Goal: Task Accomplishment & Management: Manage account settings

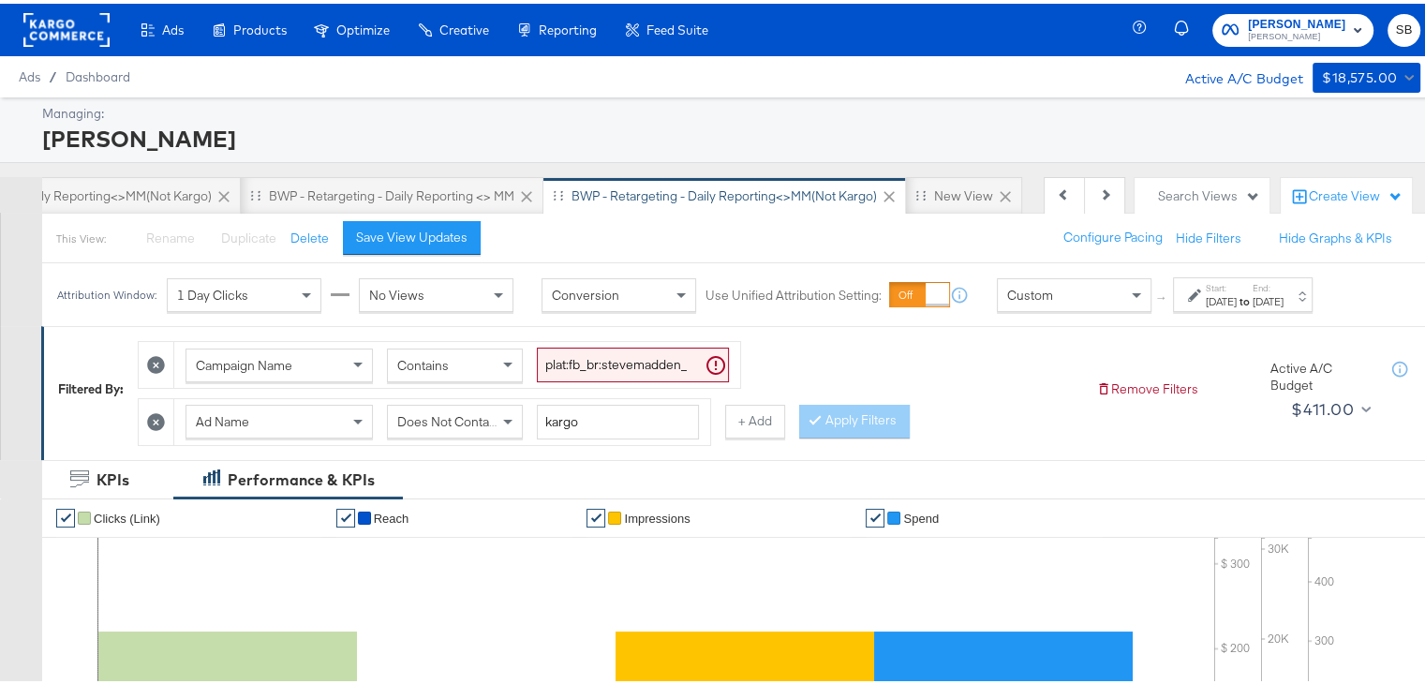
click at [75, 31] on rect at bounding box center [66, 26] width 86 height 34
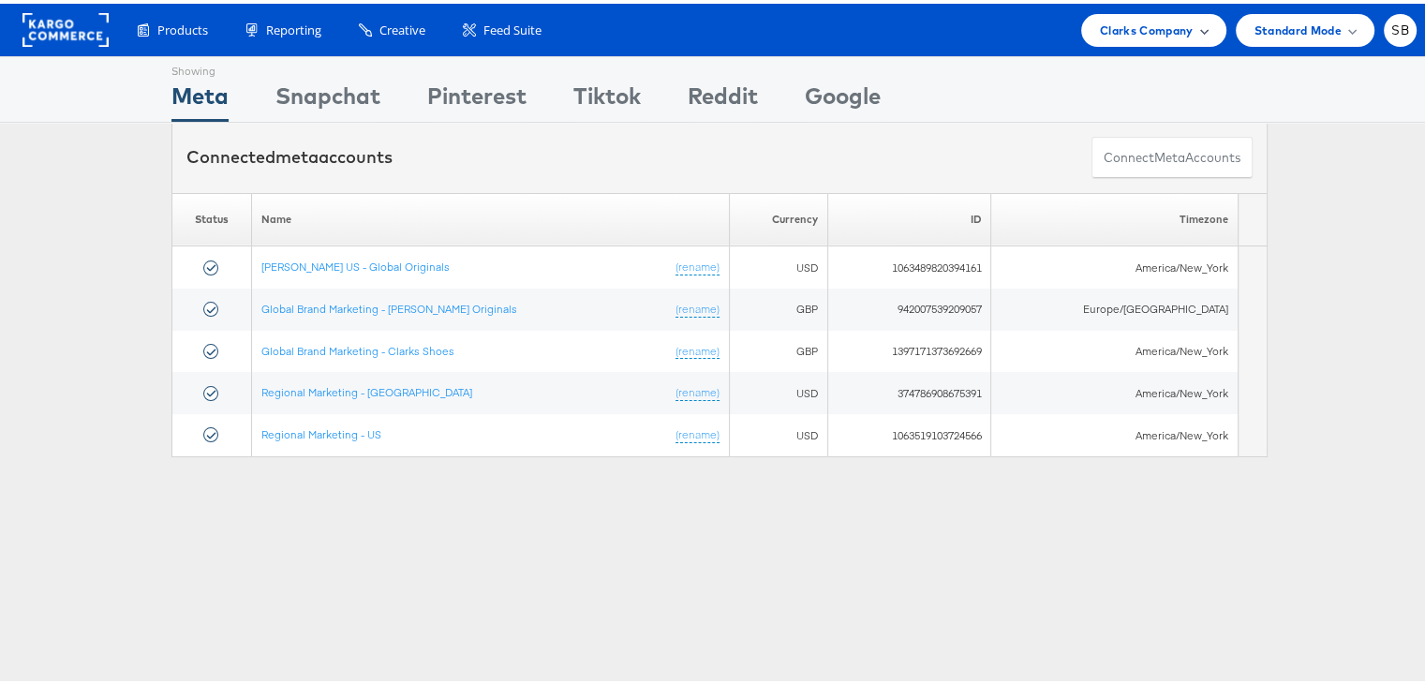
click at [1148, 31] on span "Clarks Company" at bounding box center [1147, 27] width 94 height 20
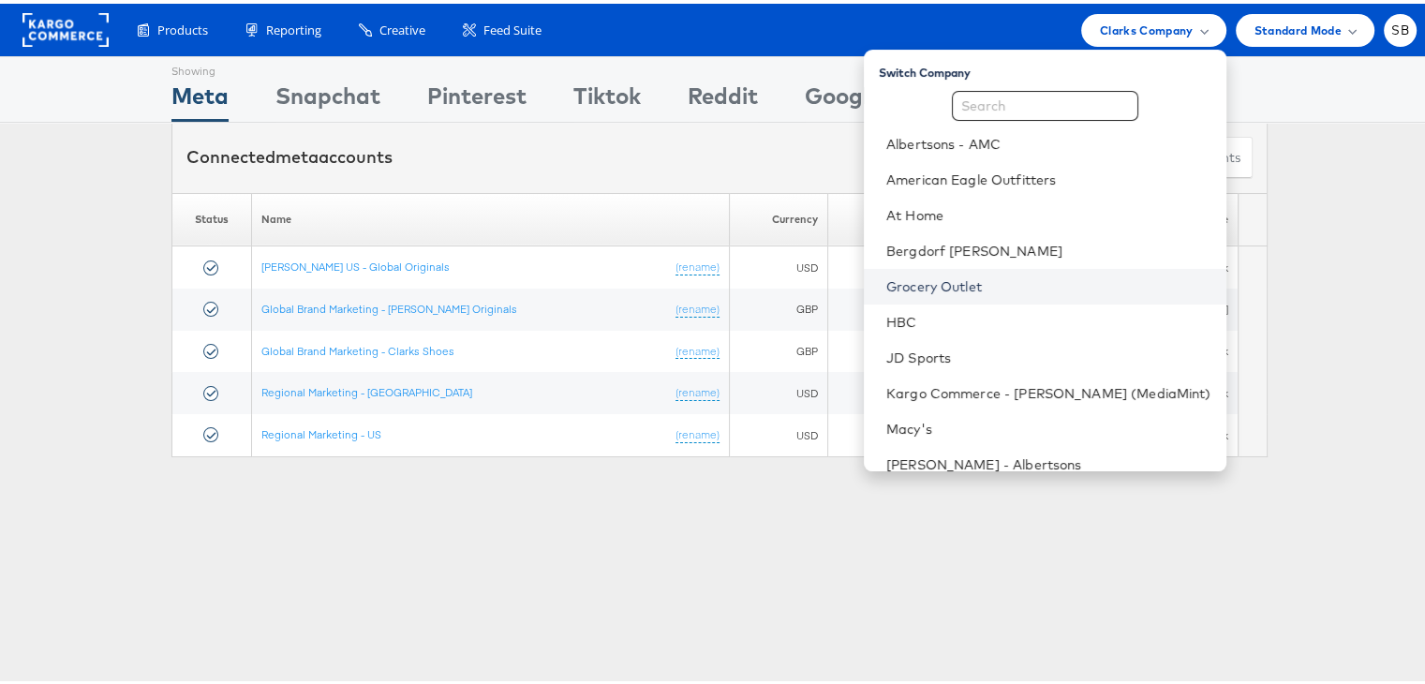
click at [1010, 282] on link "Grocery Outlet" at bounding box center [1049, 283] width 325 height 19
click at [693, 502] on div "Showing Meta Showing Snapchat Showing Pinterest Showing Tiktok Showing Reddit S…" at bounding box center [719, 520] width 1439 height 937
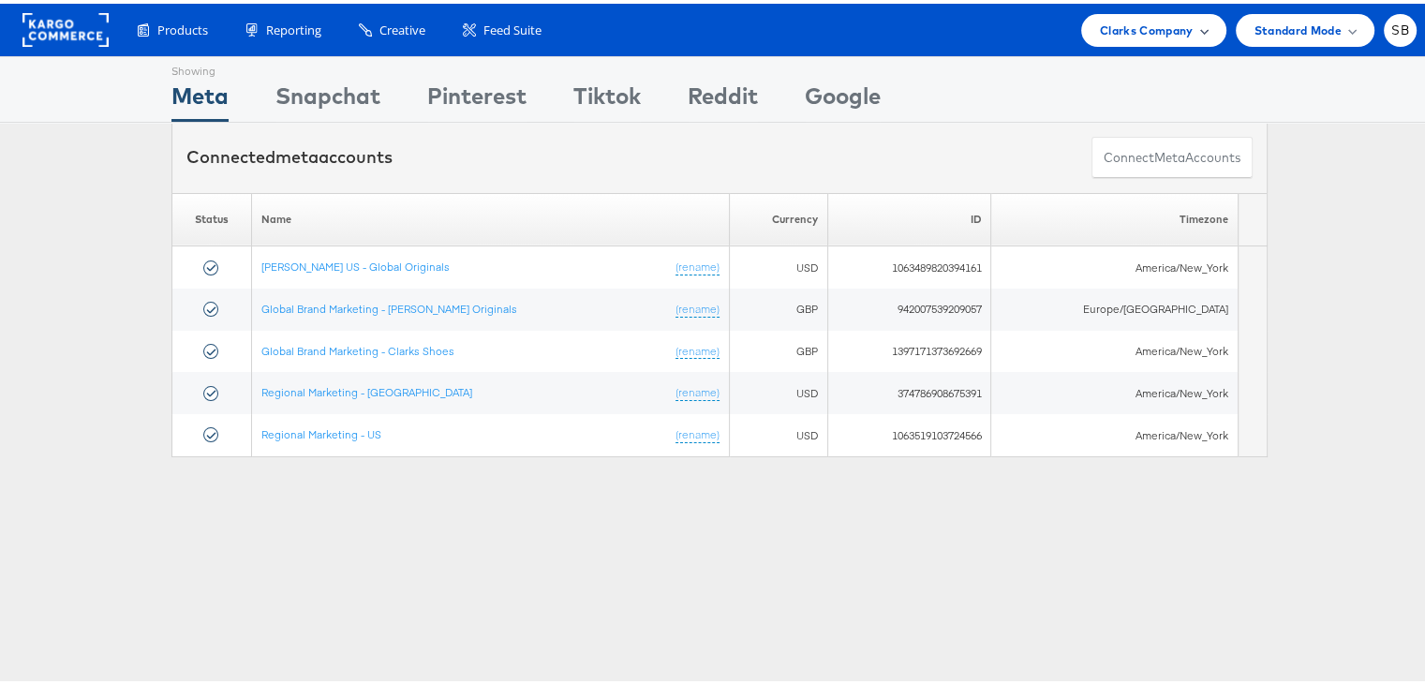
click at [1135, 24] on span "Clarks Company" at bounding box center [1147, 27] width 94 height 20
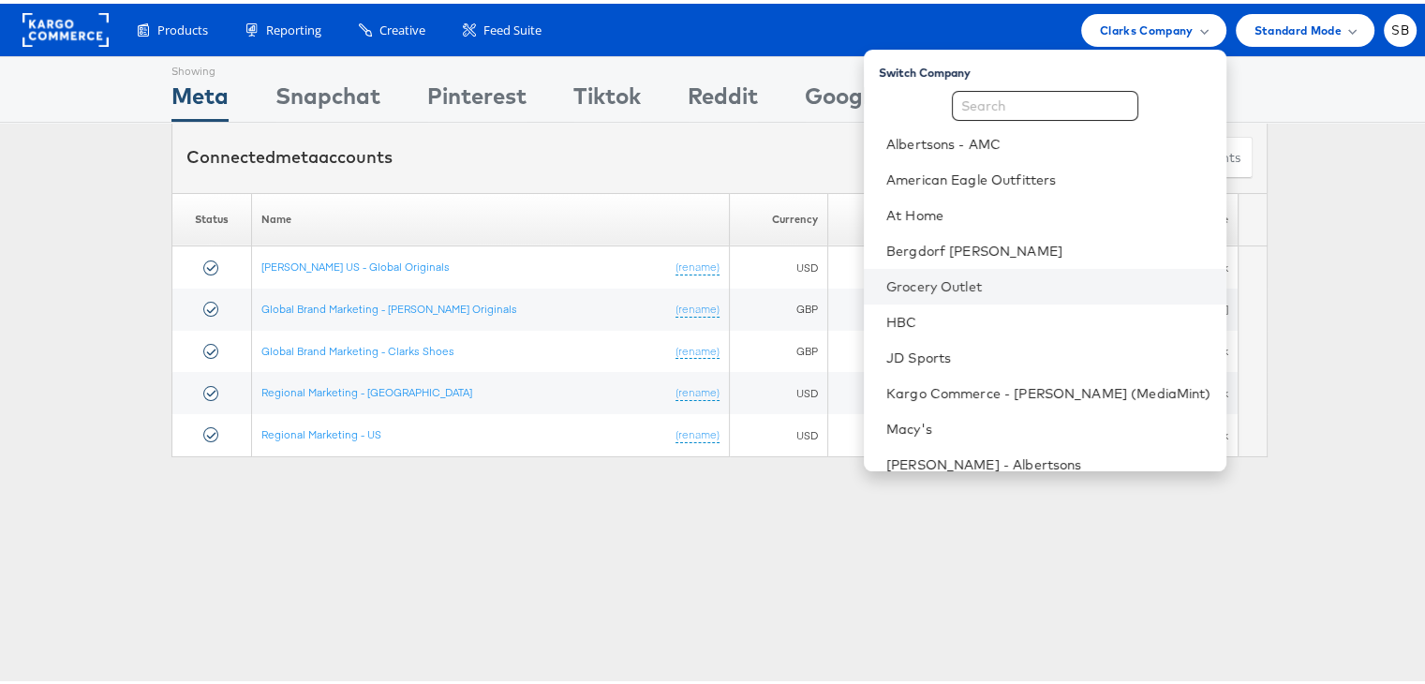
click at [1012, 272] on li "Grocery Outlet" at bounding box center [1045, 283] width 363 height 36
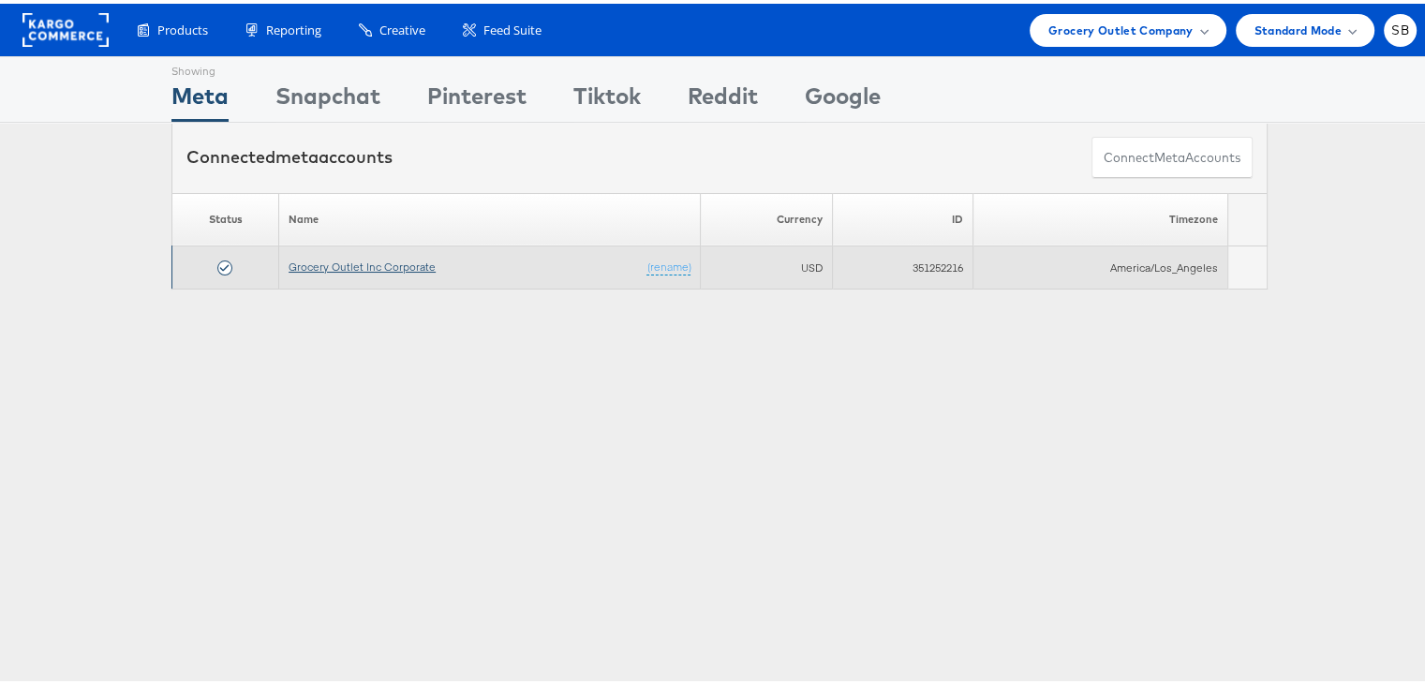
click at [307, 261] on link "Grocery Outlet Inc Corporate" at bounding box center [362, 263] width 147 height 14
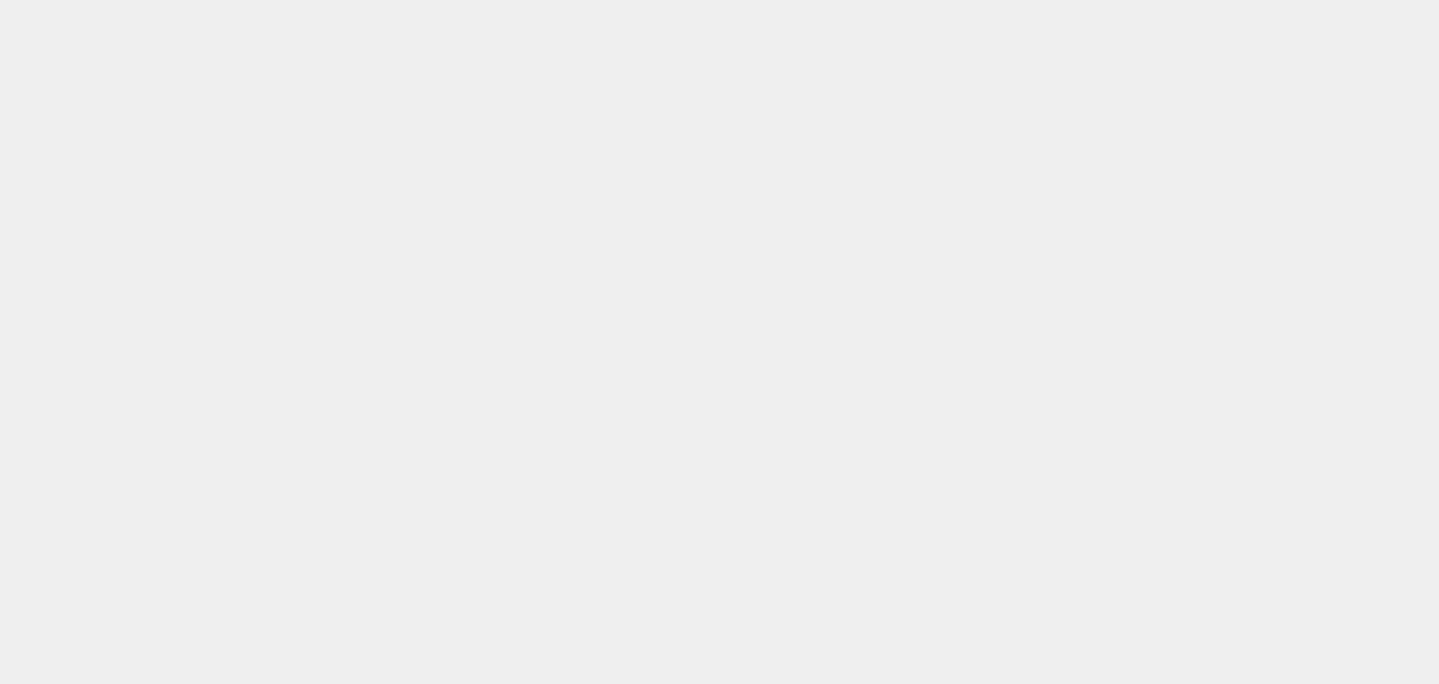
click at [672, 319] on body at bounding box center [719, 319] width 1439 height 638
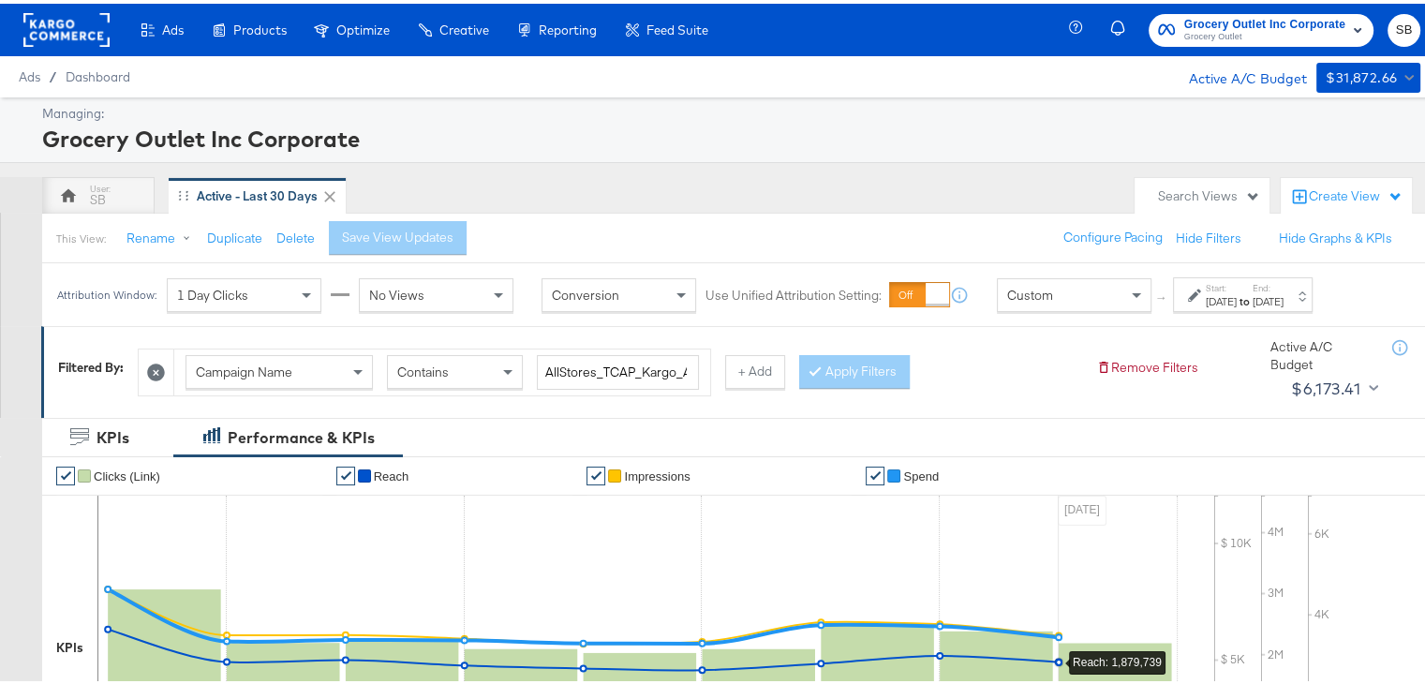
click at [49, 22] on rect at bounding box center [66, 26] width 86 height 34
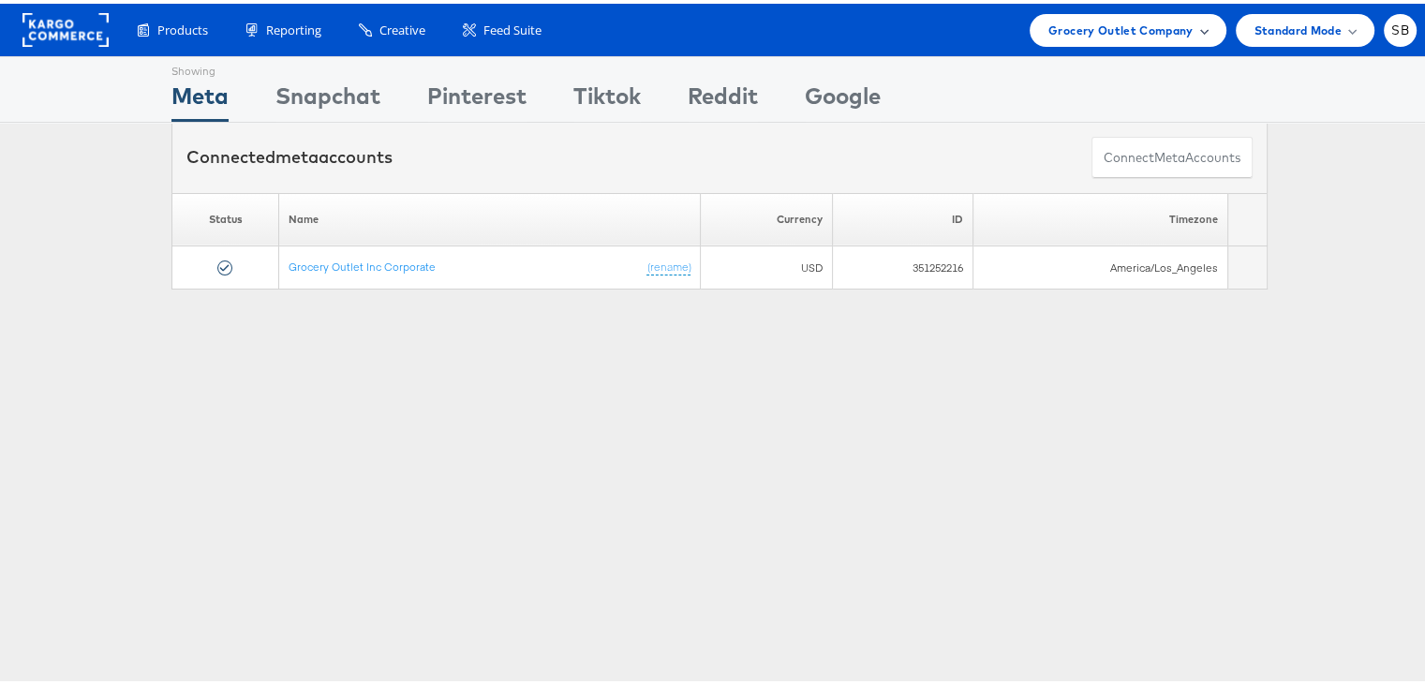
click at [1149, 20] on span "Grocery Outlet Company" at bounding box center [1121, 27] width 145 height 20
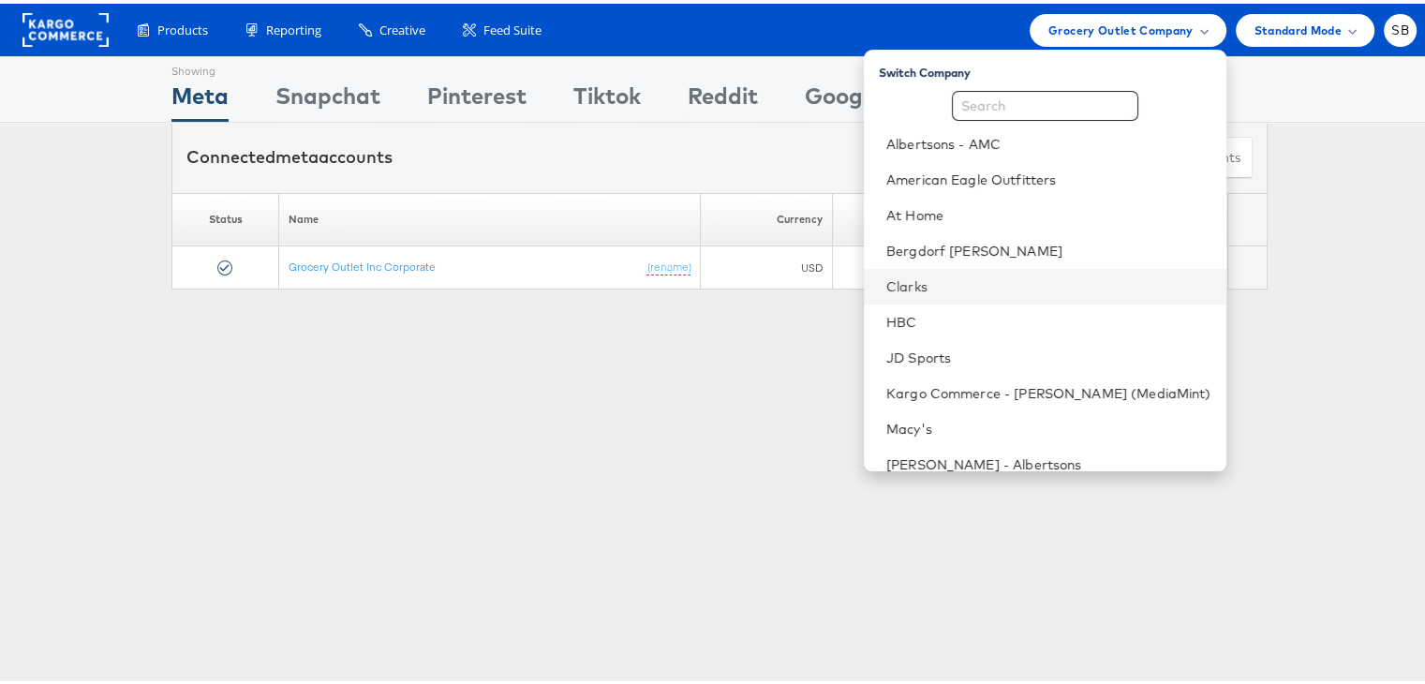
click at [943, 267] on li "Clarks" at bounding box center [1045, 283] width 363 height 36
click at [932, 279] on link "Clarks" at bounding box center [1049, 283] width 325 height 19
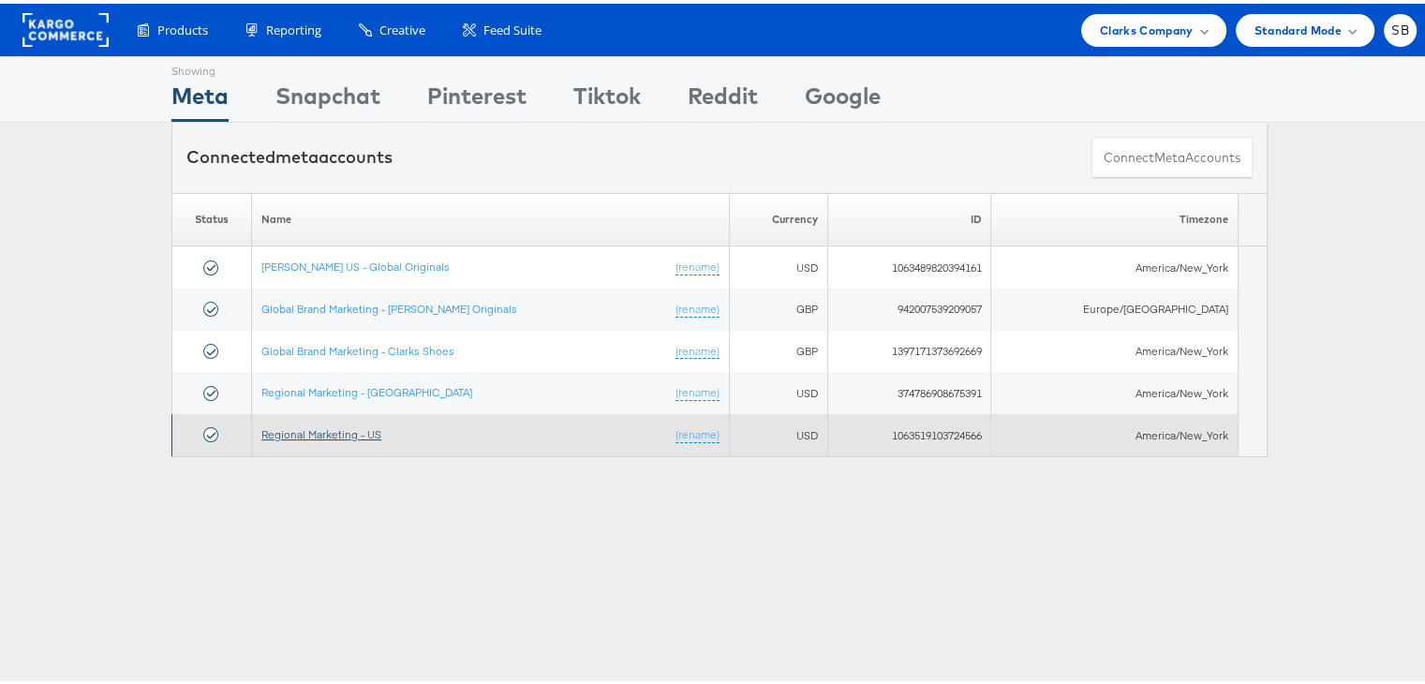
click at [319, 425] on link "Regional Marketing - US" at bounding box center [321, 431] width 120 height 14
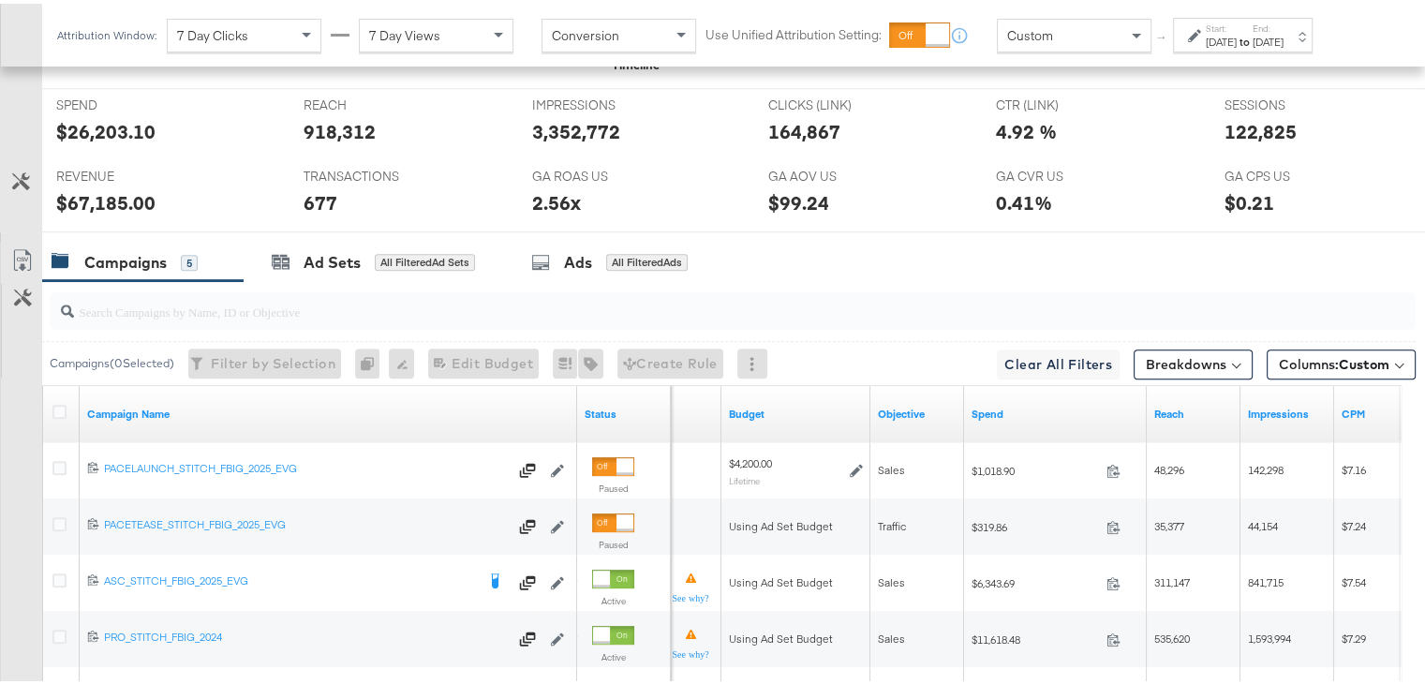
scroll to position [1097, 0]
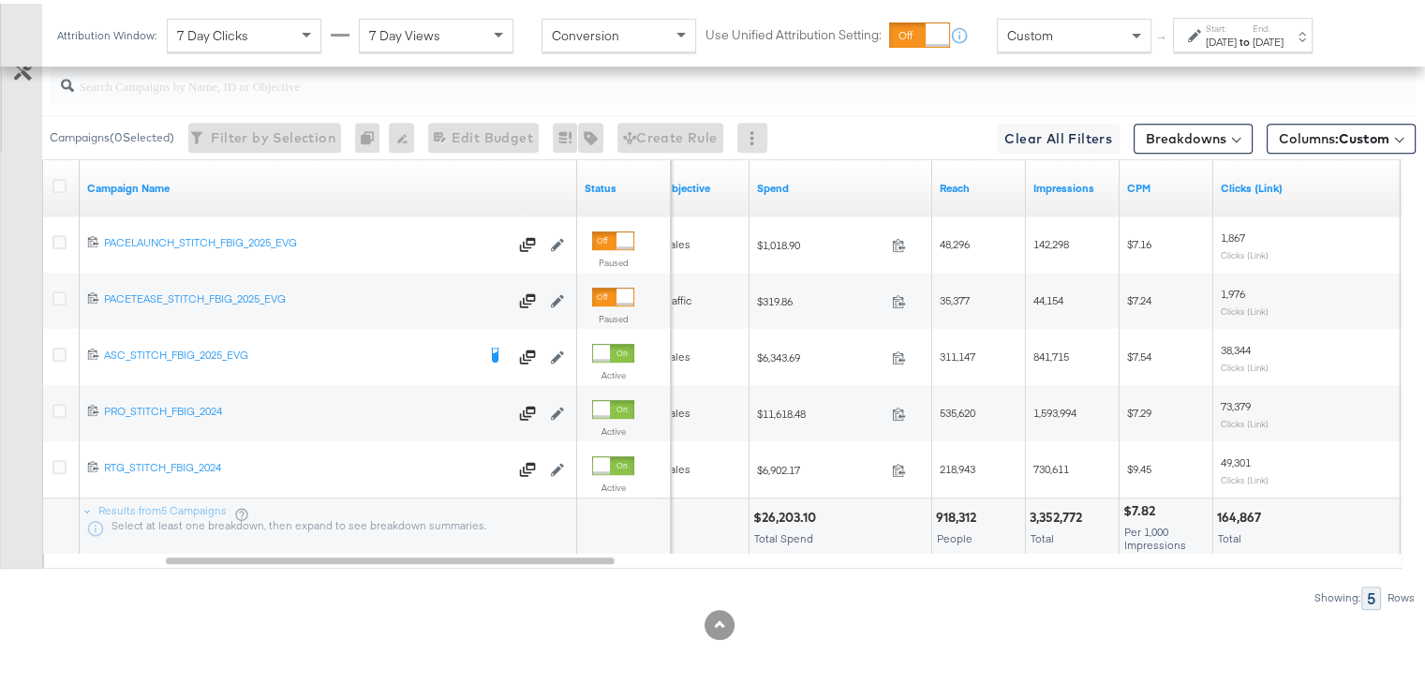
click at [1284, 27] on div "Start: Jul 27th 2025 to End: Aug 19th 2025" at bounding box center [1245, 32] width 78 height 27
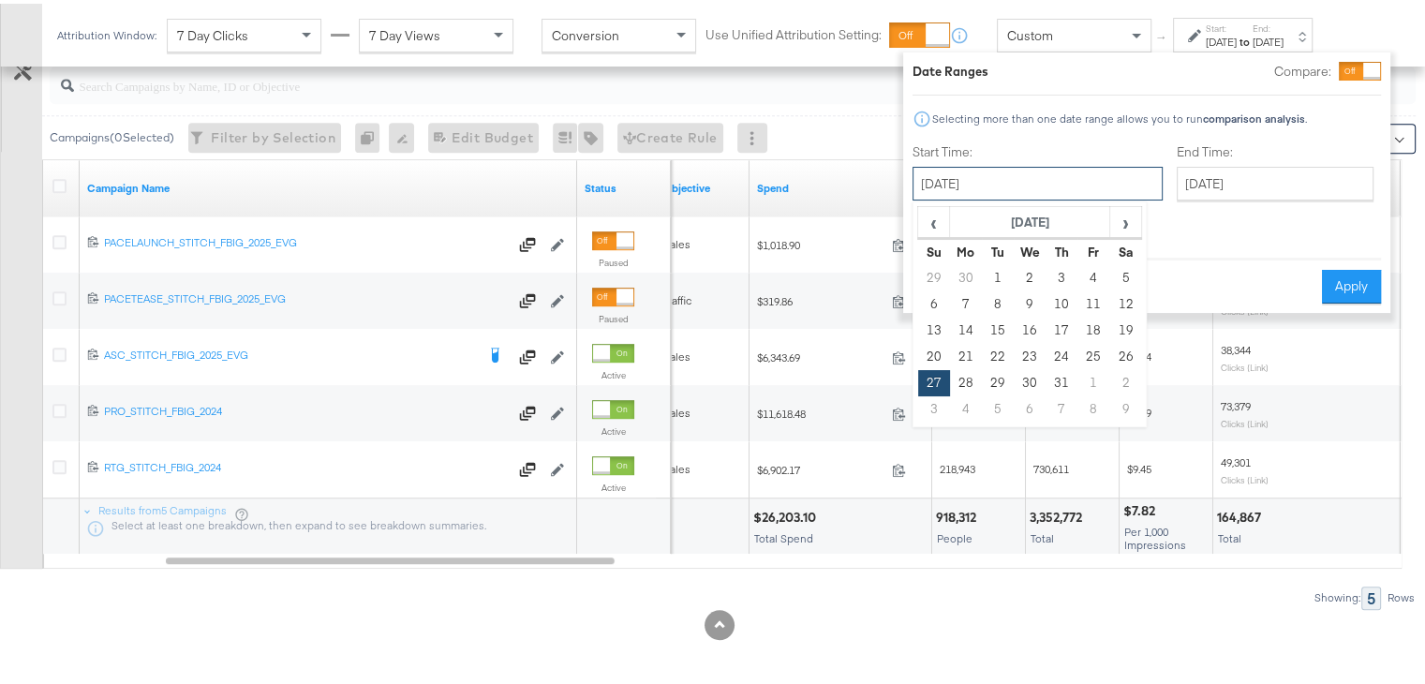
click at [988, 179] on input "[DATE]" at bounding box center [1038, 180] width 250 height 34
click at [1117, 219] on span "›" at bounding box center [1125, 218] width 29 height 28
click at [1006, 350] on td "19" at bounding box center [998, 353] width 32 height 26
type input "[DATE]"
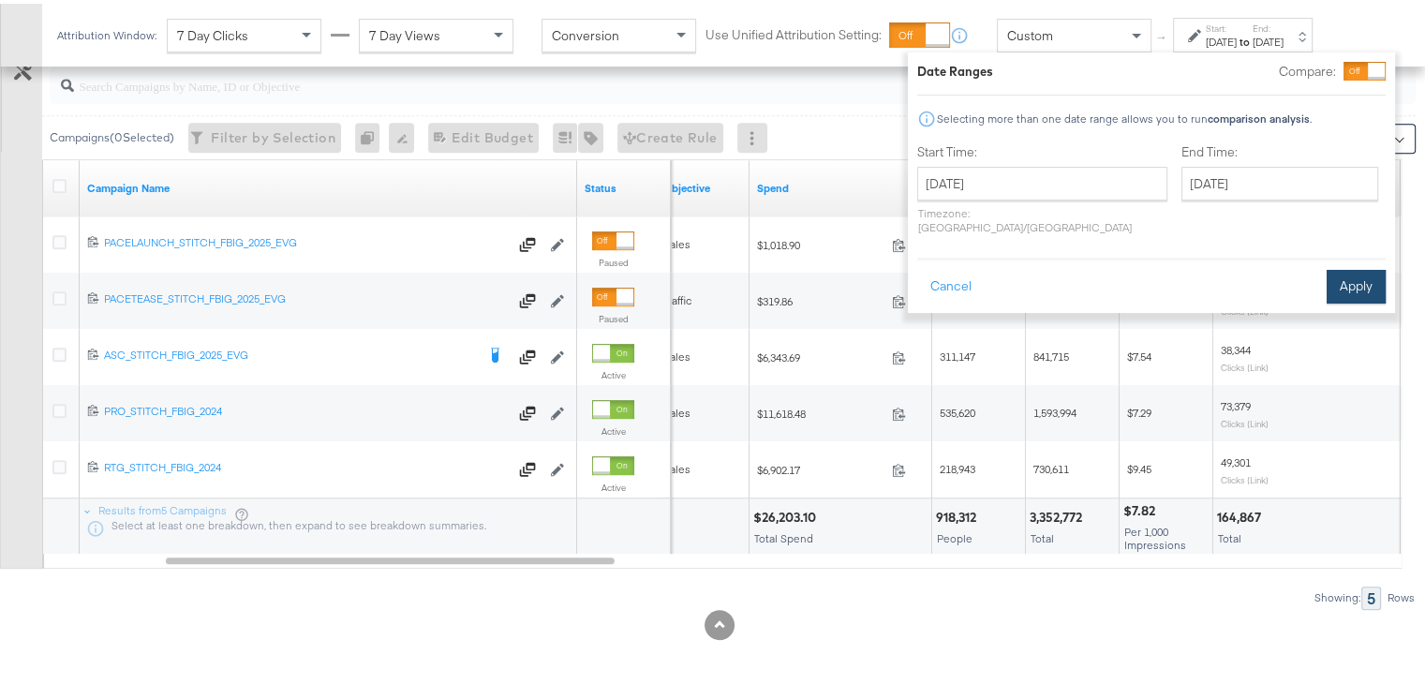
click at [1339, 266] on button "Apply" at bounding box center [1356, 283] width 59 height 34
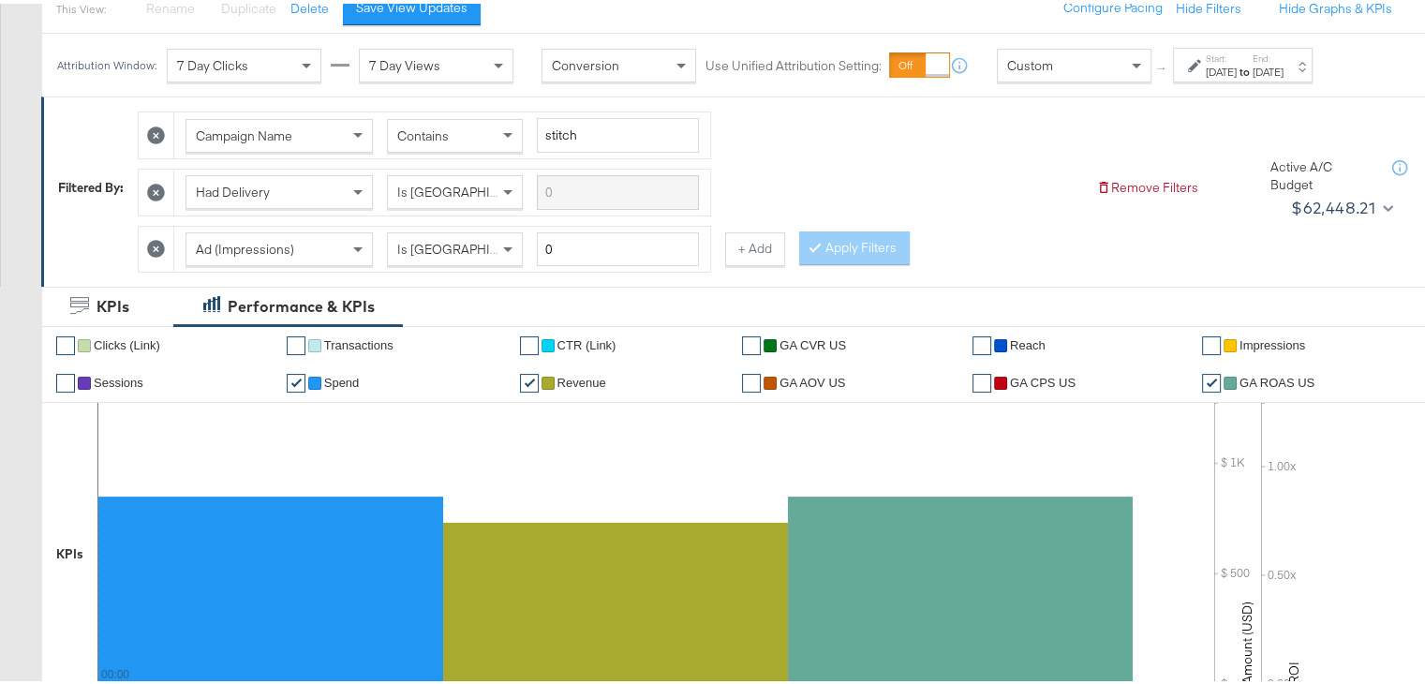
scroll to position [0, 0]
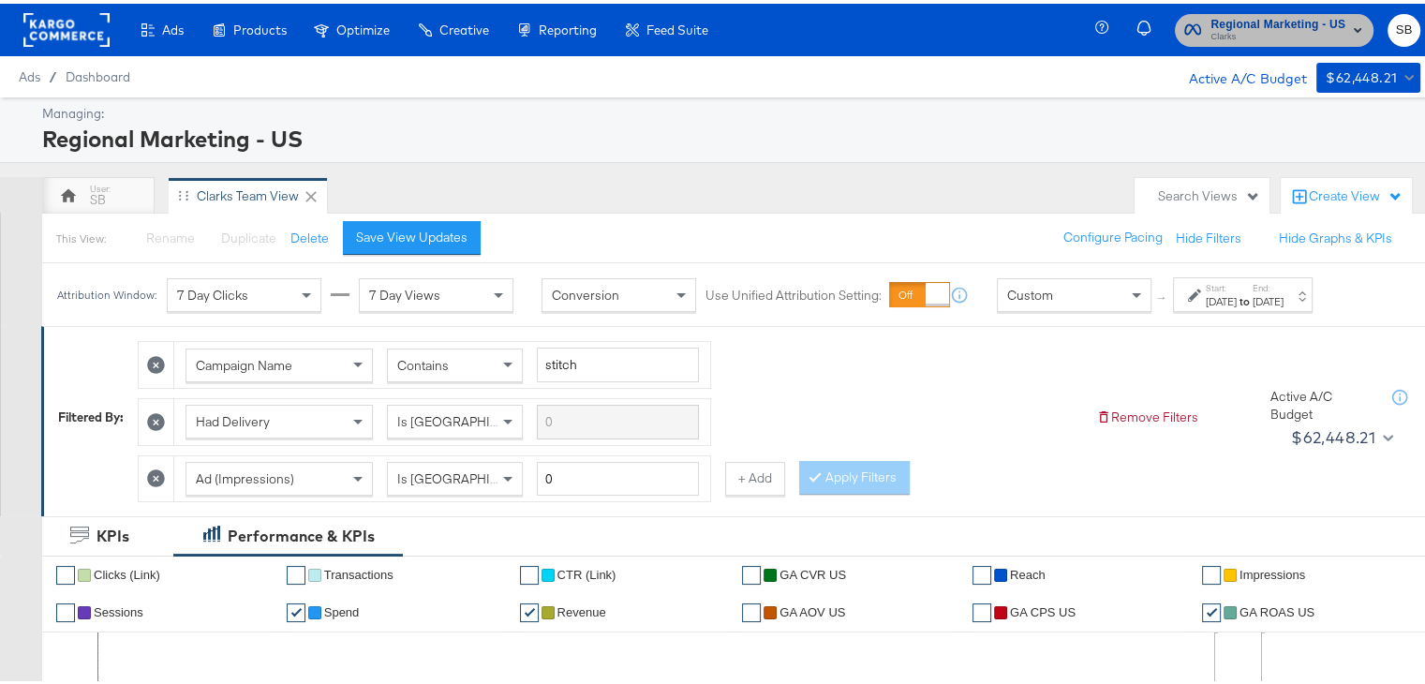
click at [1230, 22] on span "Regional Marketing - US" at bounding box center [1278, 21] width 135 height 20
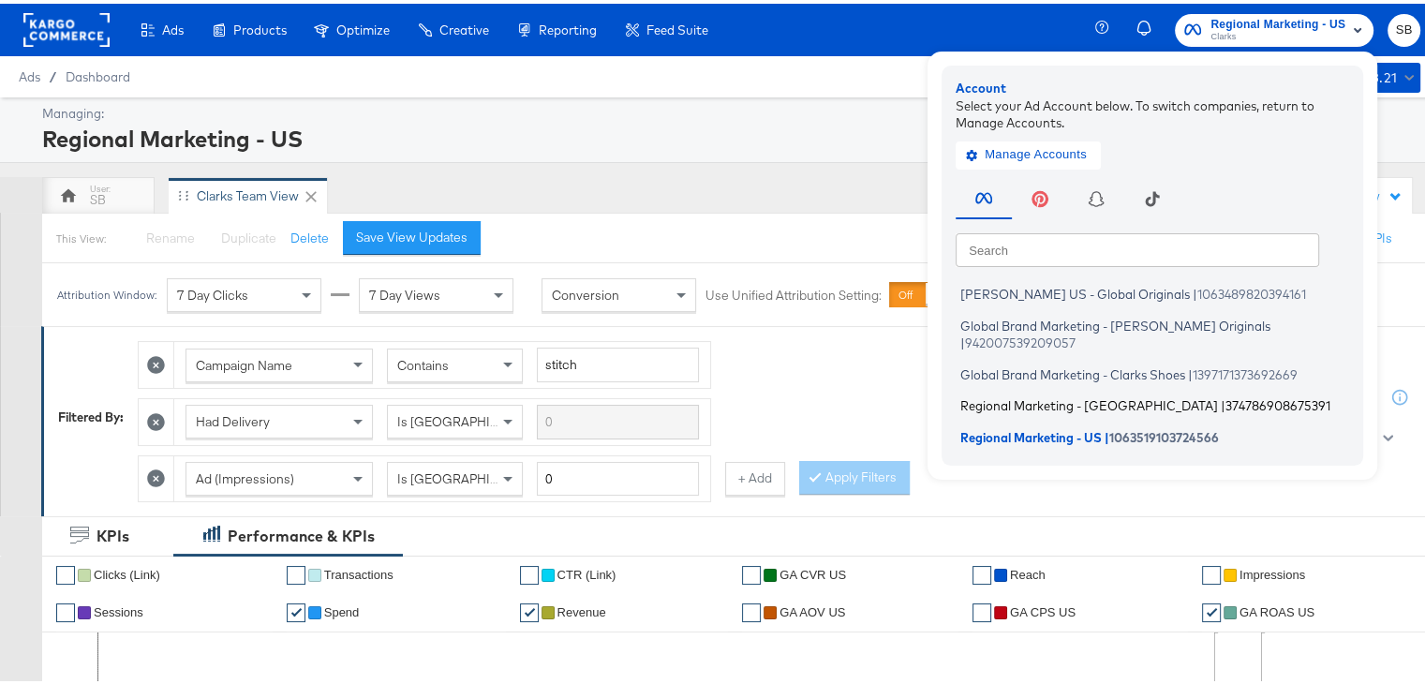
click at [1045, 389] on li "Regional Marketing - CA | 374786908675391" at bounding box center [1157, 402] width 403 height 27
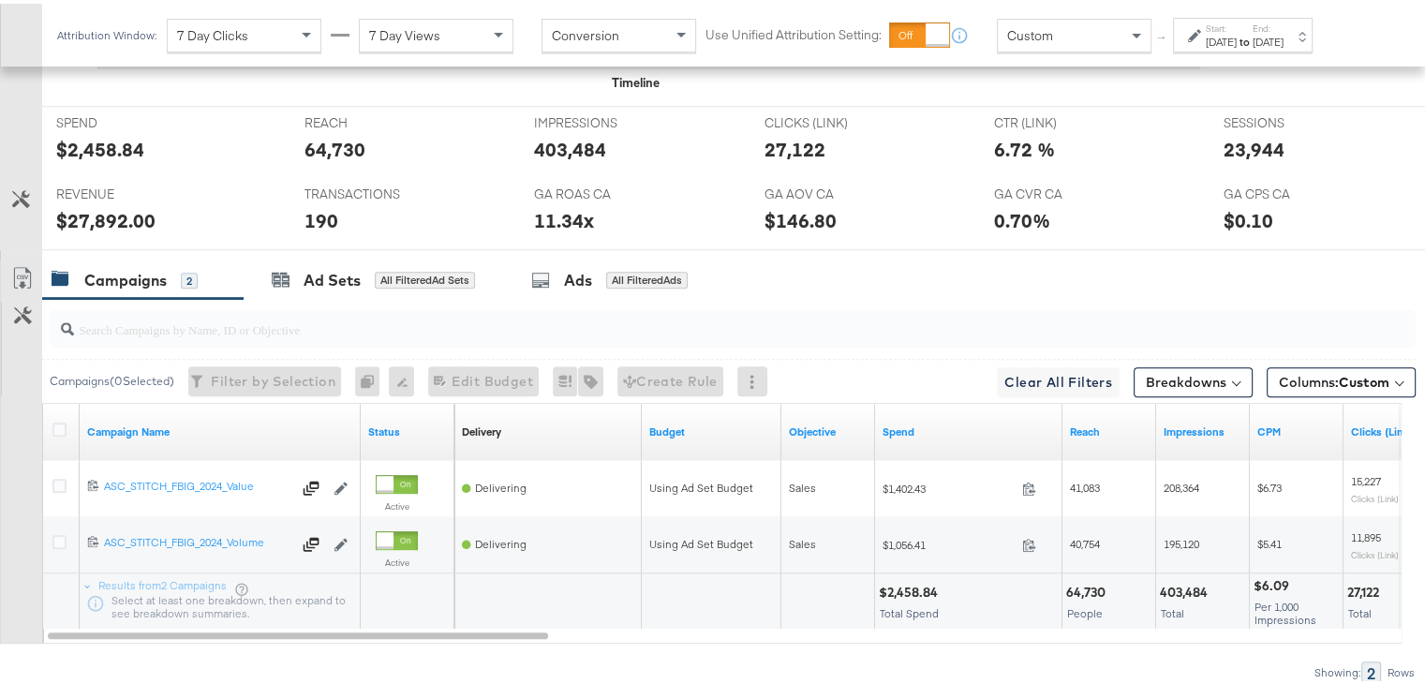
scroll to position [929, 0]
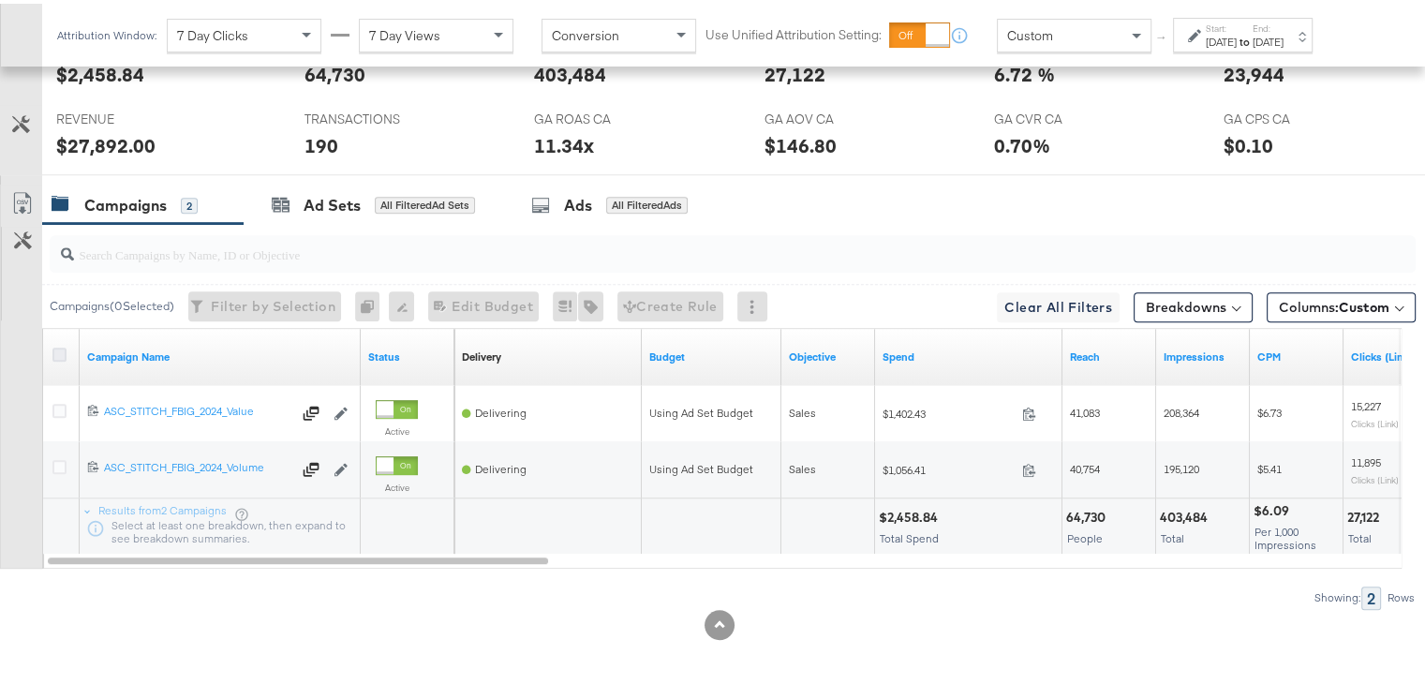
click at [60, 347] on icon at bounding box center [59, 351] width 14 height 14
click at [0, 0] on input "checkbox" at bounding box center [0, 0] width 0 height 0
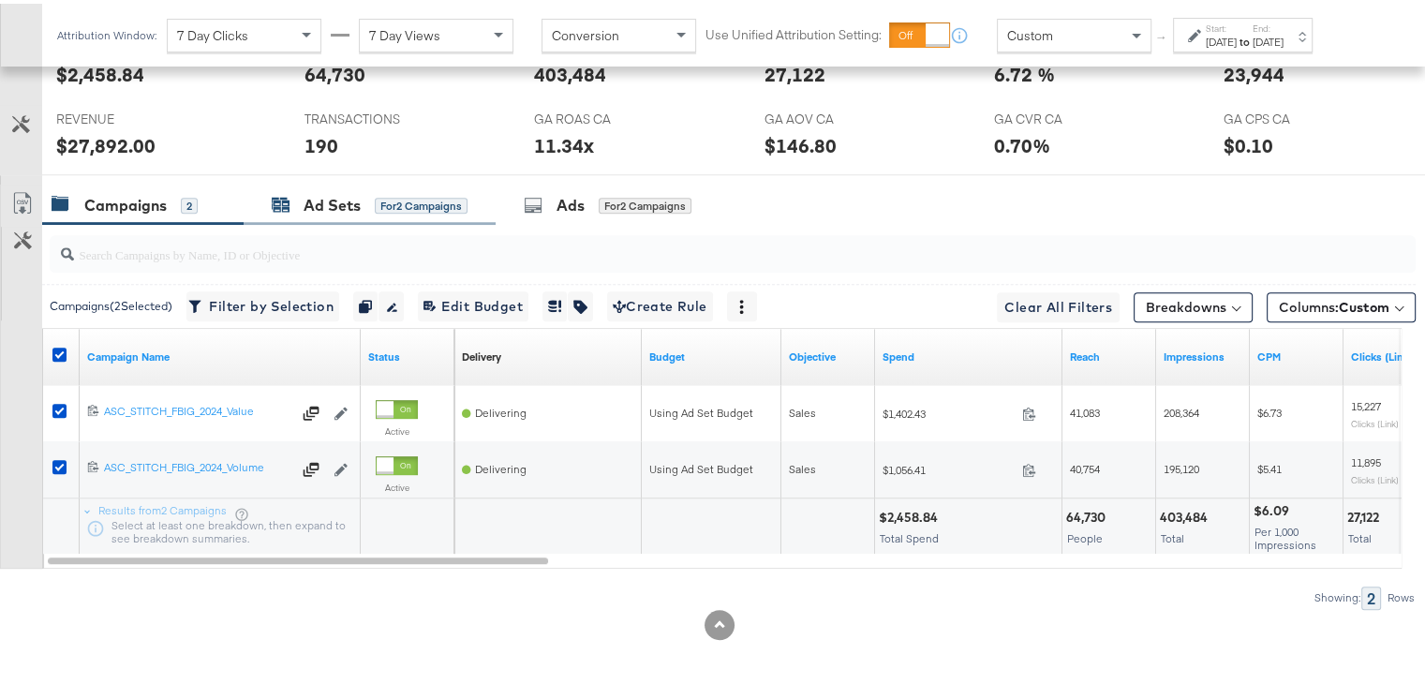
click at [315, 201] on div "Ad Sets" at bounding box center [332, 202] width 57 height 22
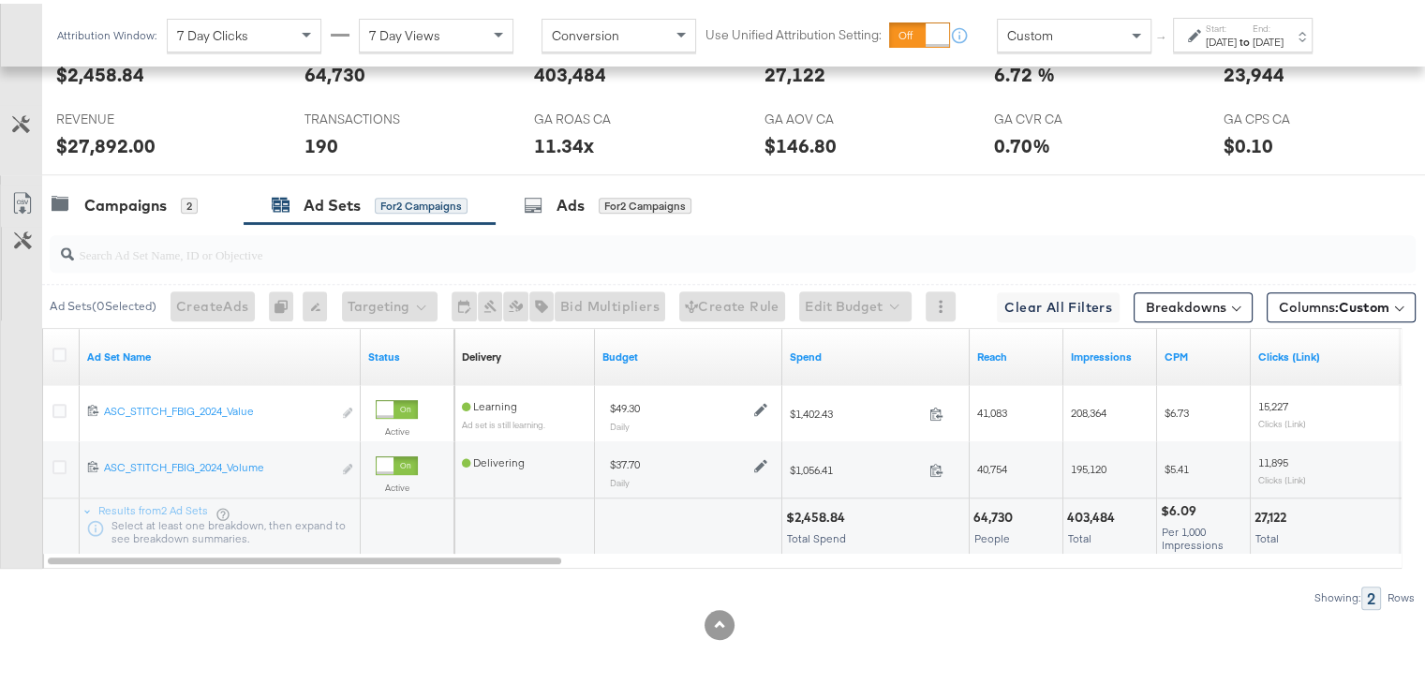
click at [1230, 35] on div "[DATE]" at bounding box center [1221, 38] width 31 height 15
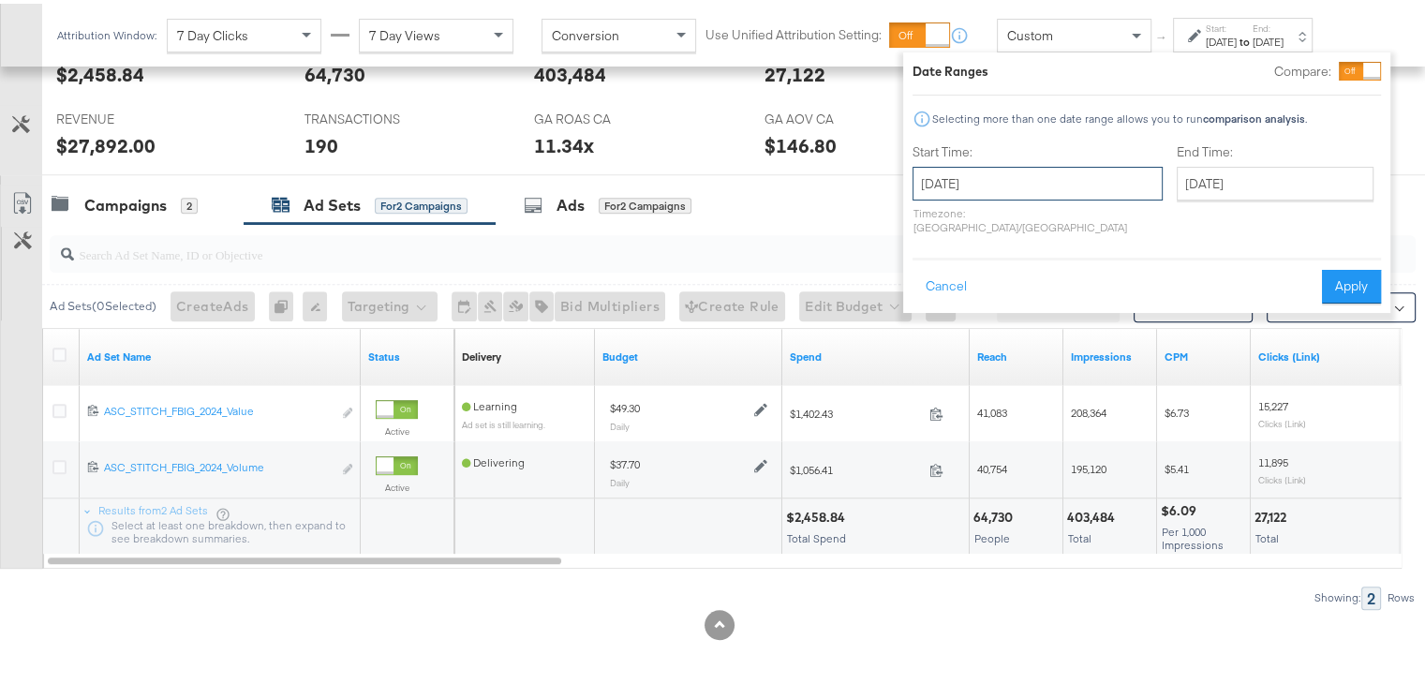
click at [969, 177] on input "[DATE]" at bounding box center [1038, 180] width 250 height 34
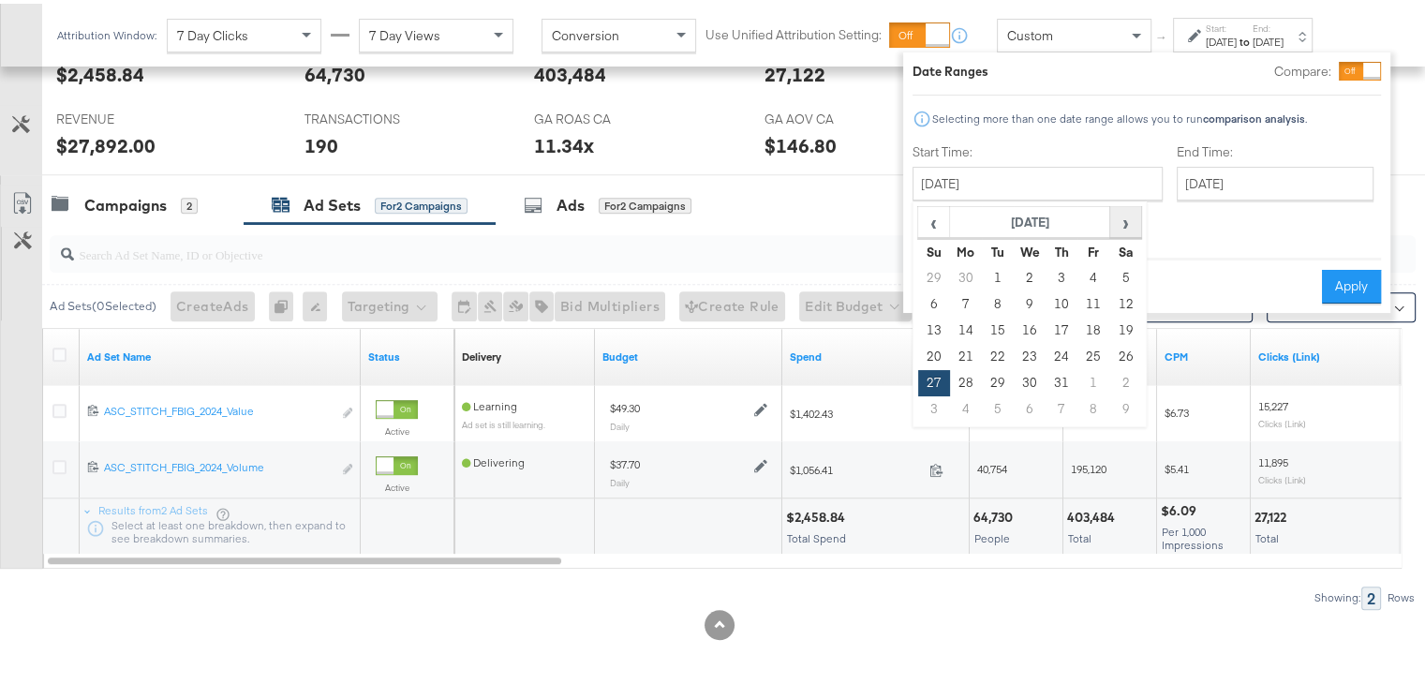
click at [1128, 228] on span "›" at bounding box center [1125, 218] width 29 height 28
click at [1001, 347] on td "19" at bounding box center [998, 353] width 32 height 26
type input "[DATE]"
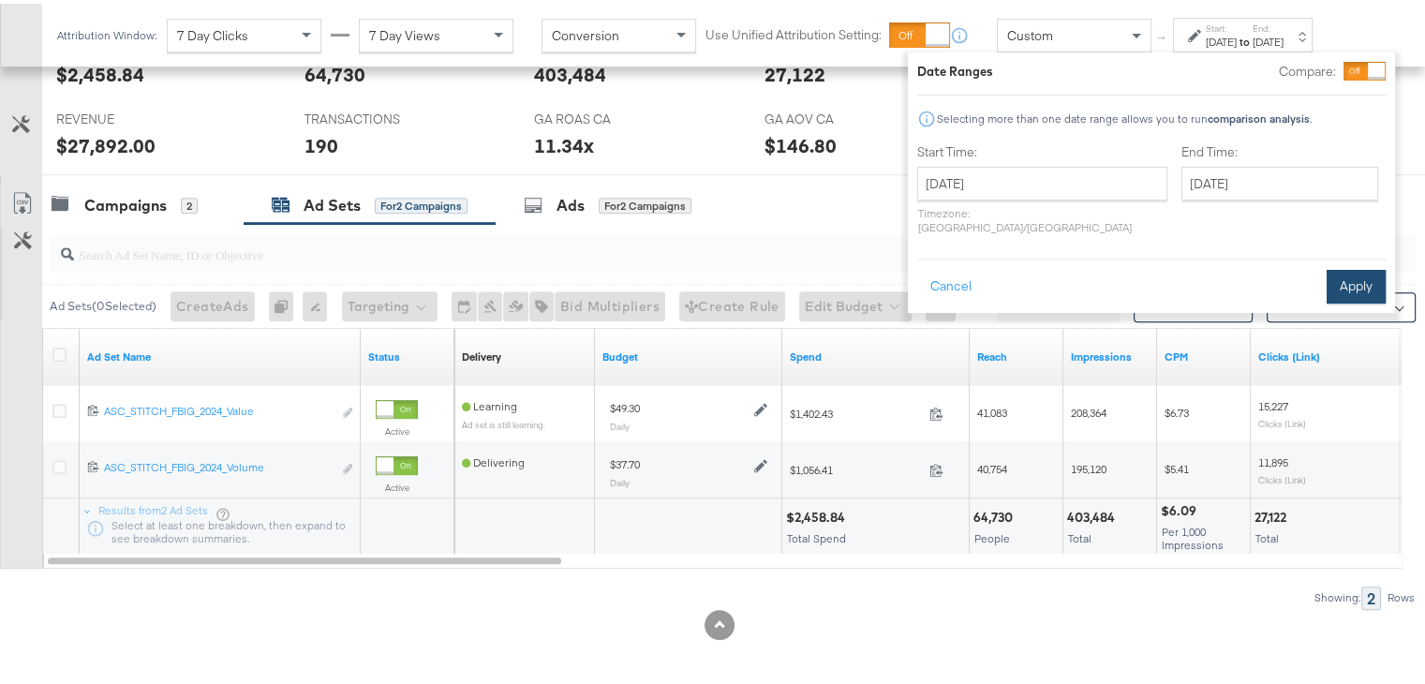
click at [1348, 266] on button "Apply" at bounding box center [1356, 283] width 59 height 34
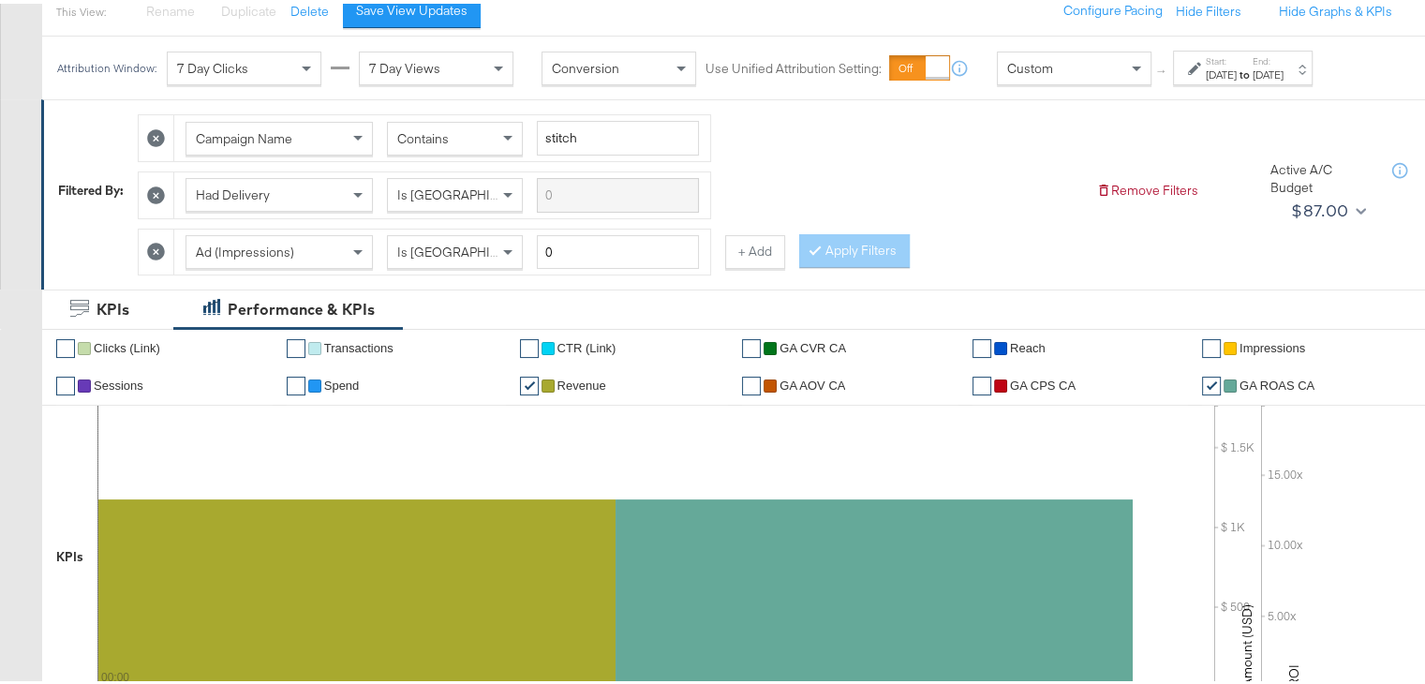
scroll to position [0, 0]
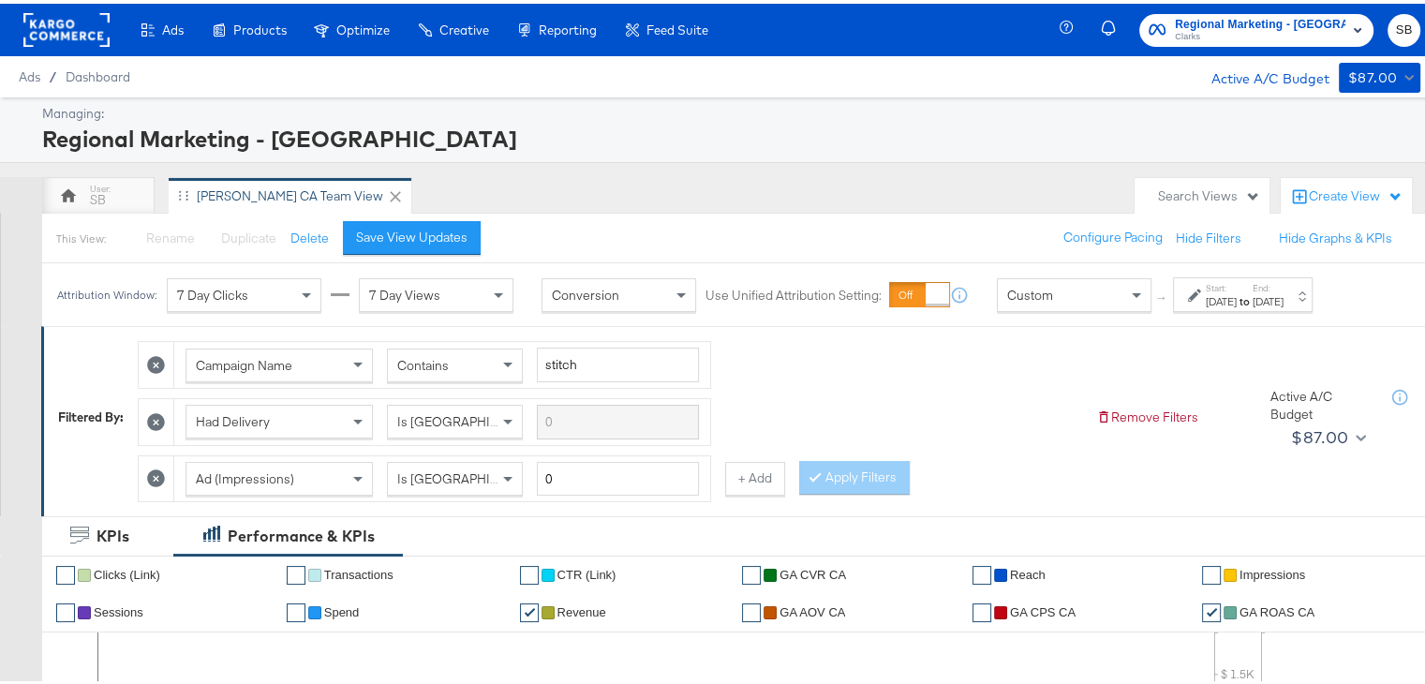
click at [1233, 303] on div "[DATE]" at bounding box center [1221, 298] width 31 height 15
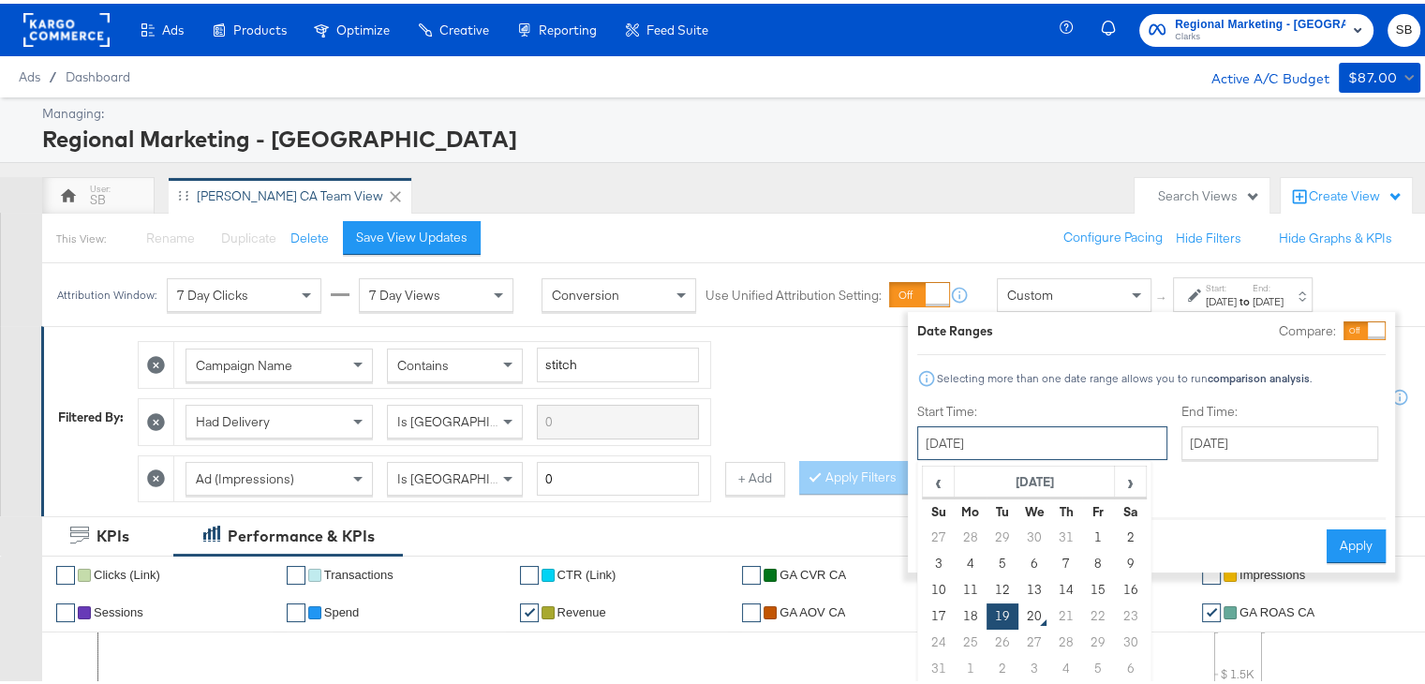
click at [1044, 440] on input "[DATE]" at bounding box center [1042, 440] width 250 height 34
click at [935, 611] on td "17" at bounding box center [939, 613] width 32 height 26
type input "[DATE]"
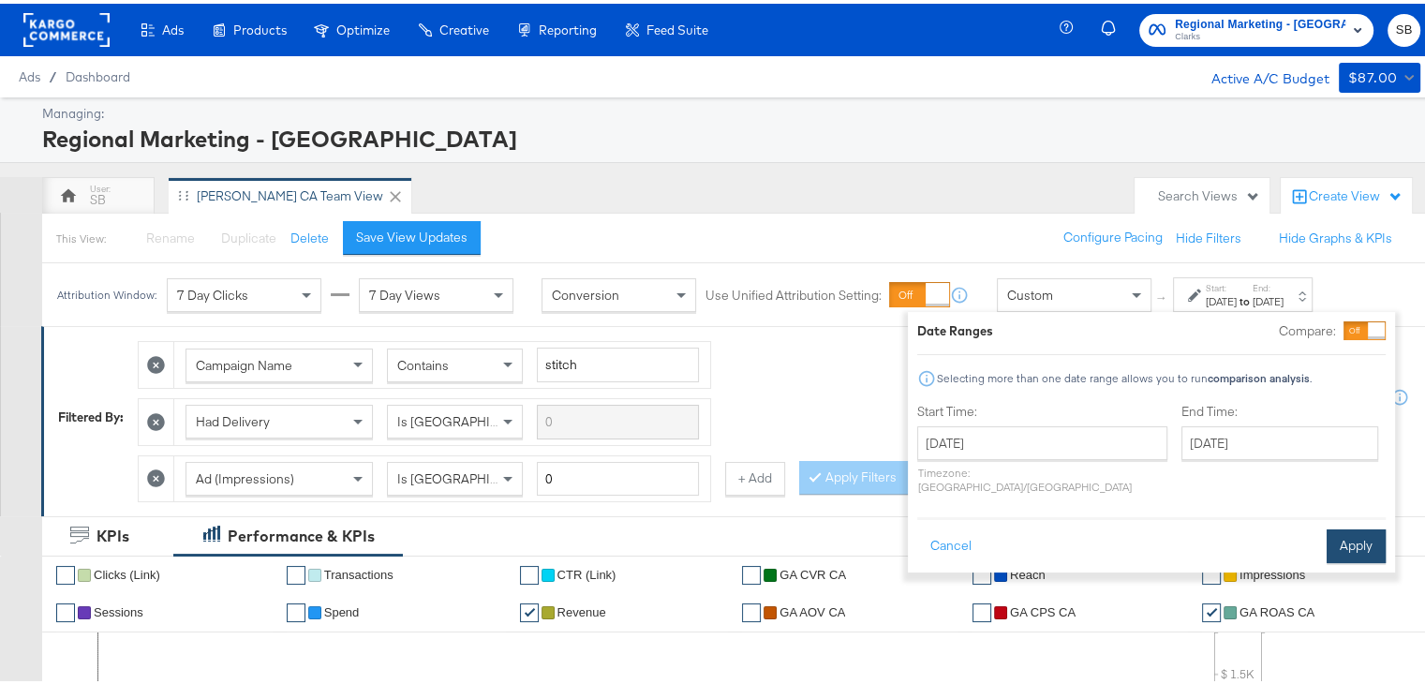
click at [1348, 526] on button "Apply" at bounding box center [1356, 543] width 59 height 34
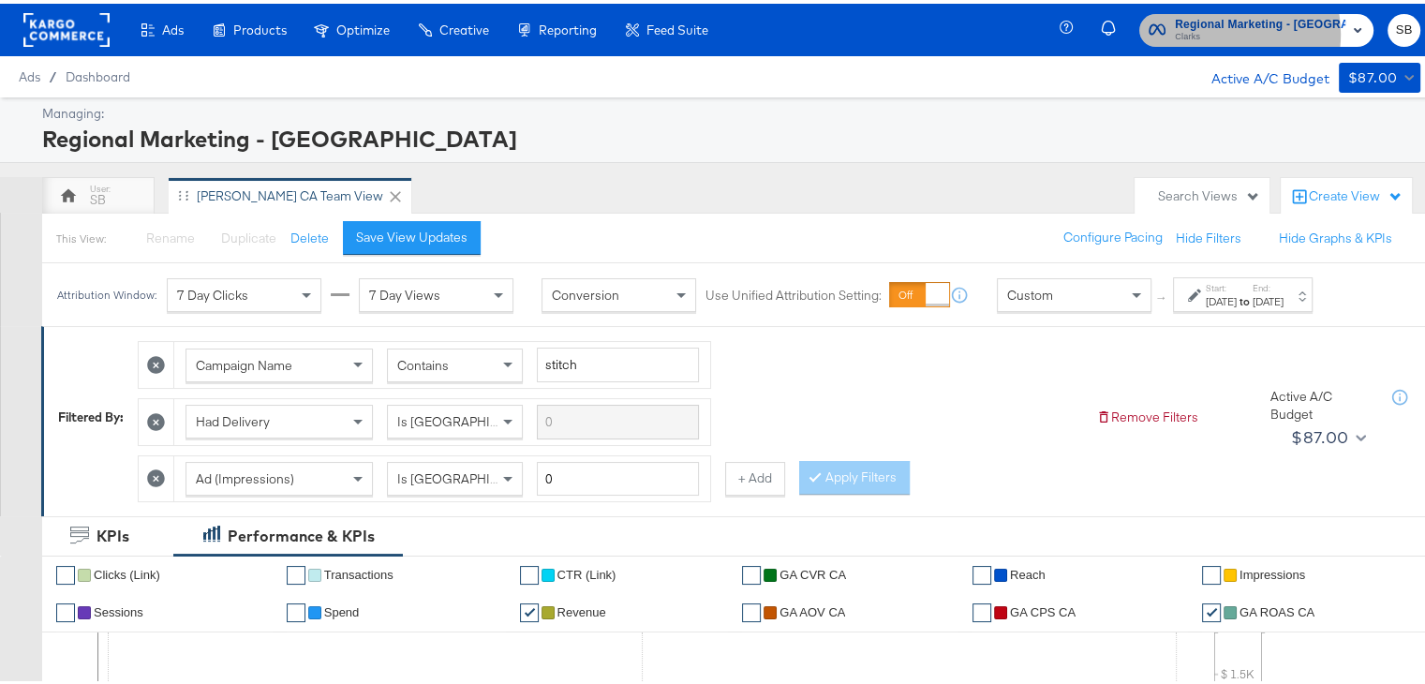
click at [1245, 30] on span "Clarks" at bounding box center [1260, 33] width 171 height 15
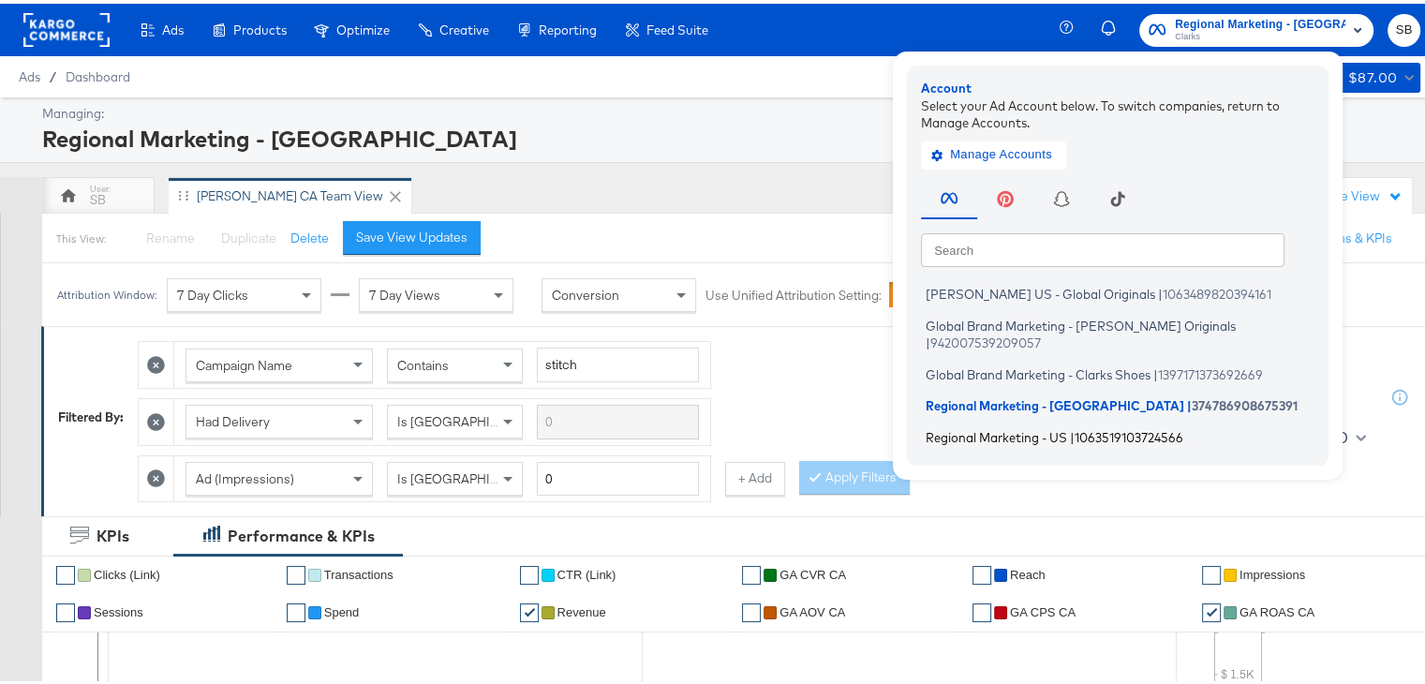
click at [1014, 425] on span "Regional Marketing - US" at bounding box center [997, 432] width 142 height 15
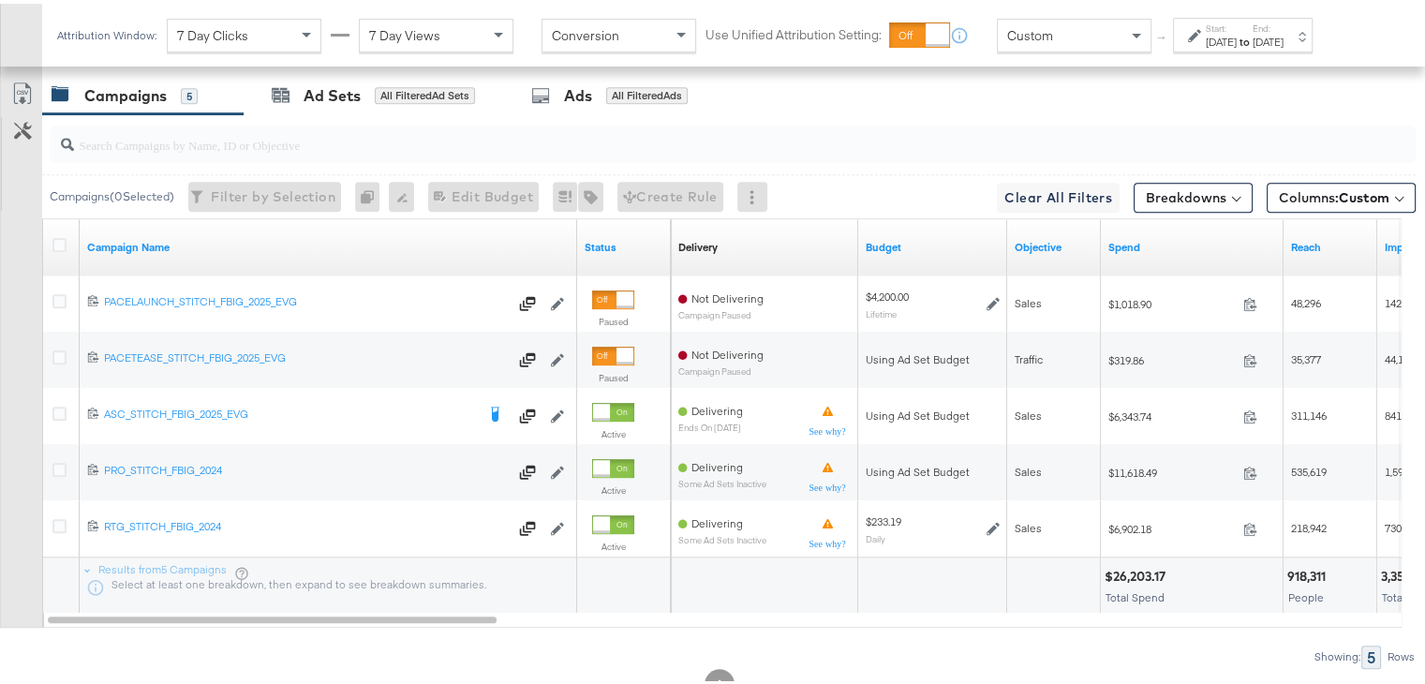
scroll to position [1037, 0]
click at [1237, 29] on label "Start:" at bounding box center [1221, 25] width 31 height 12
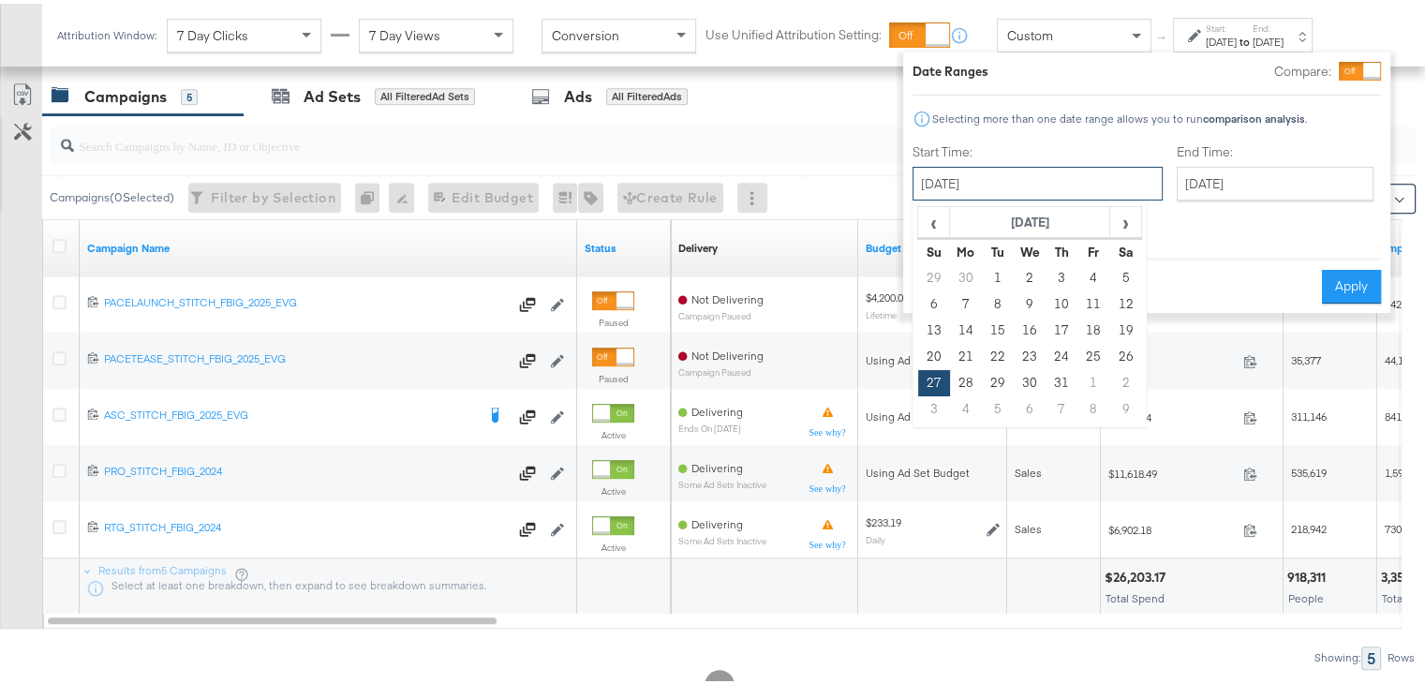
click at [1030, 183] on input "[DATE]" at bounding box center [1038, 180] width 250 height 34
click at [1123, 211] on span "›" at bounding box center [1125, 218] width 29 height 28
click at [924, 362] on td "17" at bounding box center [934, 353] width 32 height 26
type input "[DATE]"
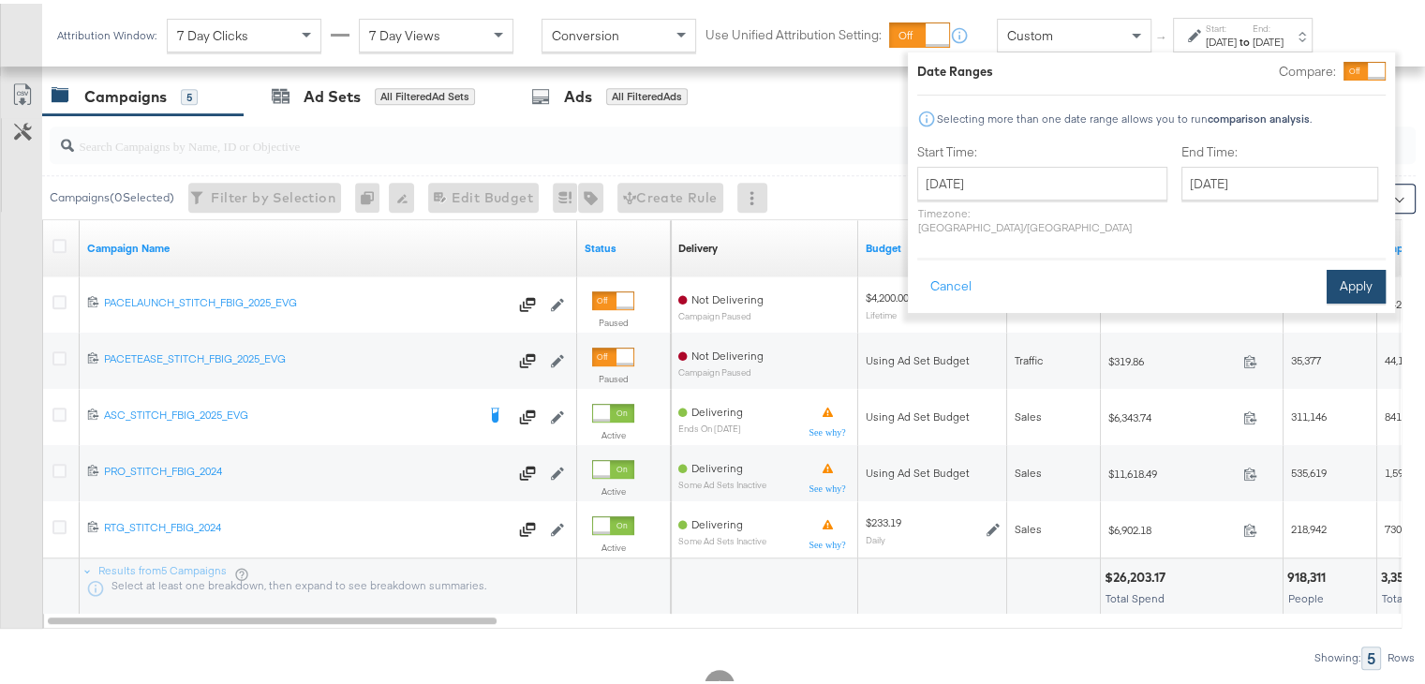
click at [1334, 266] on button "Apply" at bounding box center [1356, 283] width 59 height 34
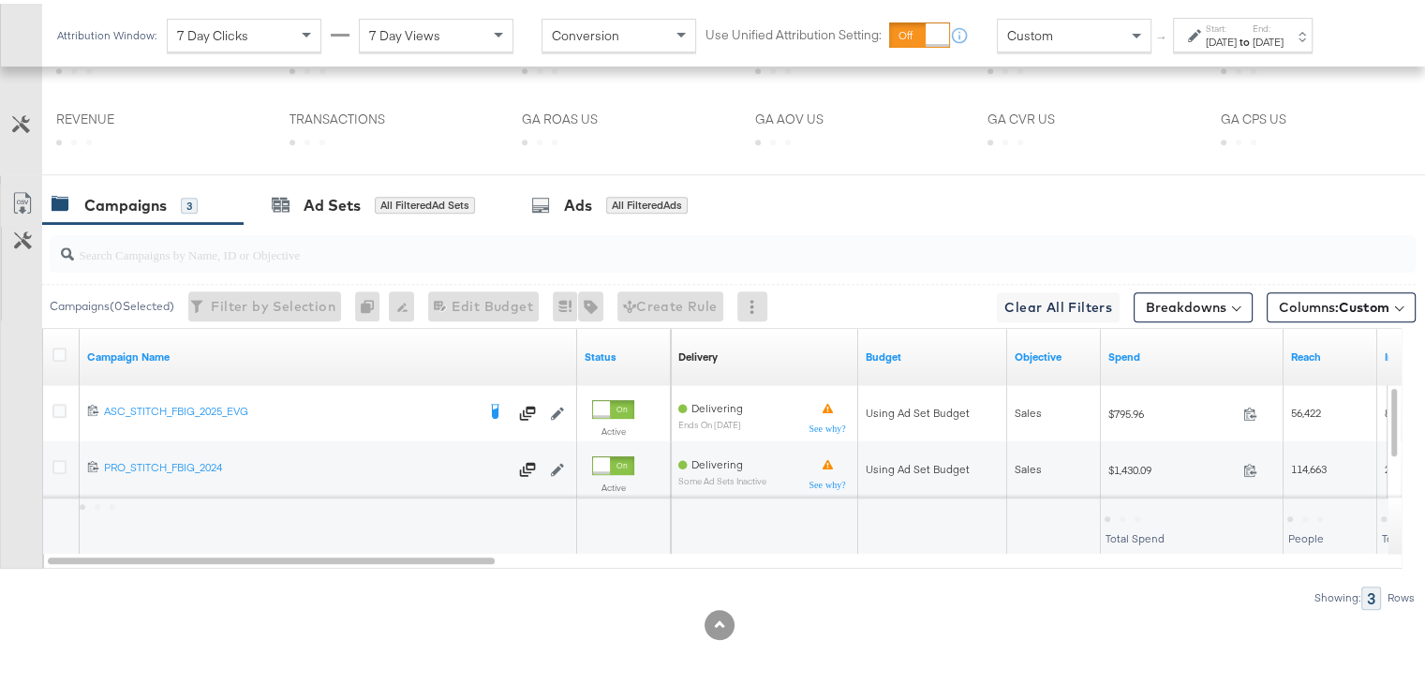
scroll to position [985, 0]
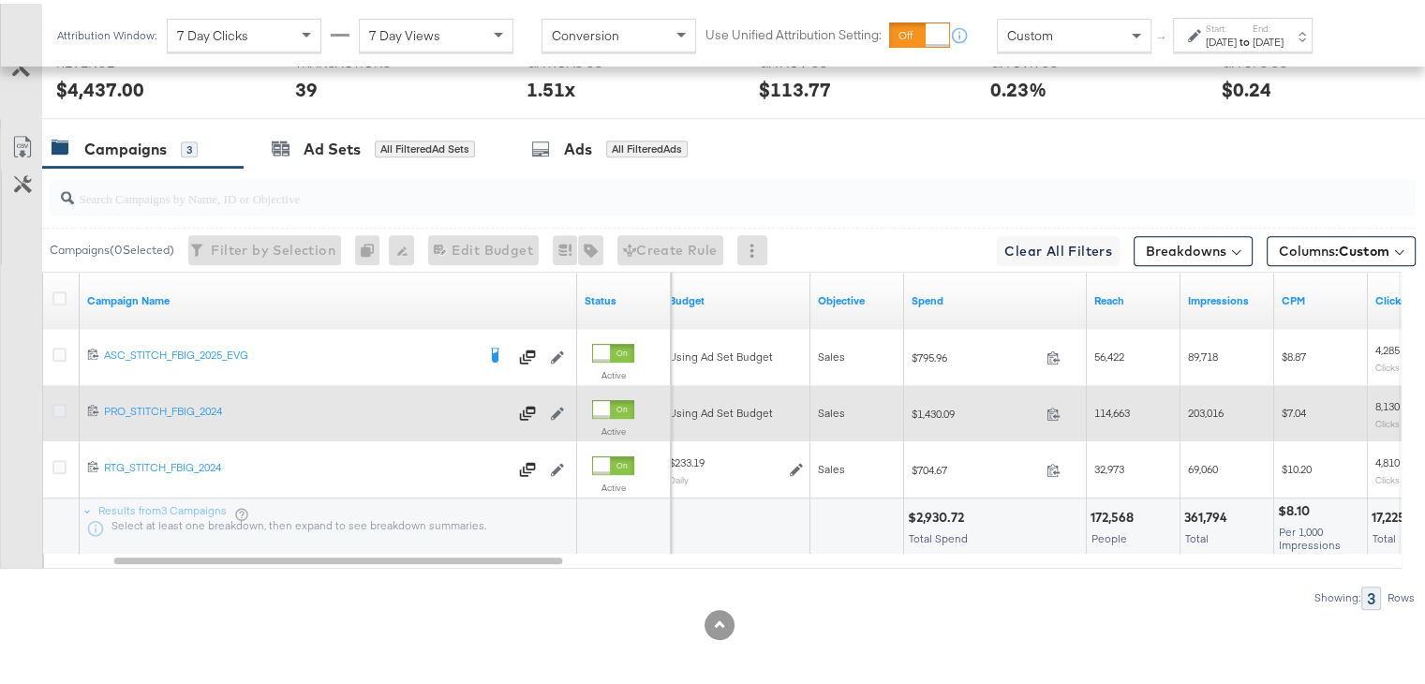
click at [56, 400] on icon at bounding box center [59, 407] width 14 height 14
click at [0, 0] on input "checkbox" at bounding box center [0, 0] width 0 height 0
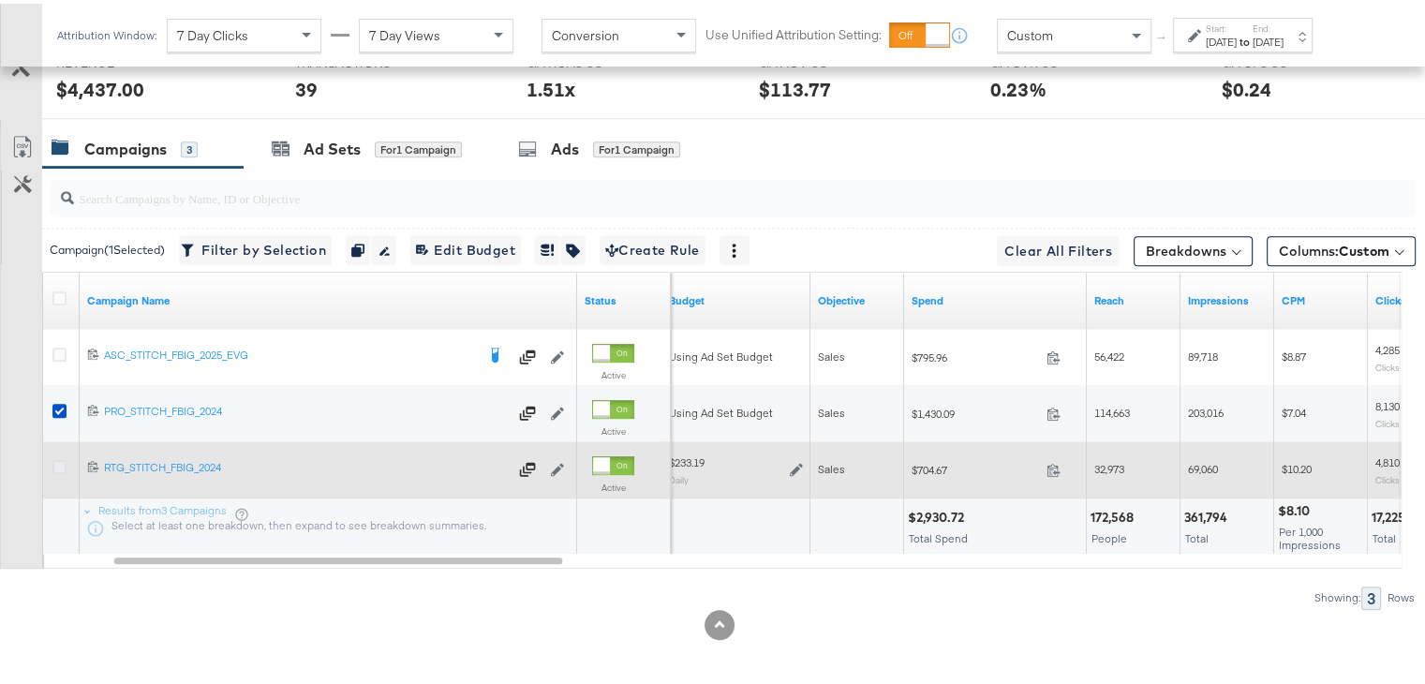
click at [56, 458] on icon at bounding box center [59, 463] width 14 height 14
click at [0, 0] on input "checkbox" at bounding box center [0, 0] width 0 height 0
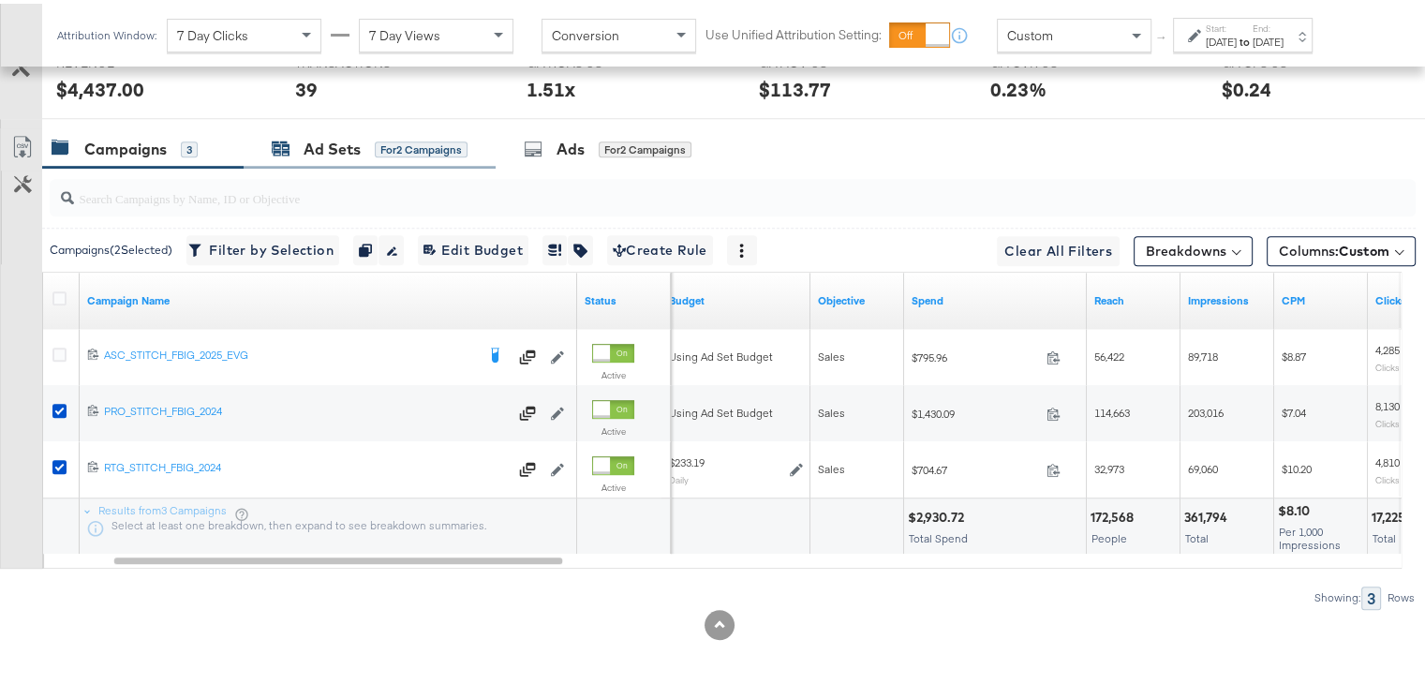
click at [301, 140] on div "Ad Sets for 2 Campaigns" at bounding box center [370, 146] width 196 height 22
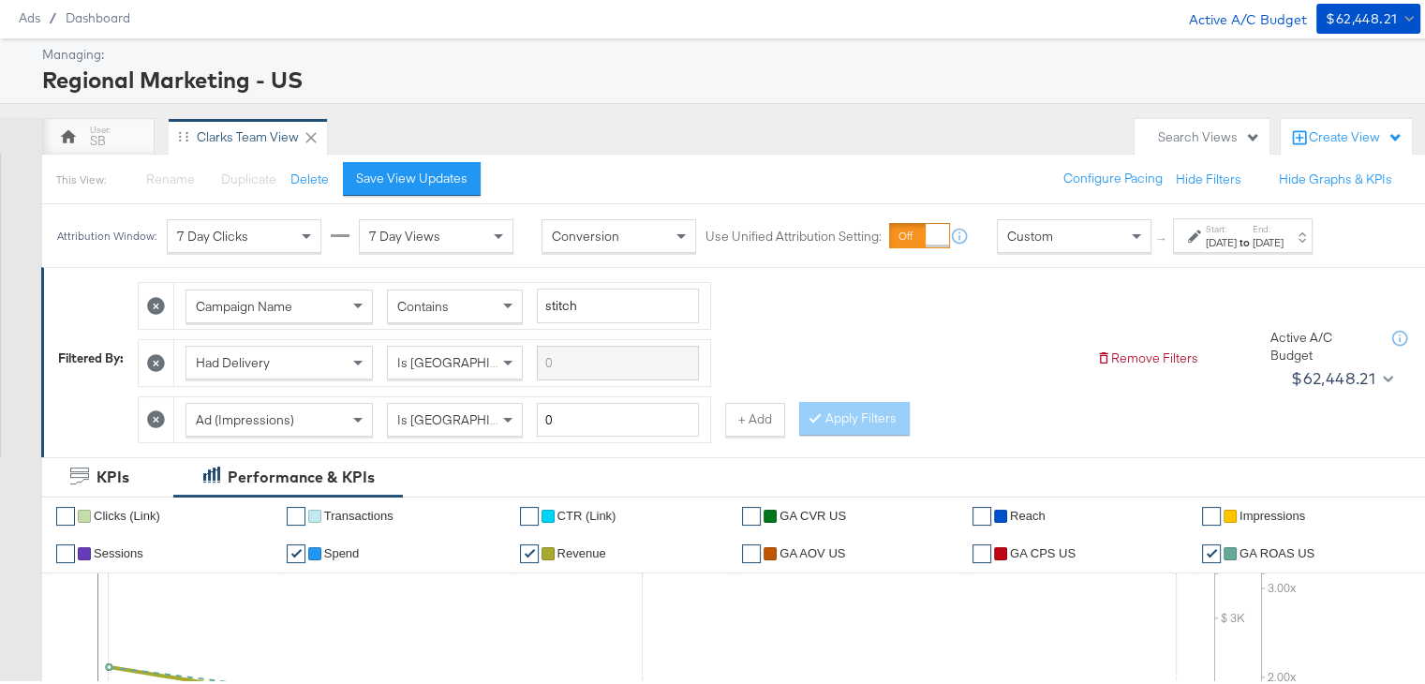
scroll to position [0, 0]
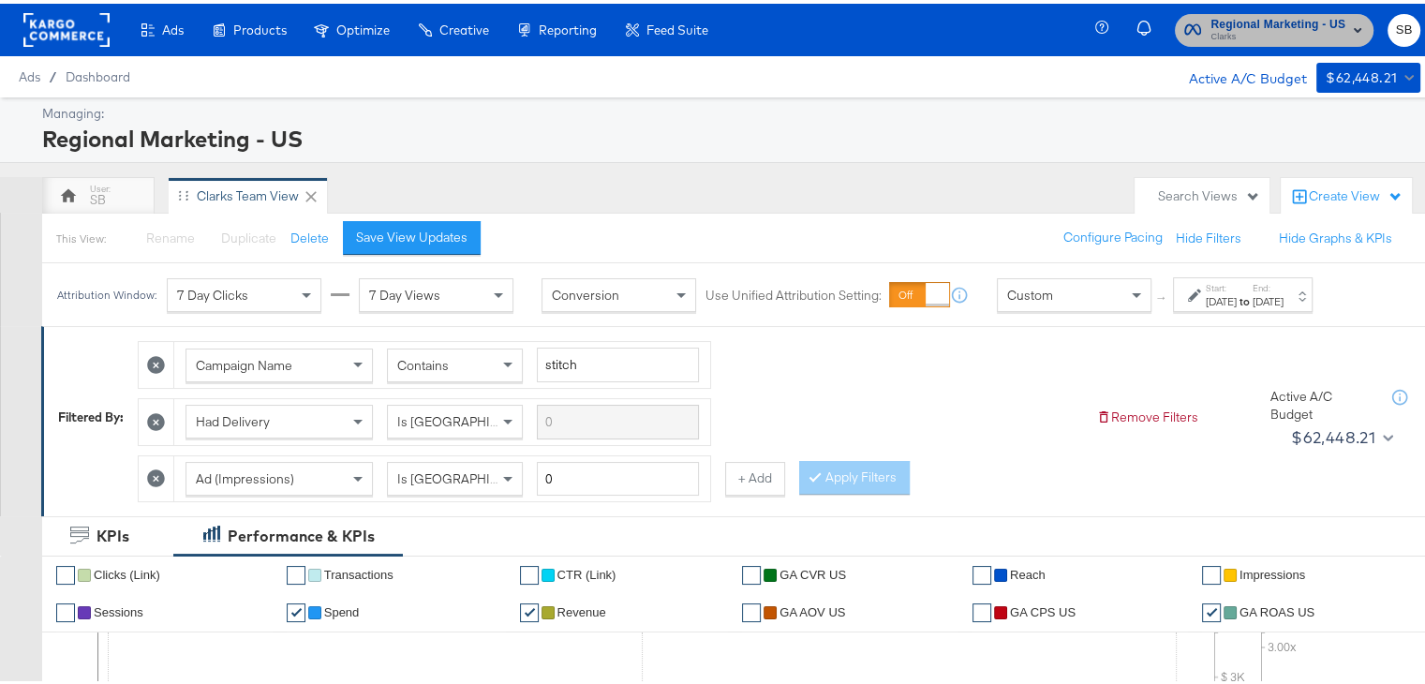
click at [1257, 24] on span "Regional Marketing - US" at bounding box center [1278, 21] width 135 height 20
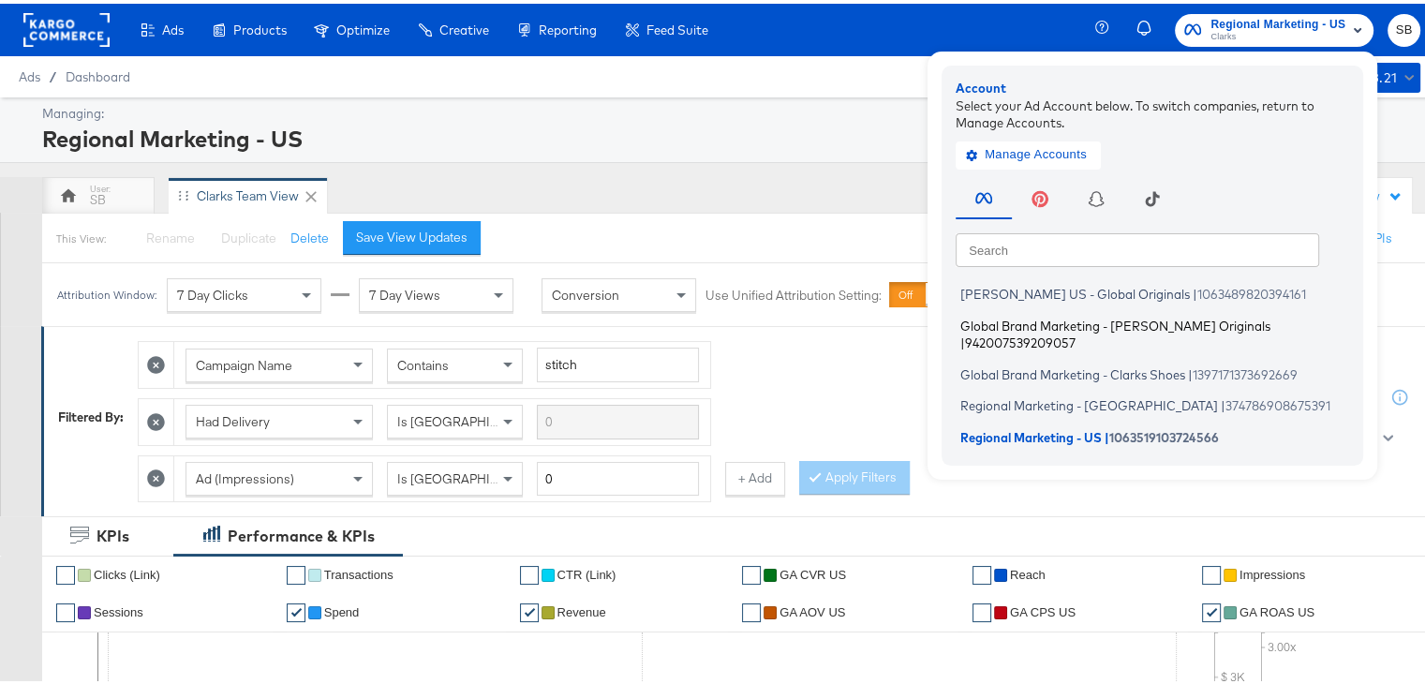
click at [1015, 322] on span "Global Brand Marketing - [PERSON_NAME] Originals" at bounding box center [1116, 321] width 310 height 15
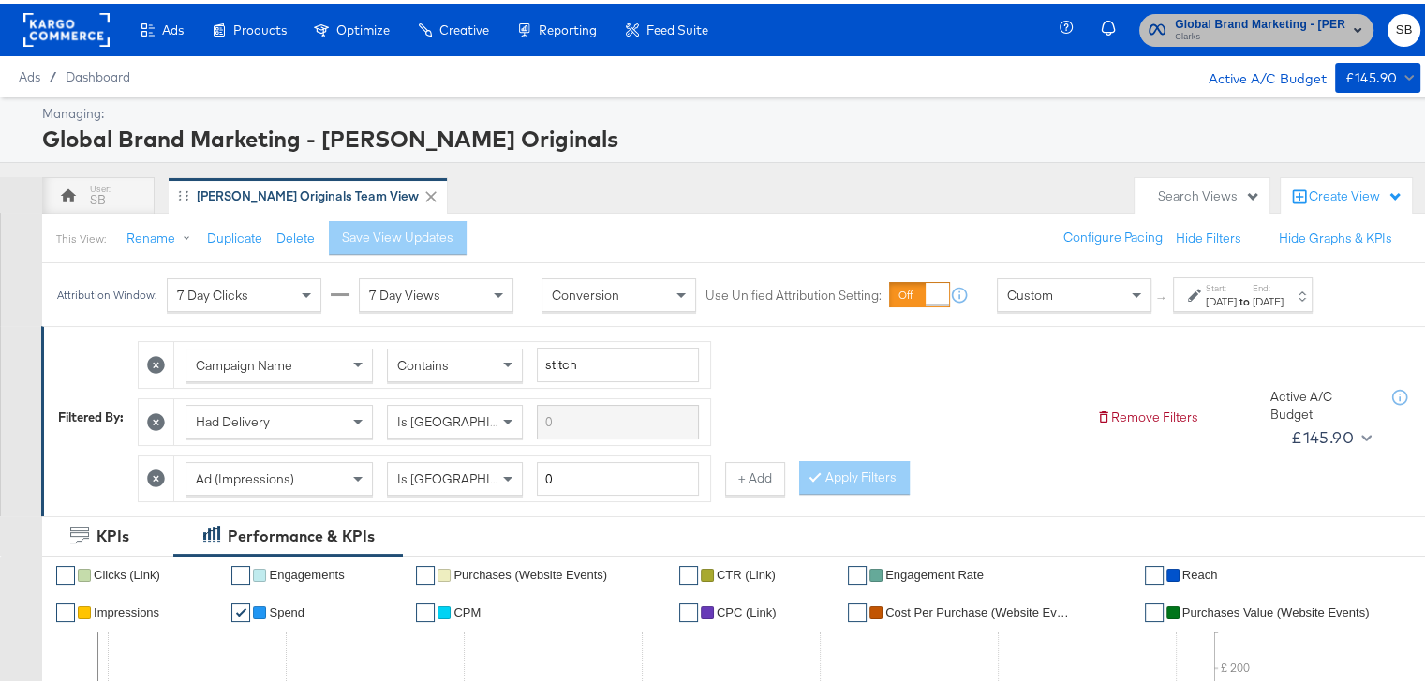
click at [1211, 28] on span "Clarks" at bounding box center [1260, 33] width 171 height 15
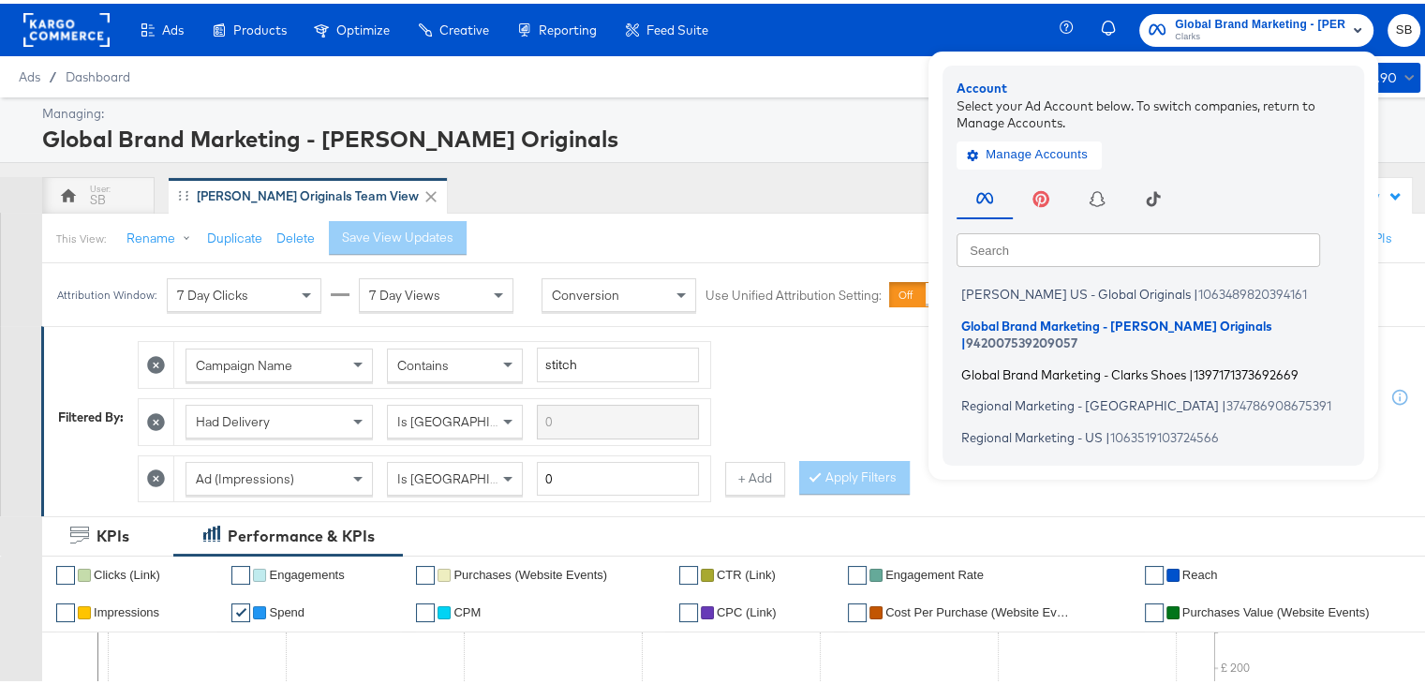
click at [1006, 363] on span "Global Brand Marketing - Clarks Shoes" at bounding box center [1073, 370] width 225 height 15
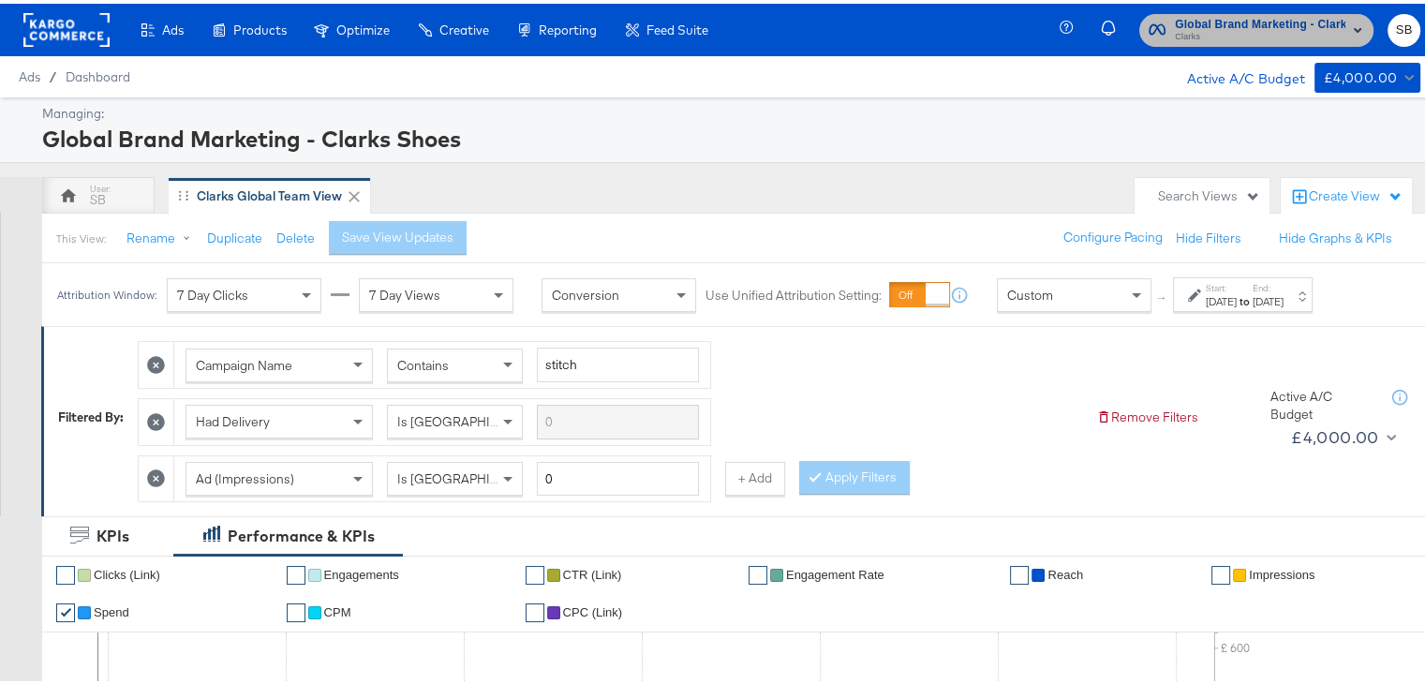
click at [1252, 27] on span "Clarks" at bounding box center [1260, 33] width 171 height 15
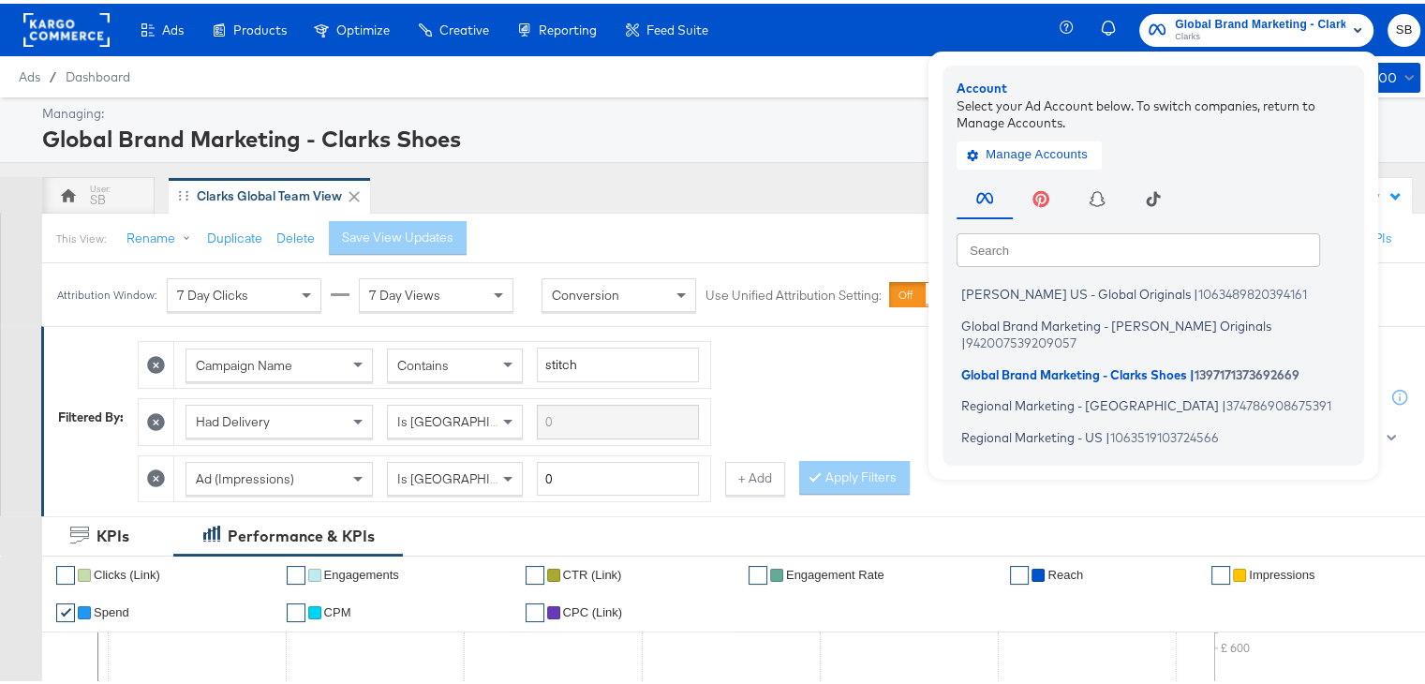
click at [768, 133] on div "Global Brand Marketing - Clarks Shoes" at bounding box center [729, 135] width 1374 height 32
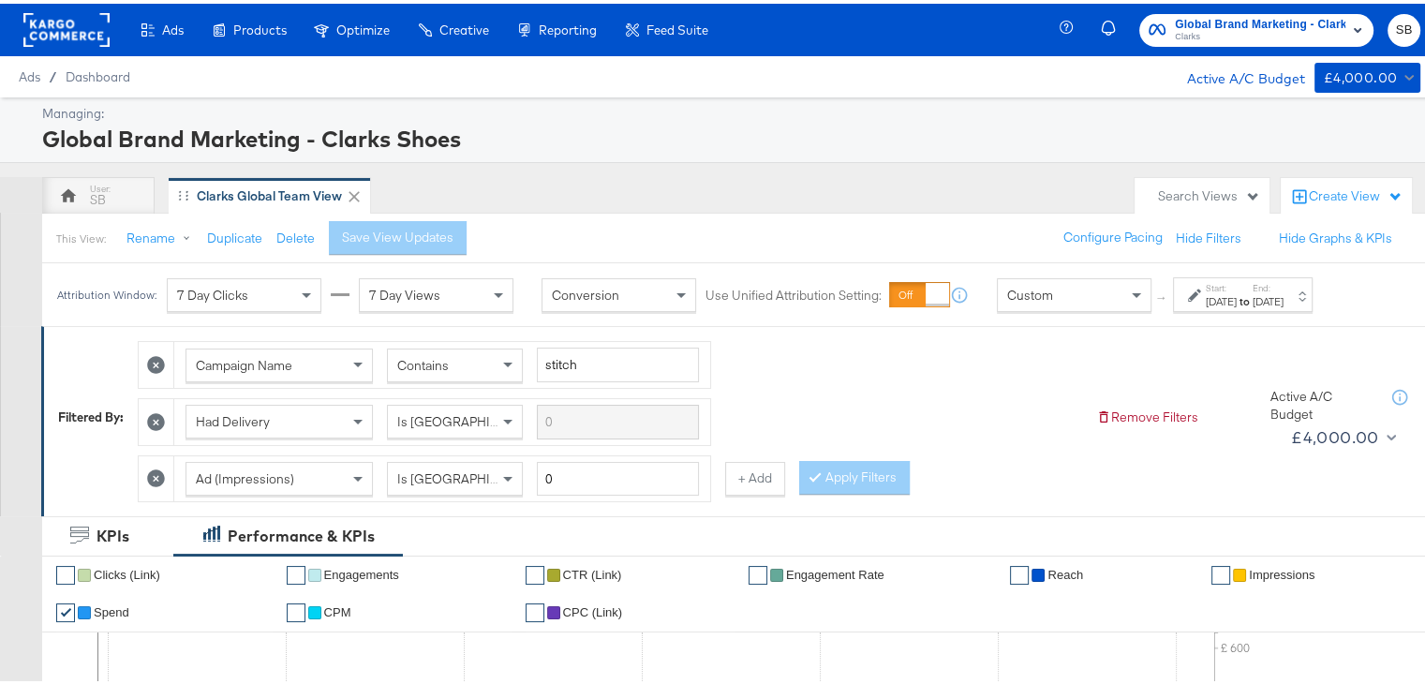
click at [1237, 293] on div "[DATE]" at bounding box center [1221, 298] width 31 height 15
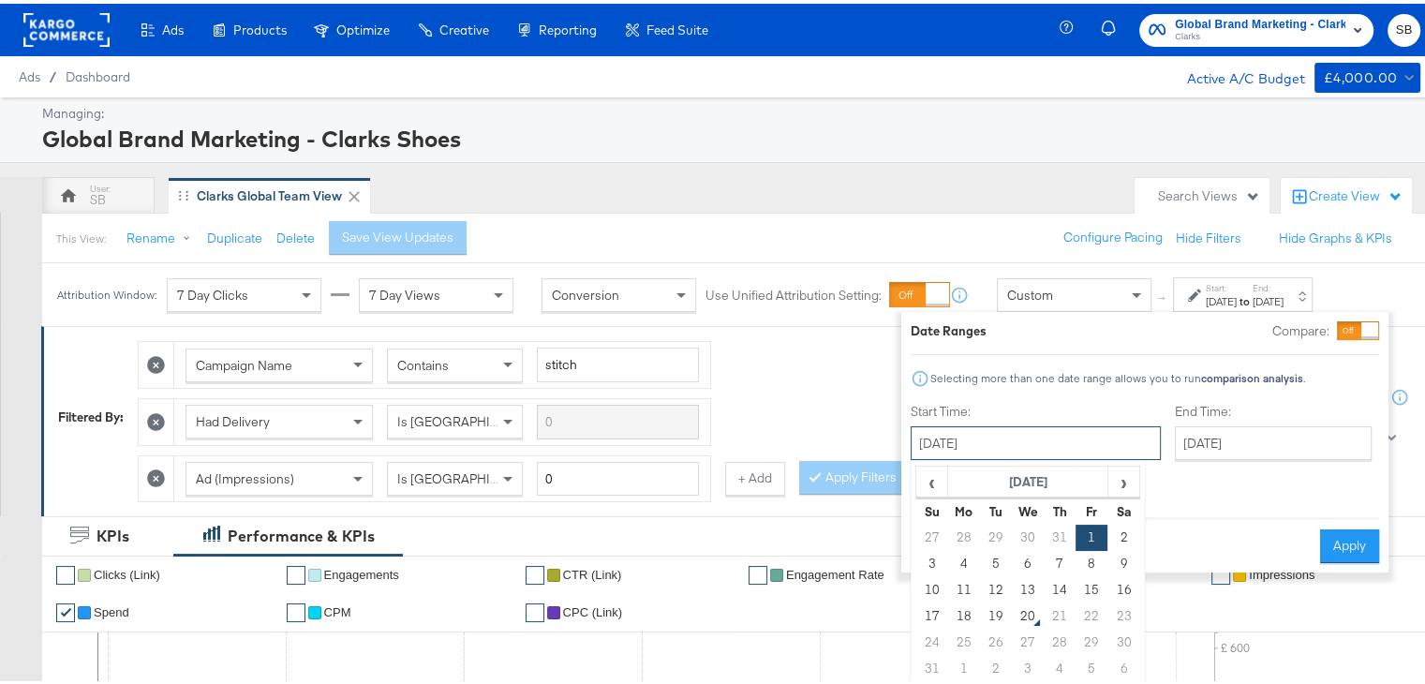
click at [1060, 442] on input "[DATE]" at bounding box center [1036, 440] width 250 height 34
click at [1085, 576] on td "15" at bounding box center [1092, 587] width 32 height 26
type input "[DATE]"
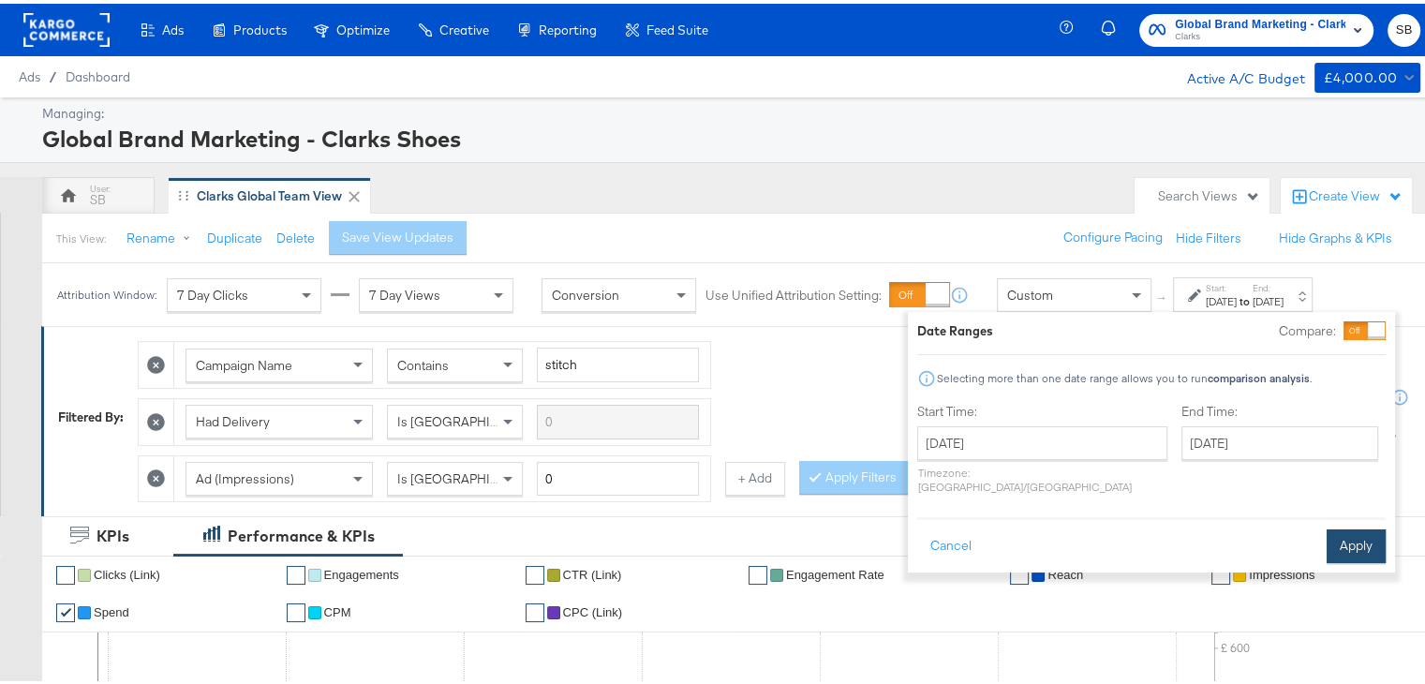
click at [1351, 534] on button "Apply" at bounding box center [1356, 543] width 59 height 34
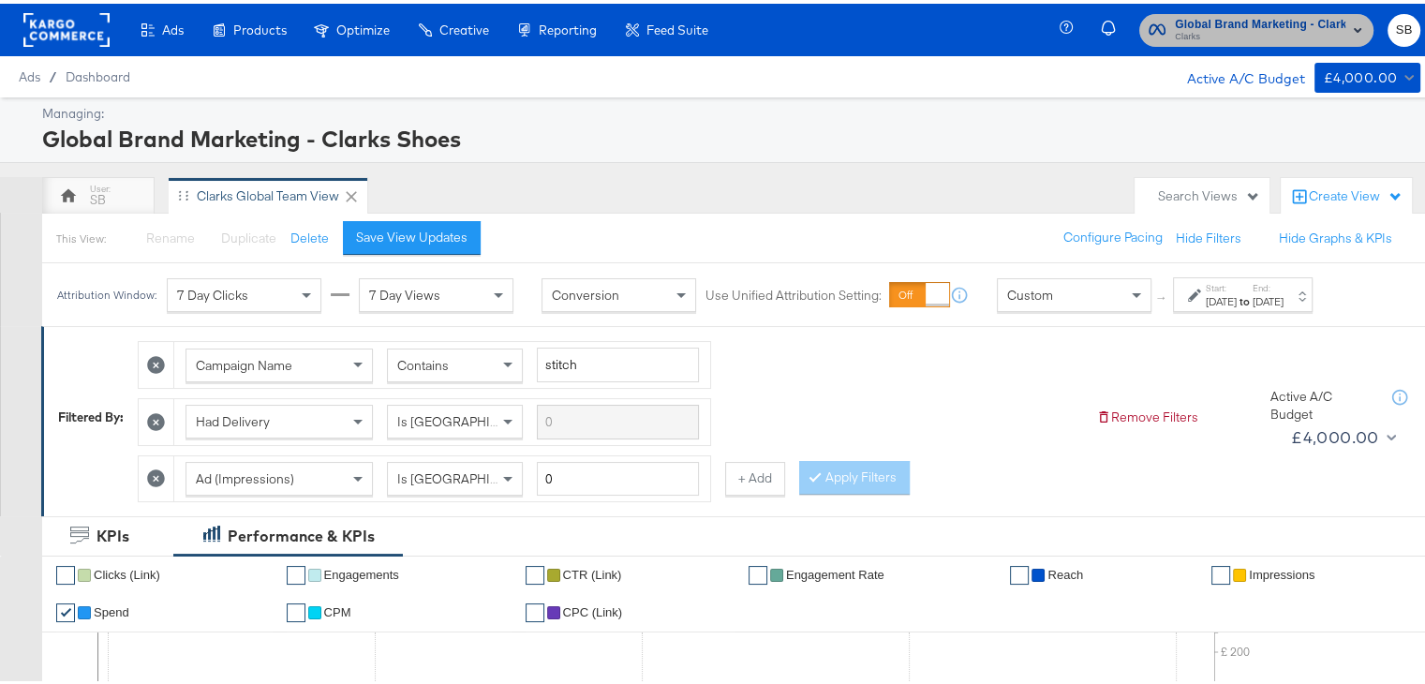
click at [1211, 28] on span "Clarks" at bounding box center [1260, 33] width 171 height 15
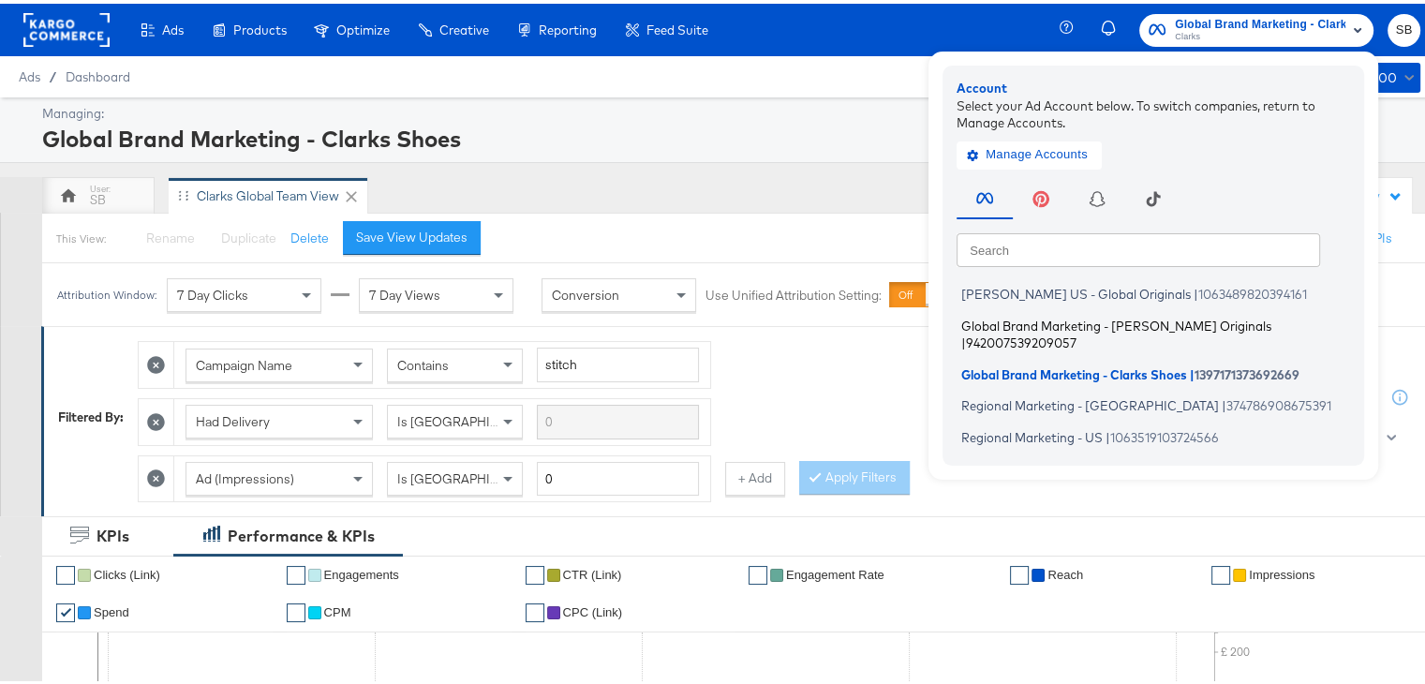
click at [1023, 320] on span "Global Brand Marketing - [PERSON_NAME] Originals" at bounding box center [1116, 321] width 310 height 15
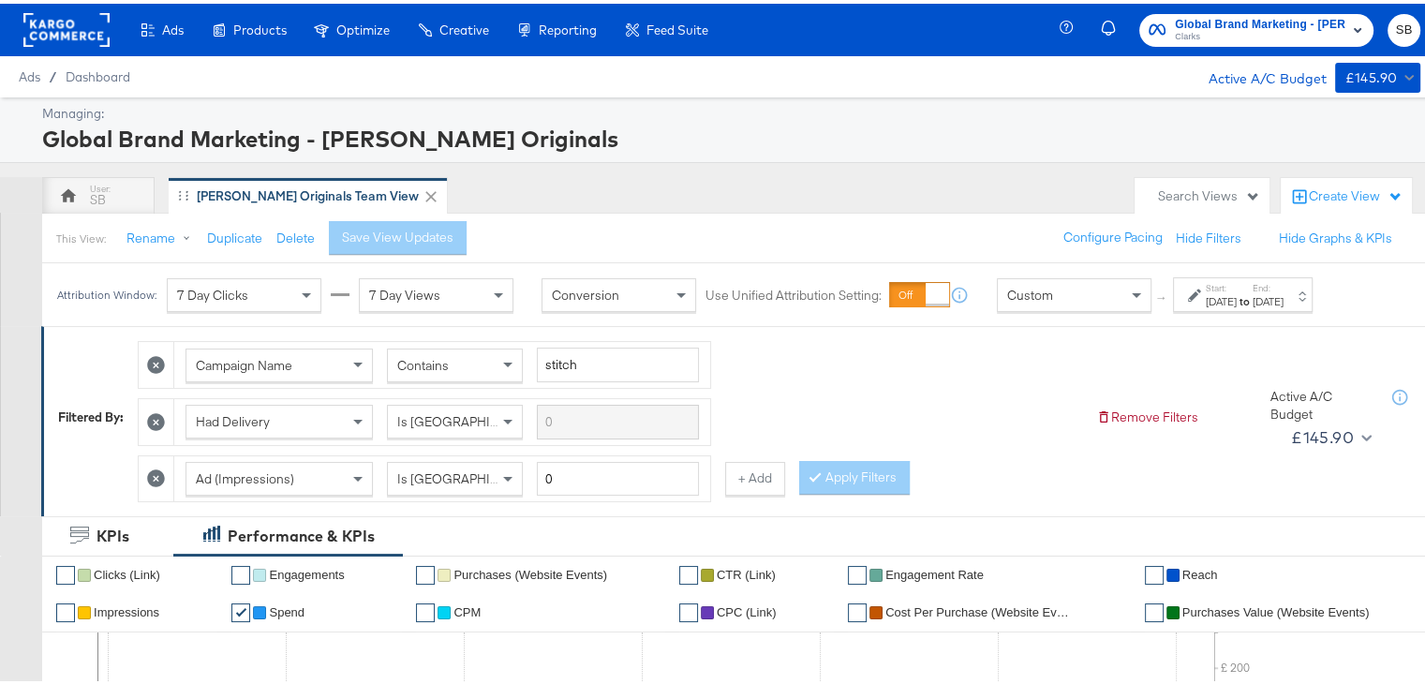
click at [1237, 284] on label "Start:" at bounding box center [1221, 284] width 31 height 12
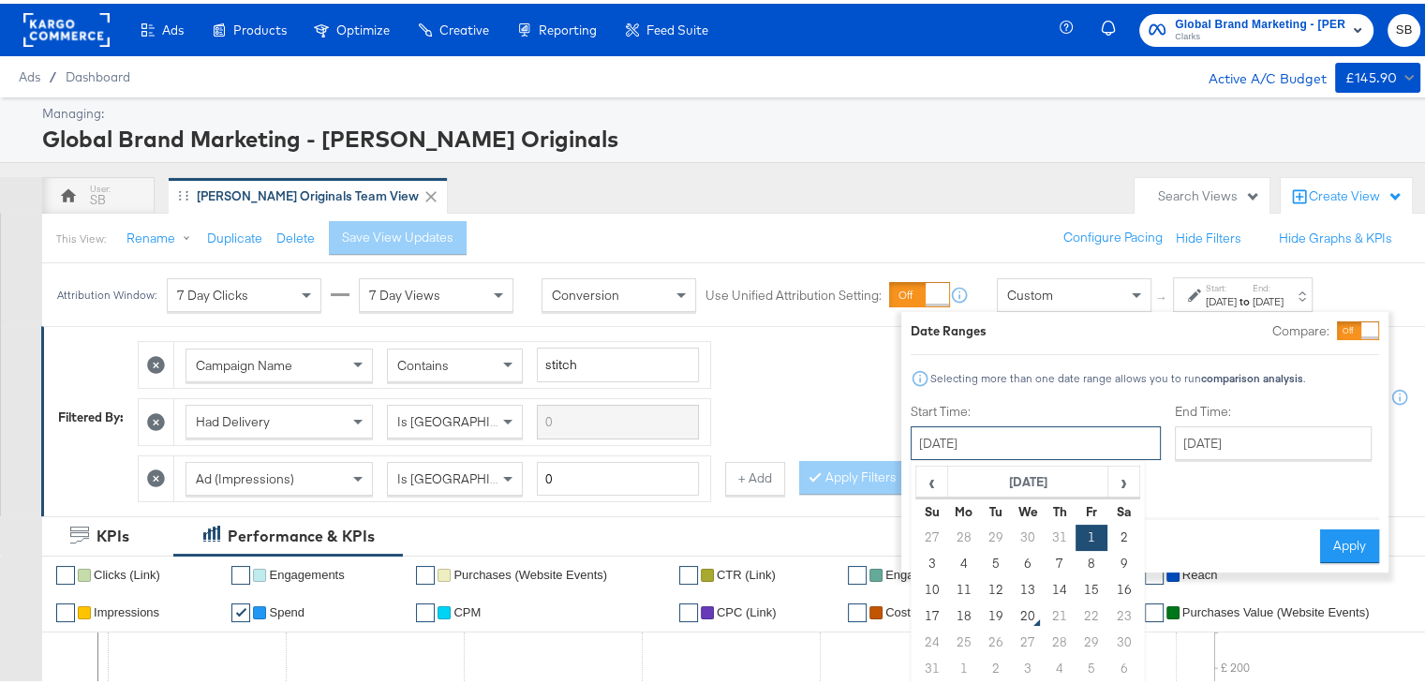
click at [1004, 428] on input "[DATE]" at bounding box center [1036, 440] width 250 height 34
click at [1091, 586] on td "15" at bounding box center [1092, 587] width 32 height 26
type input "[DATE]"
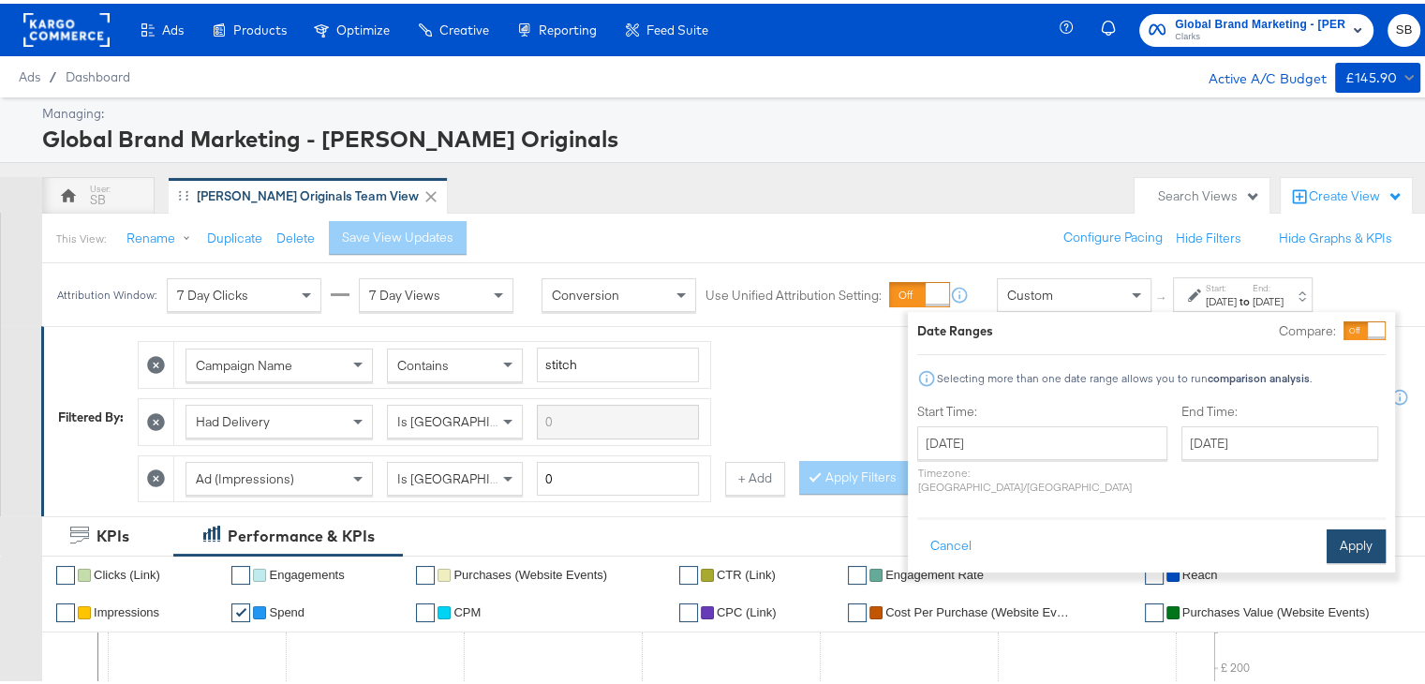
click at [1351, 526] on button "Apply" at bounding box center [1356, 543] width 59 height 34
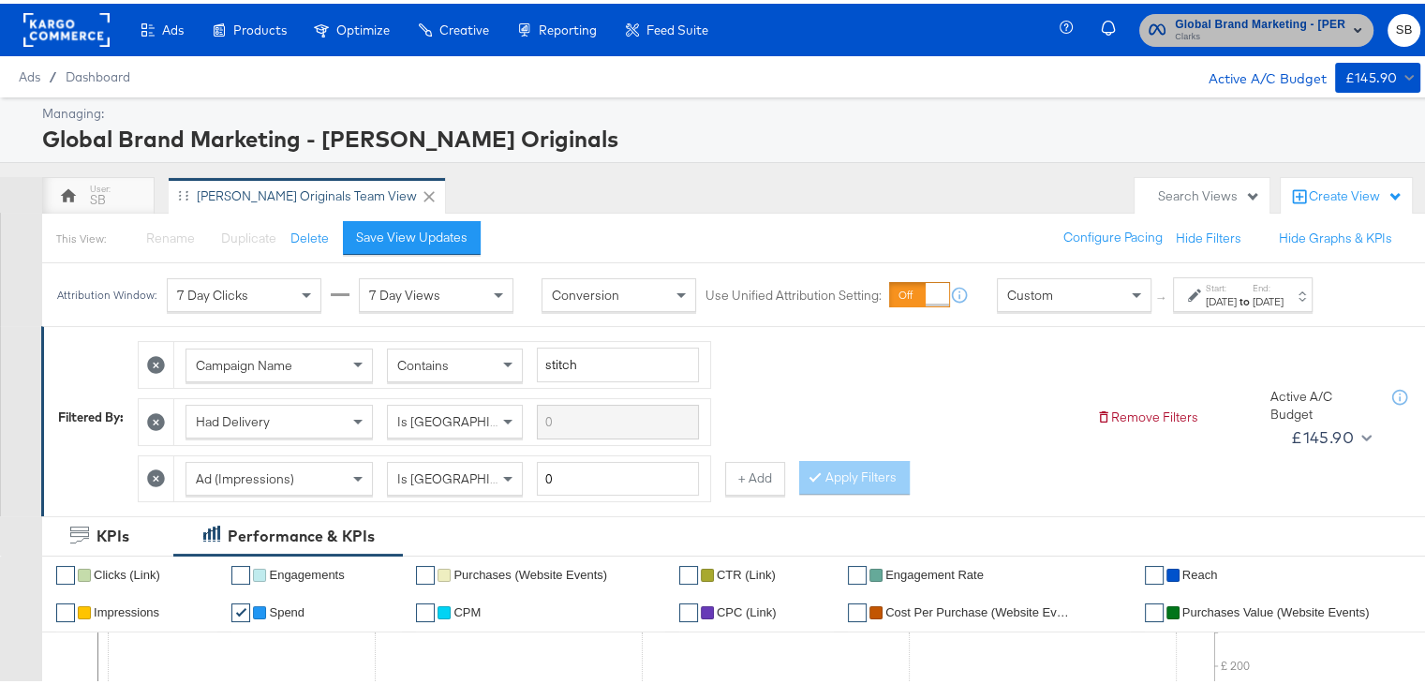
click at [1152, 27] on span "Global Brand Marketing - [PERSON_NAME] Originals Clarks" at bounding box center [1257, 26] width 216 height 30
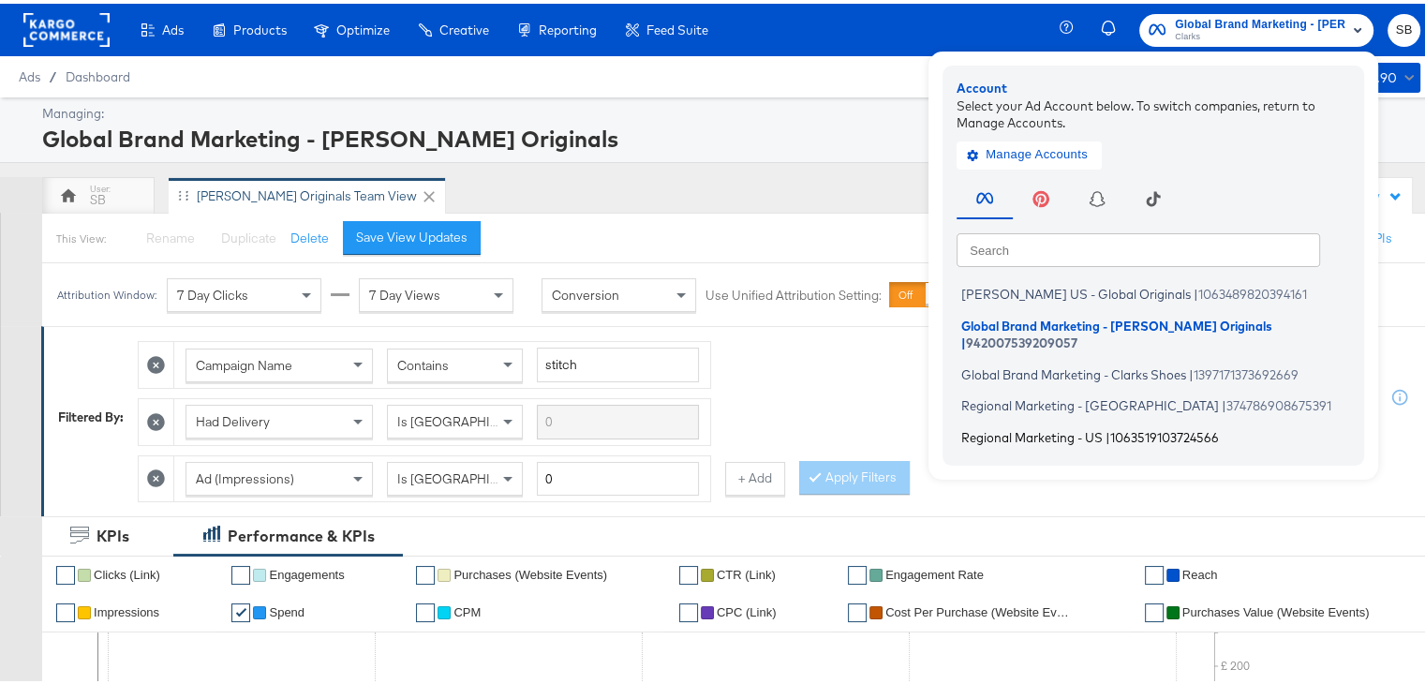
click at [1003, 425] on span "Regional Marketing - US" at bounding box center [1032, 432] width 142 height 15
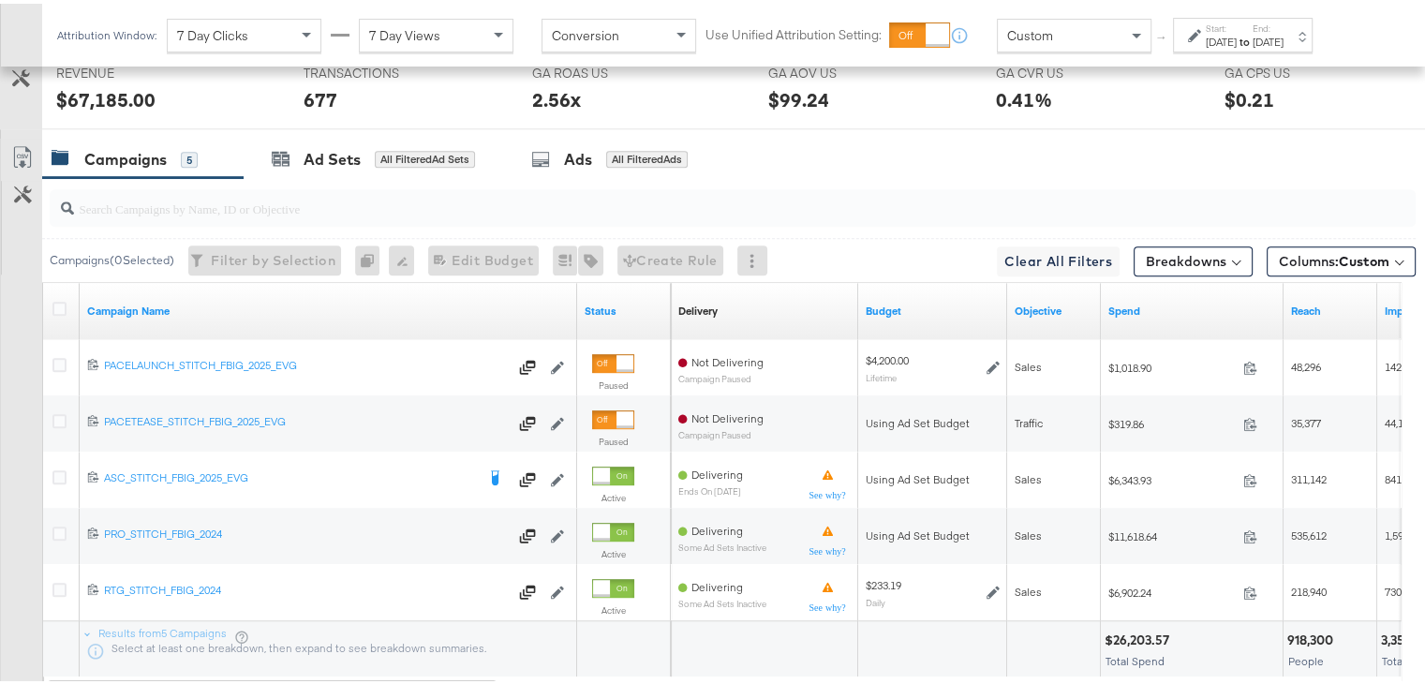
scroll to position [1097, 0]
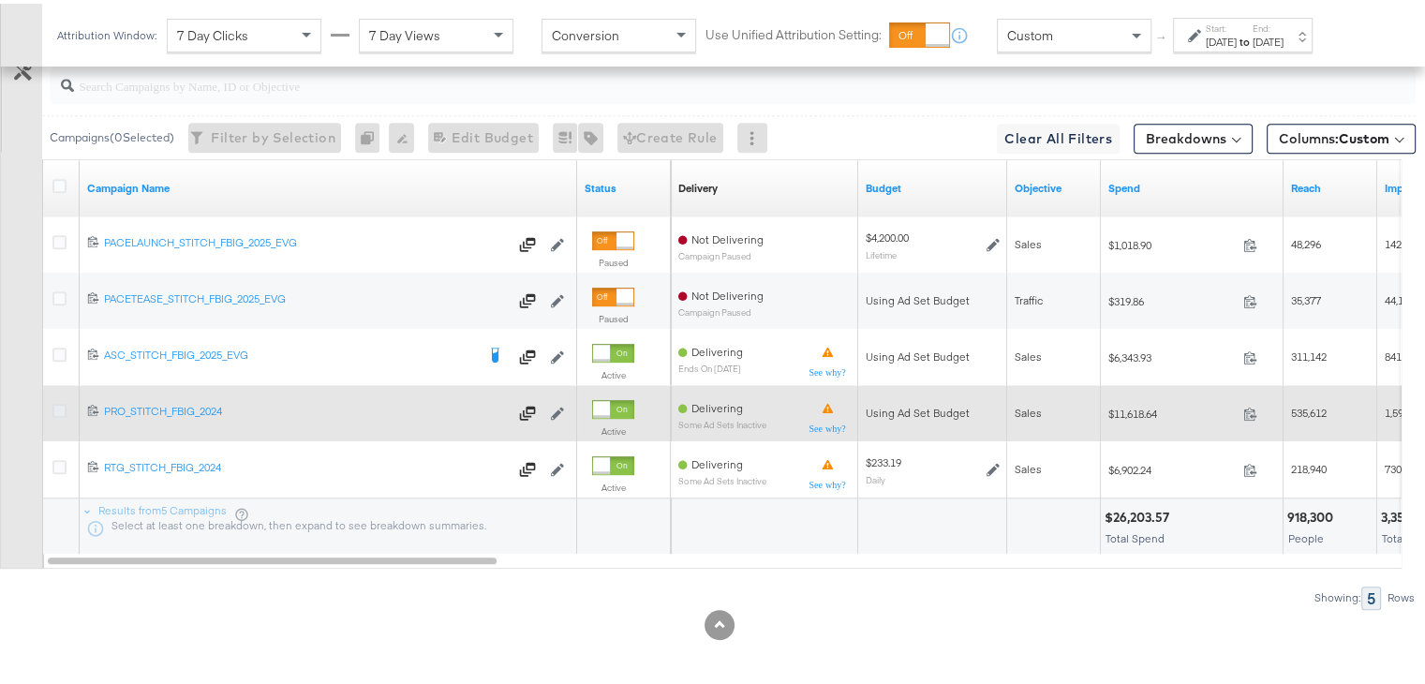
click at [54, 406] on icon at bounding box center [59, 407] width 14 height 14
click at [0, 0] on input "checkbox" at bounding box center [0, 0] width 0 height 0
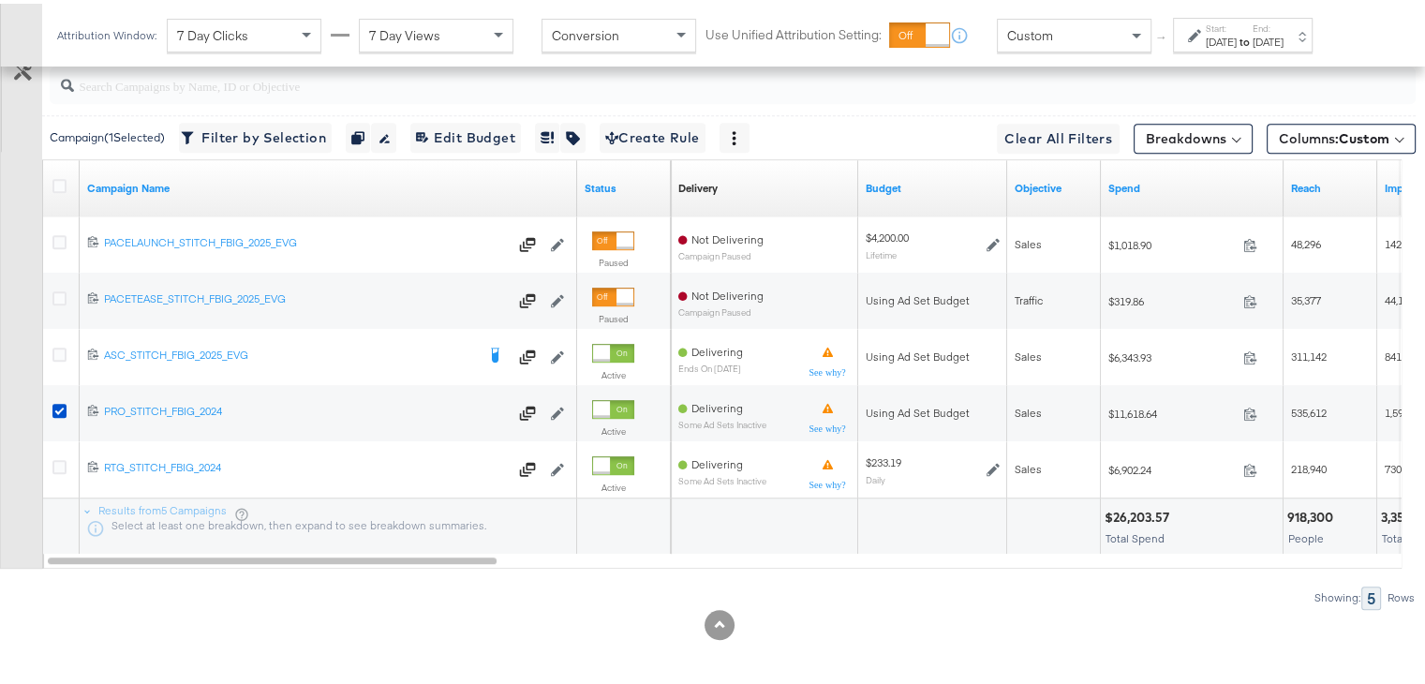
scroll to position [884, 0]
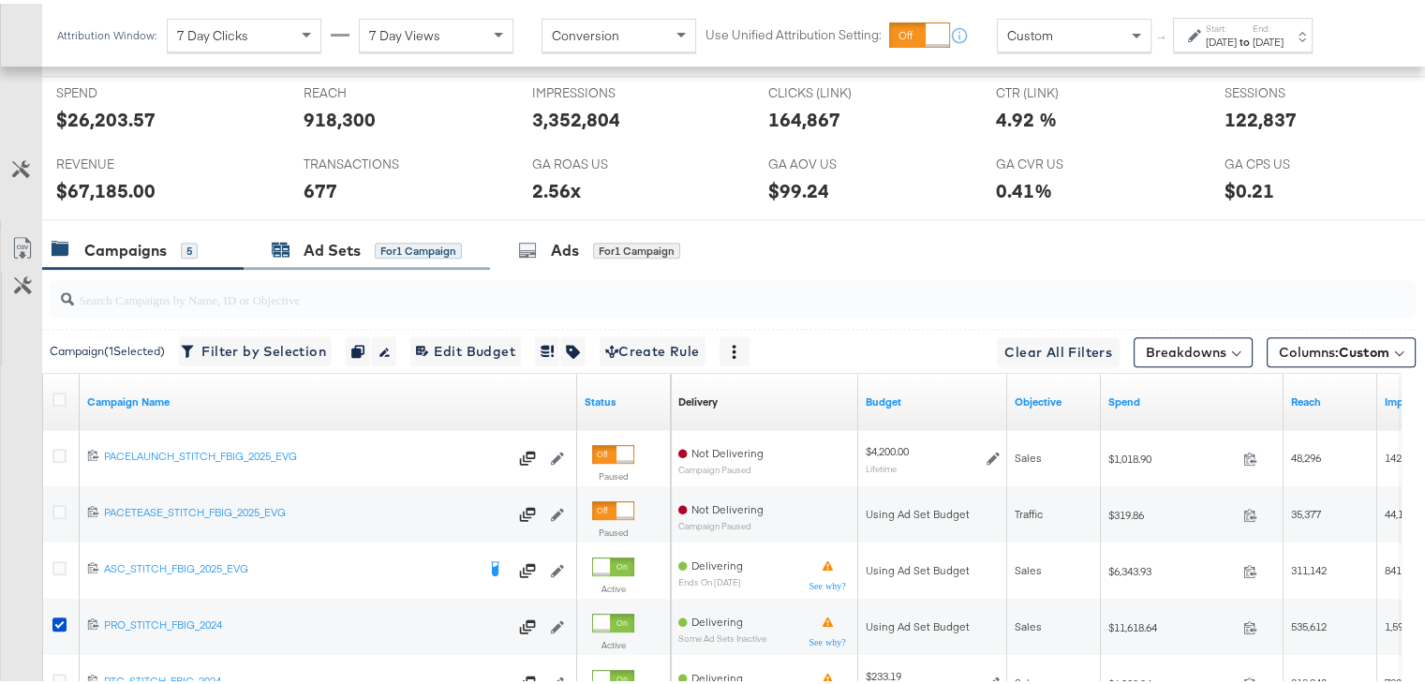
click at [311, 238] on div "Ad Sets" at bounding box center [332, 247] width 57 height 22
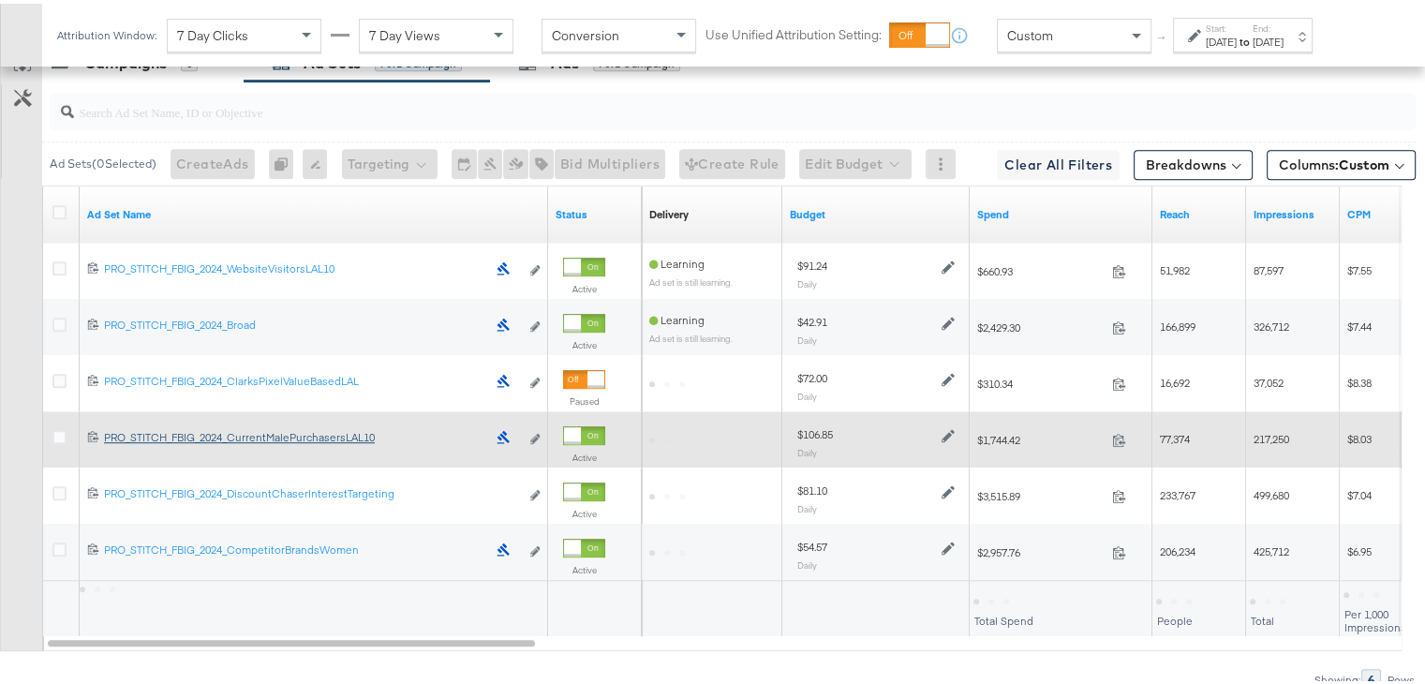
scroll to position [1085, 0]
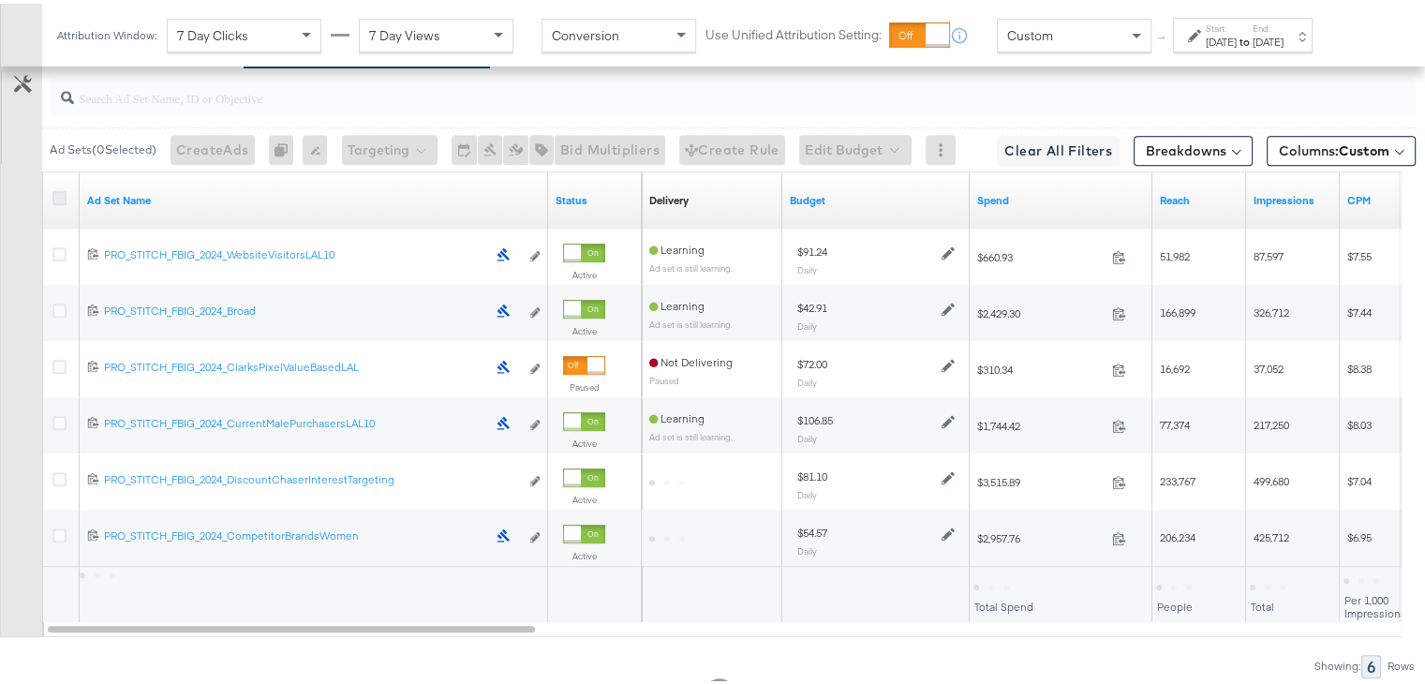
click at [60, 190] on icon at bounding box center [59, 194] width 14 height 14
click at [0, 0] on input "checkbox" at bounding box center [0, 0] width 0 height 0
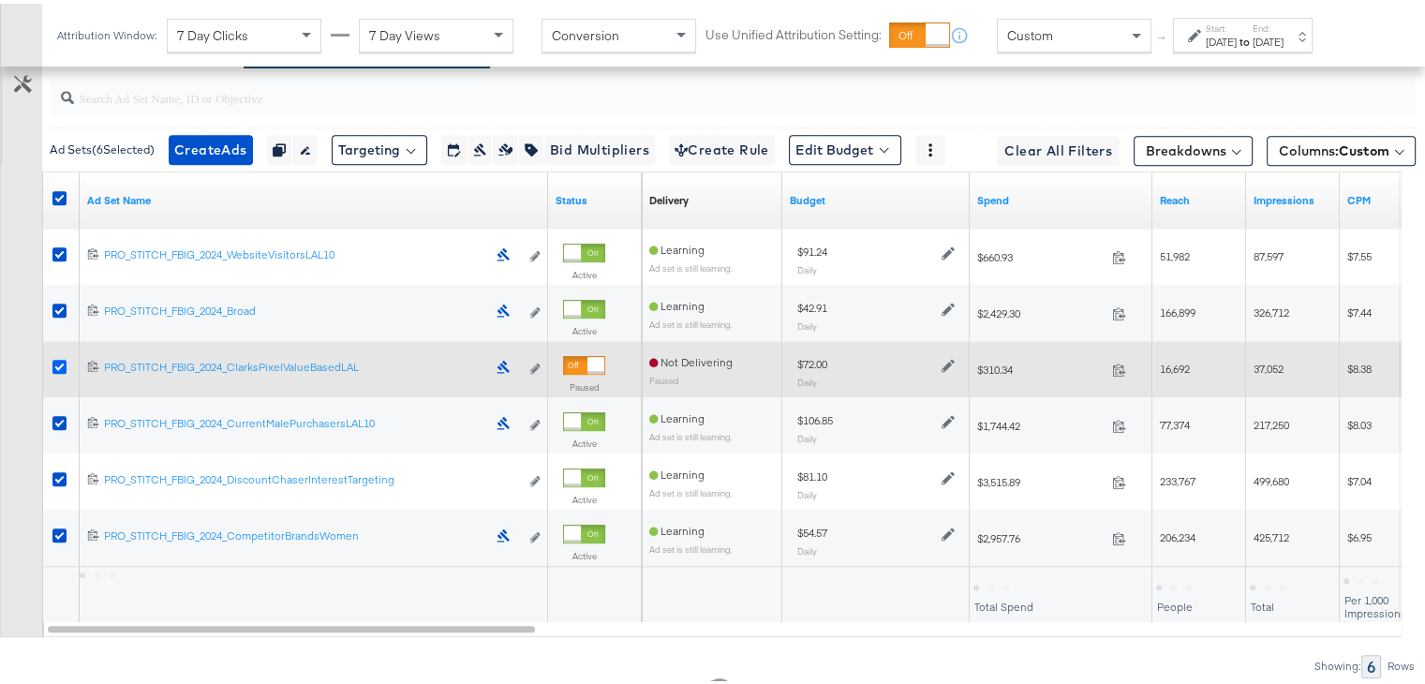
click at [56, 357] on icon at bounding box center [59, 363] width 14 height 14
click at [0, 0] on input "checkbox" at bounding box center [0, 0] width 0 height 0
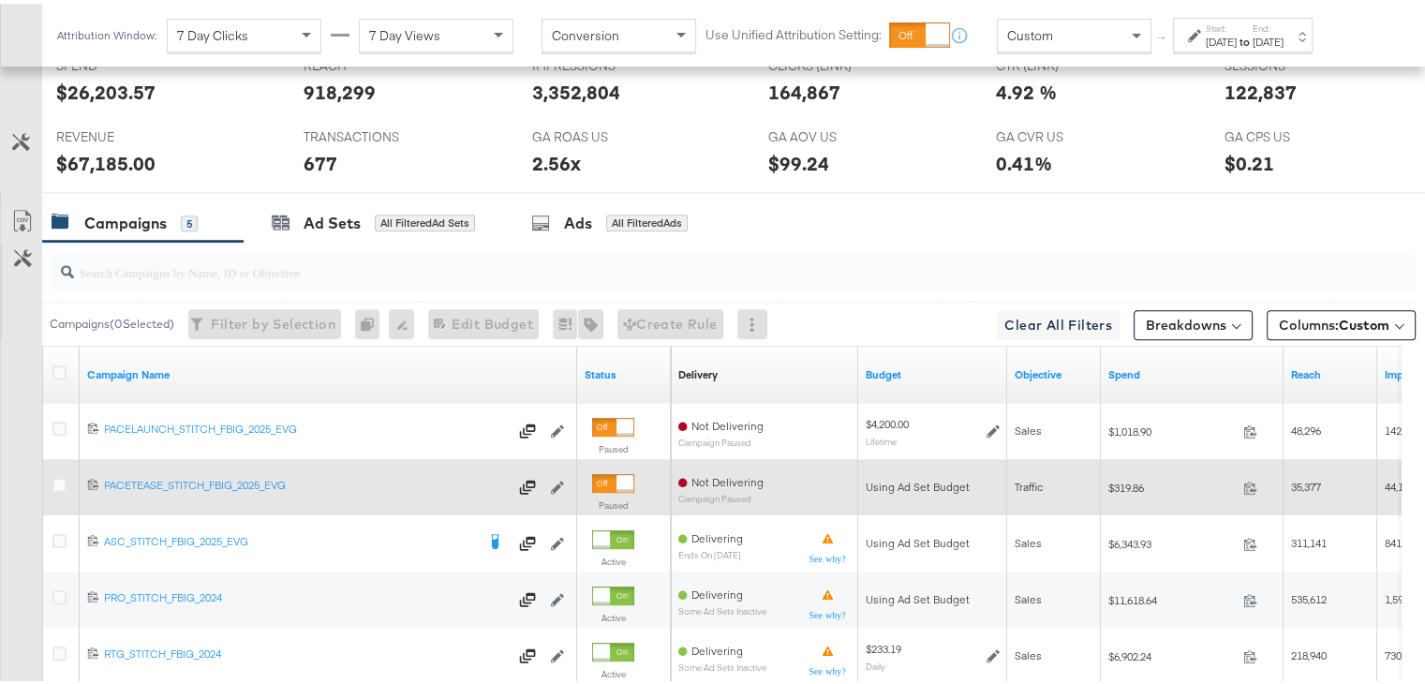
scroll to position [1054, 0]
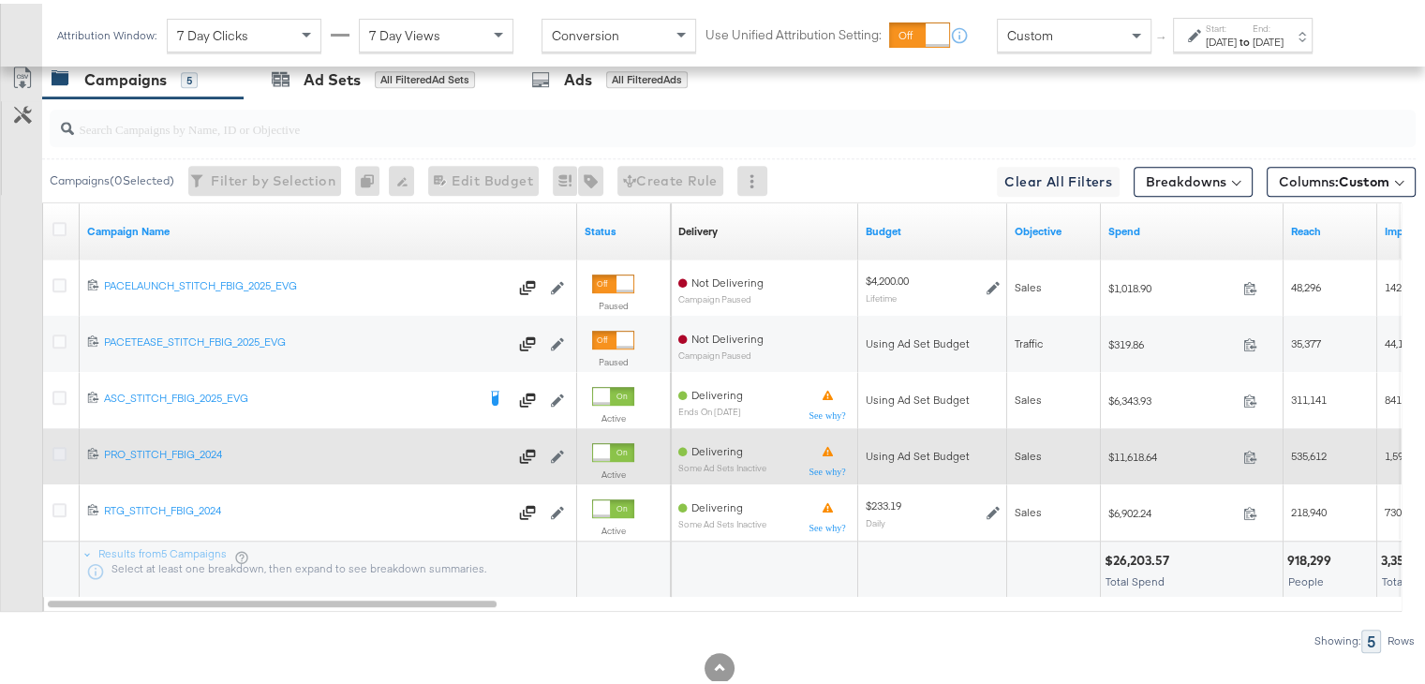
click at [60, 443] on icon at bounding box center [59, 450] width 14 height 14
click at [0, 0] on input "checkbox" at bounding box center [0, 0] width 0 height 0
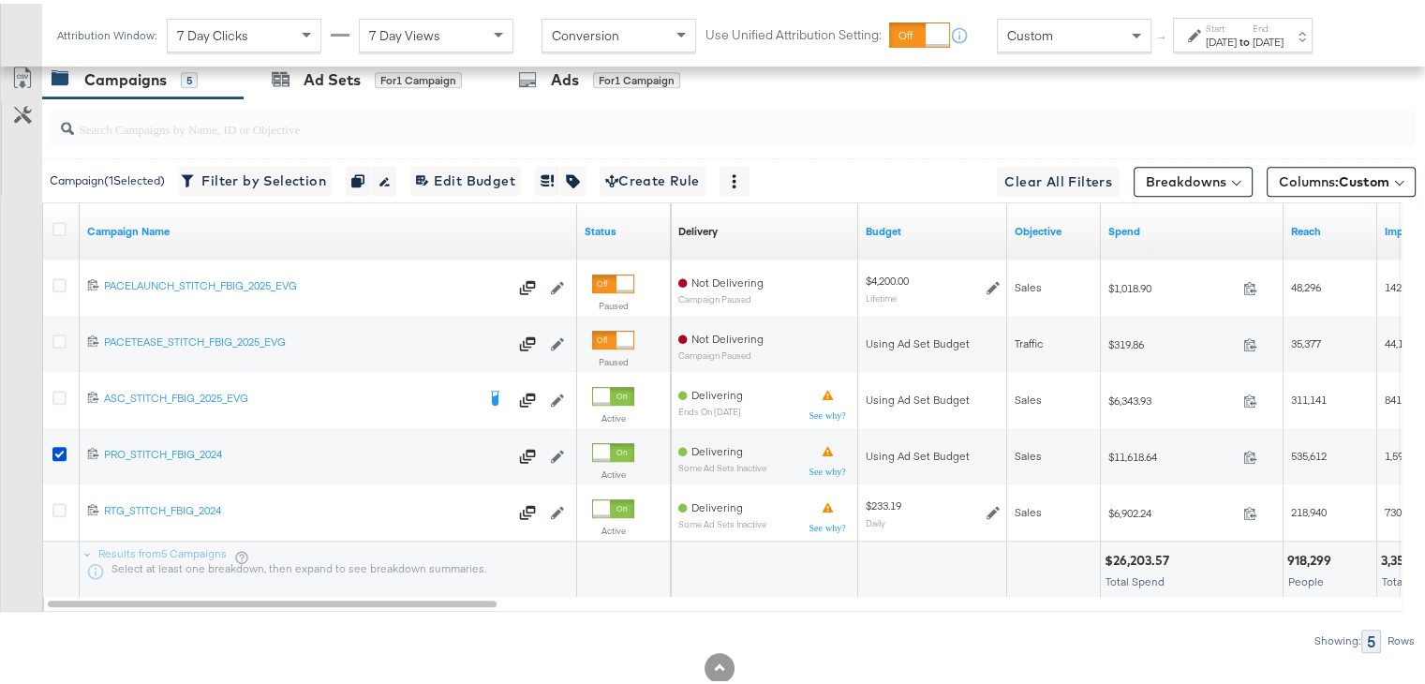
scroll to position [969, 0]
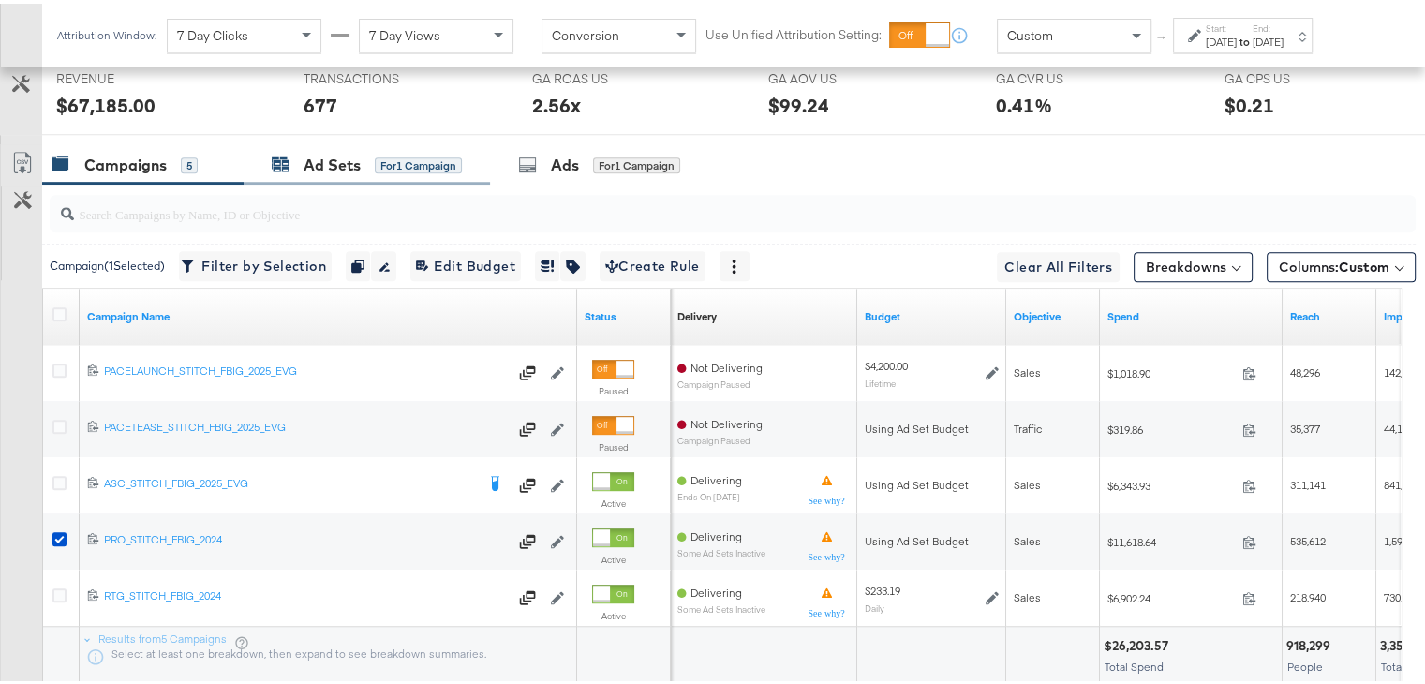
click at [319, 154] on div "Ad Sets" at bounding box center [332, 162] width 57 height 22
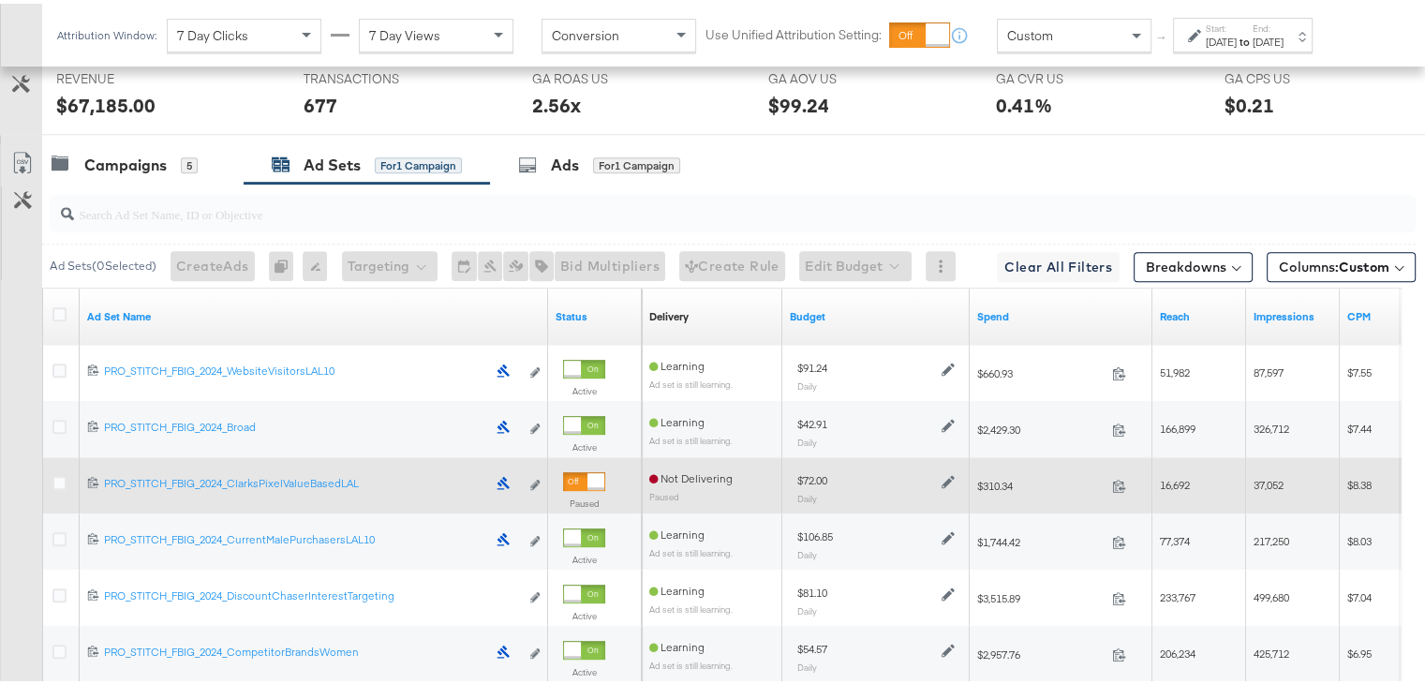
scroll to position [1123, 0]
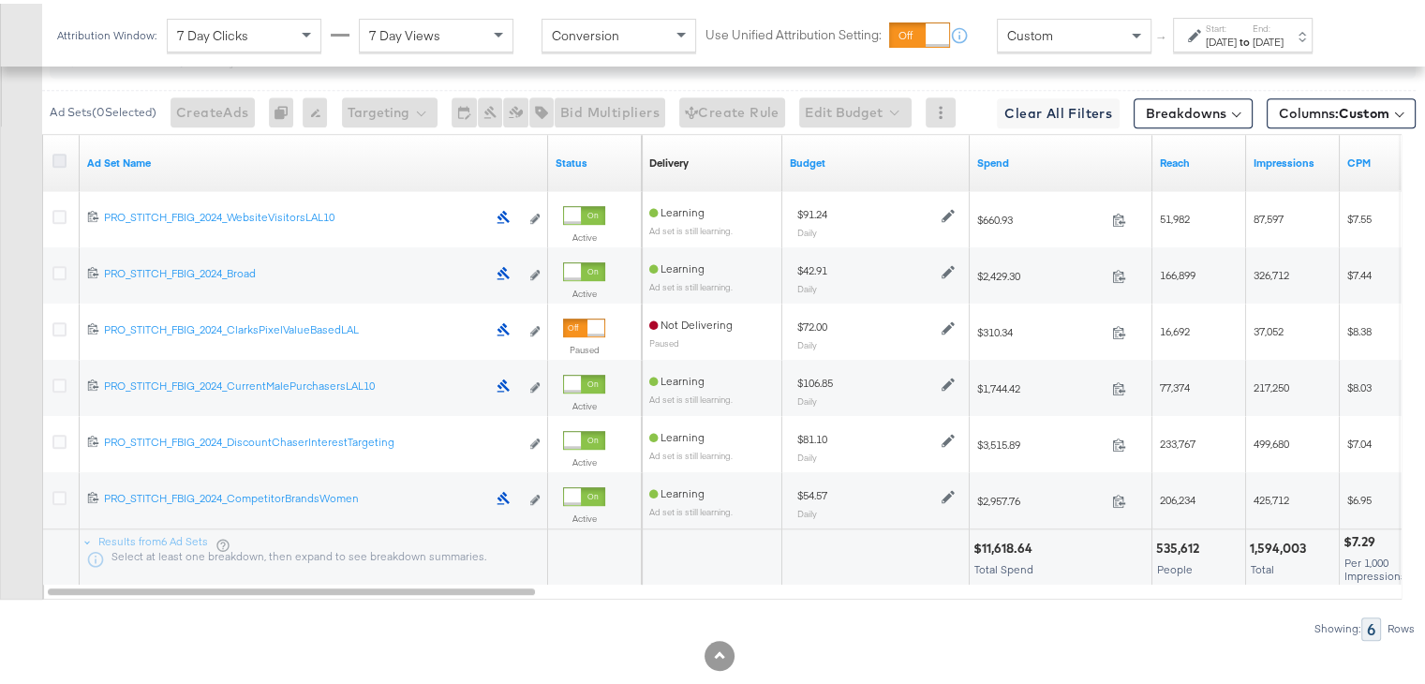
click at [56, 150] on icon at bounding box center [59, 157] width 14 height 14
click at [0, 0] on input "checkbox" at bounding box center [0, 0] width 0 height 0
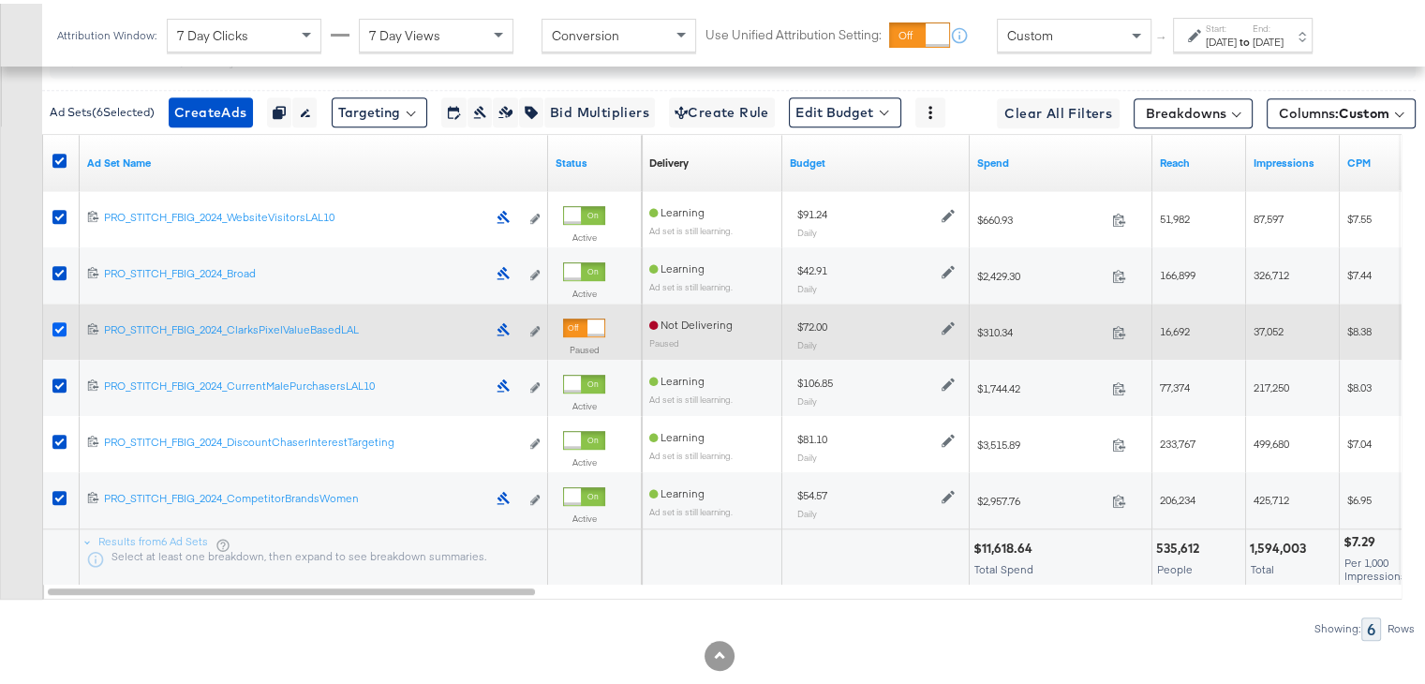
click at [55, 324] on icon at bounding box center [59, 326] width 14 height 14
click at [0, 0] on input "checkbox" at bounding box center [0, 0] width 0 height 0
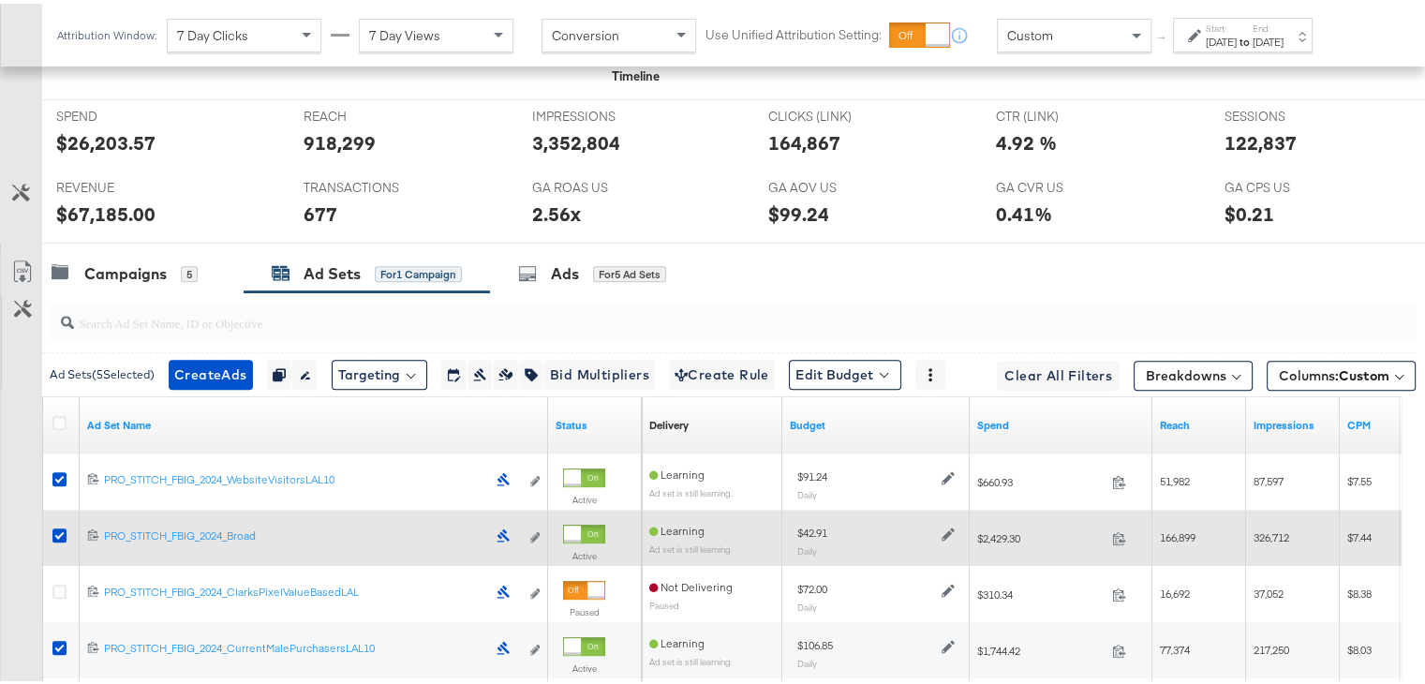
scroll to position [857, 0]
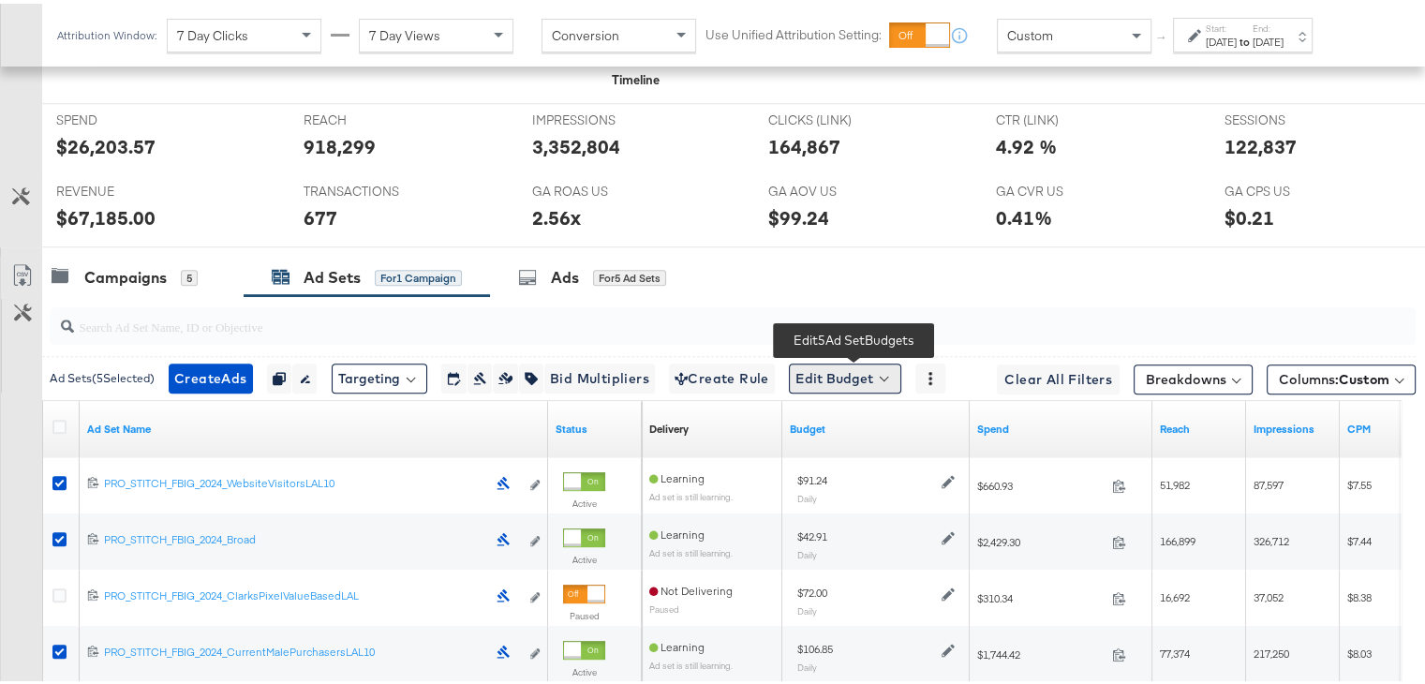
click at [885, 371] on button "Edit Budget" at bounding box center [845, 375] width 112 height 30
click at [866, 425] on span "Edit Ad Set Budget" at bounding box center [850, 423] width 107 height 24
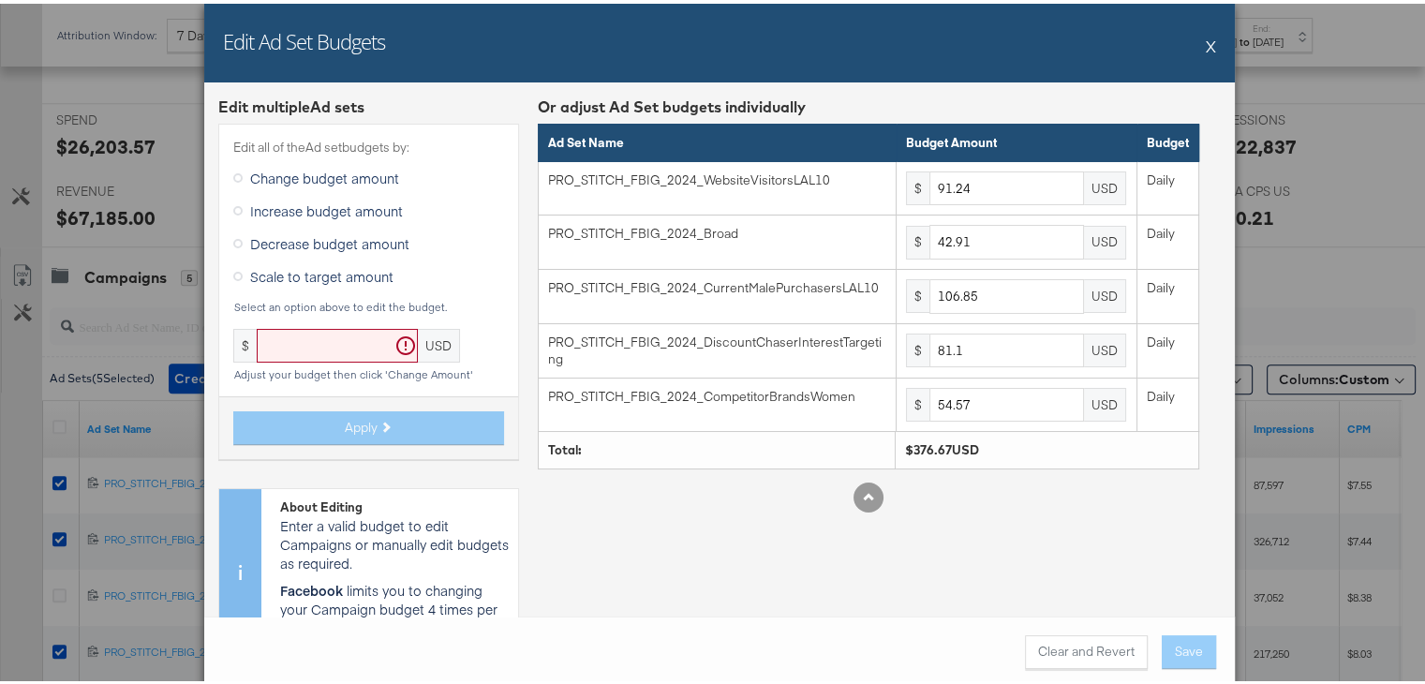
click at [233, 275] on icon at bounding box center [237, 272] width 9 height 9
click at [0, 0] on input "Scale to target amount" at bounding box center [0, 0] width 0 height 0
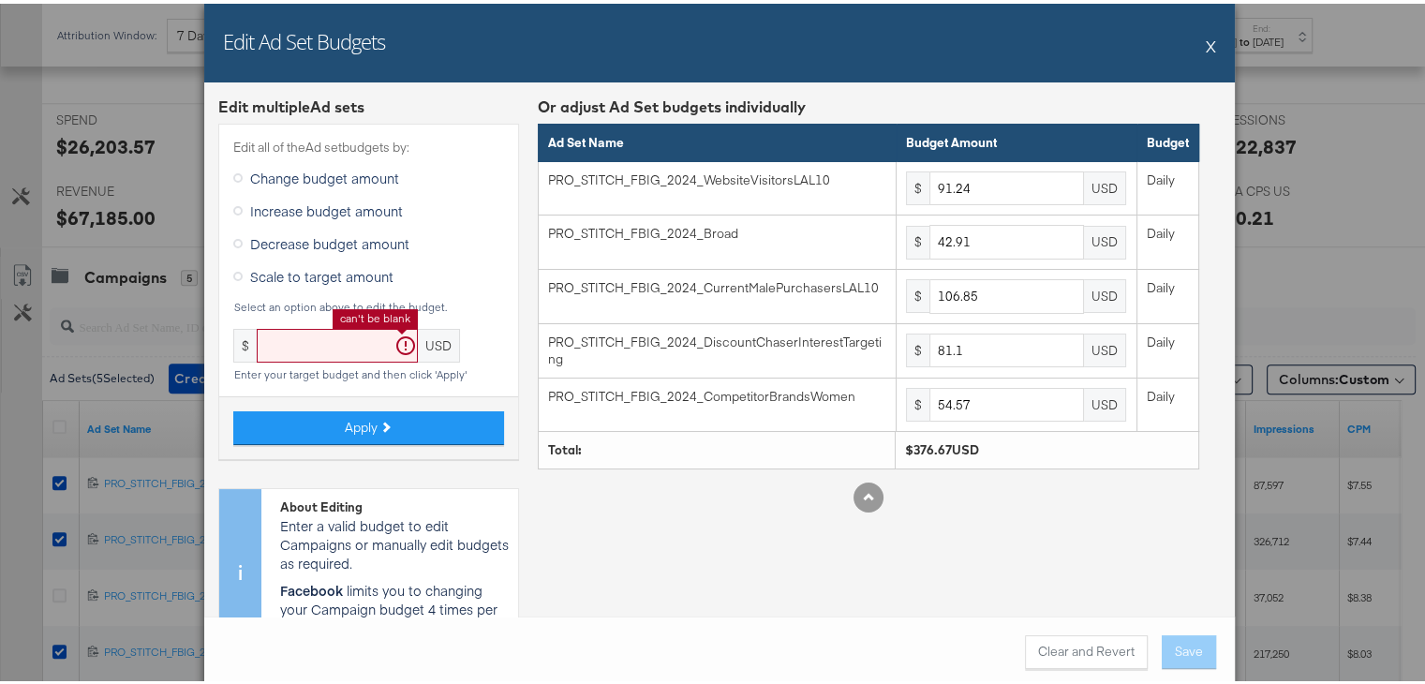
click at [285, 332] on input "text" at bounding box center [337, 342] width 161 height 35
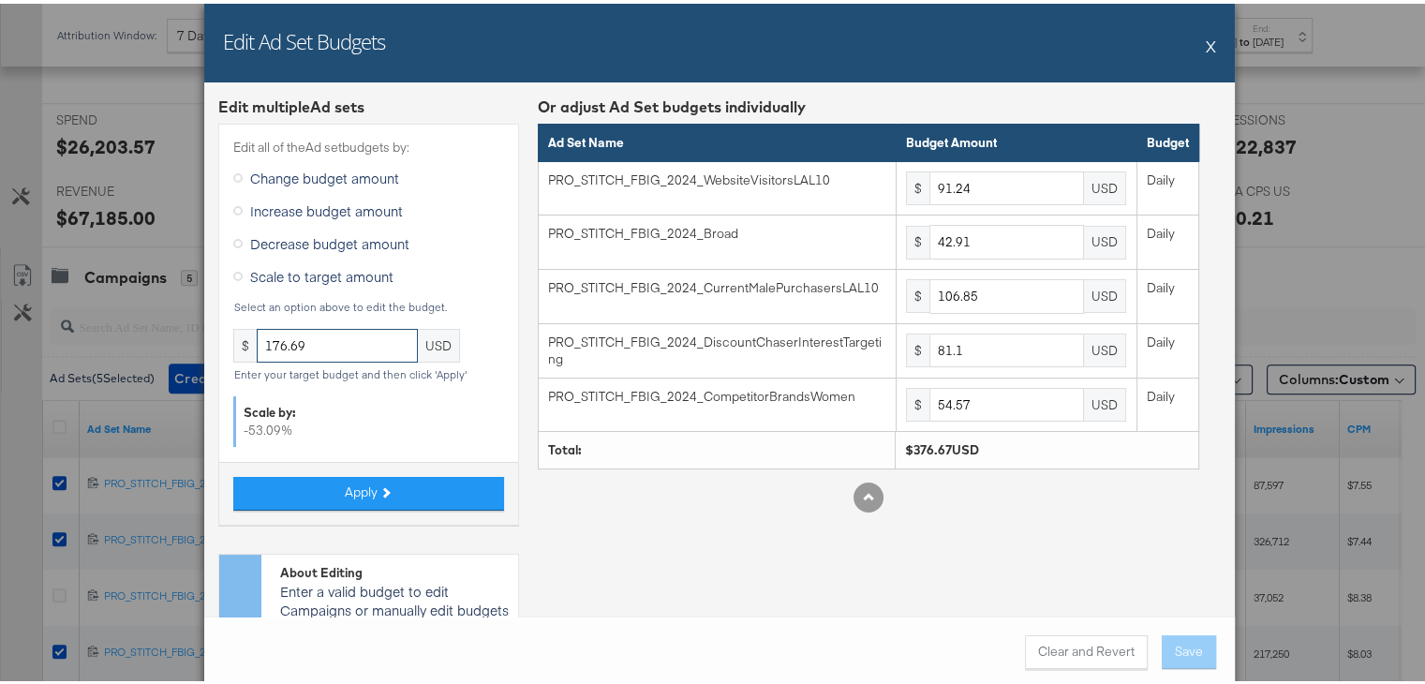
type input "176.69"
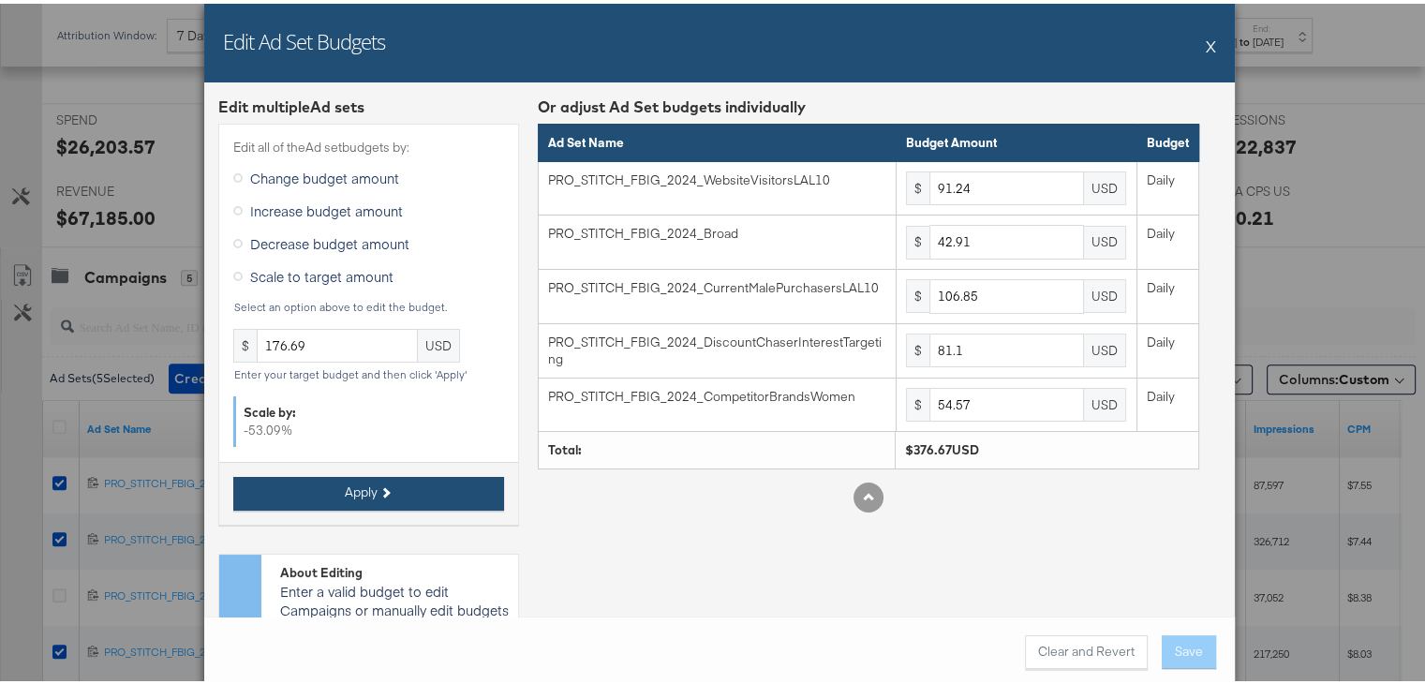
click at [320, 484] on button "Apply" at bounding box center [368, 490] width 271 height 34
type input "42.79"
type input "20.12"
type input "50.12"
type input "38.04"
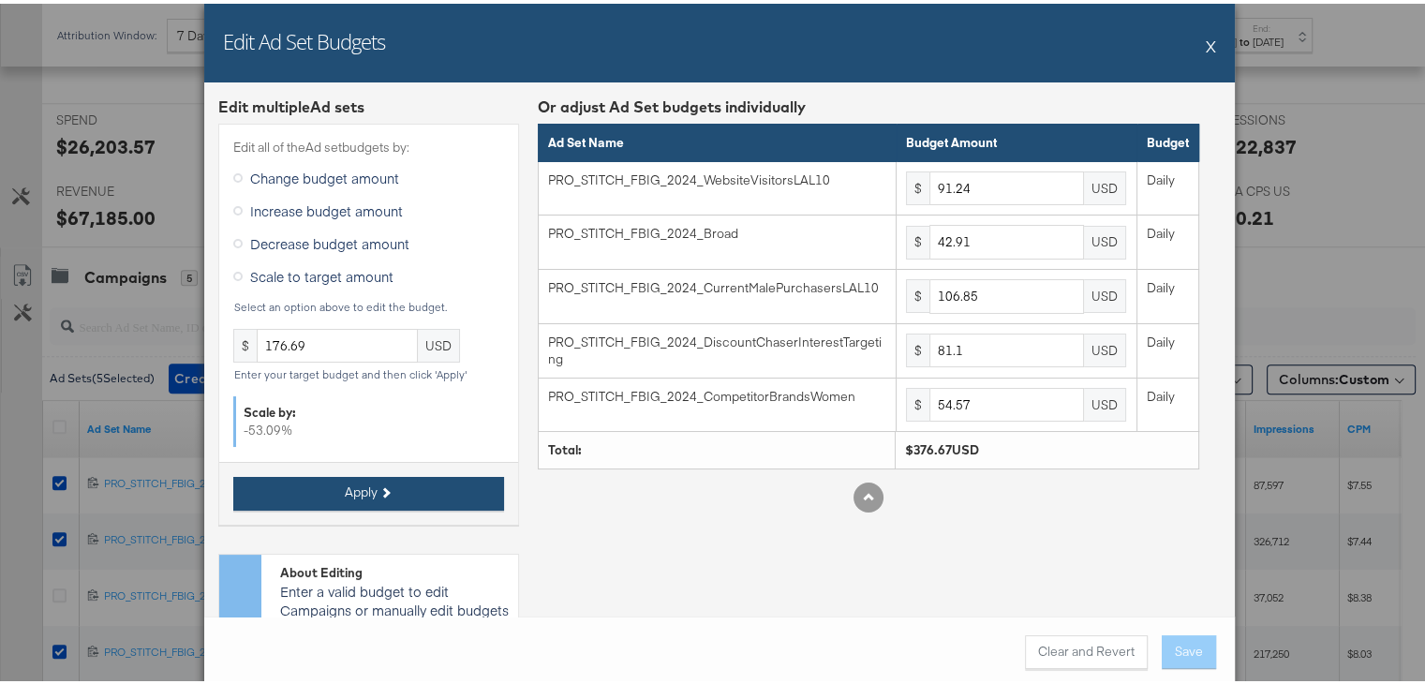
type input "25.59"
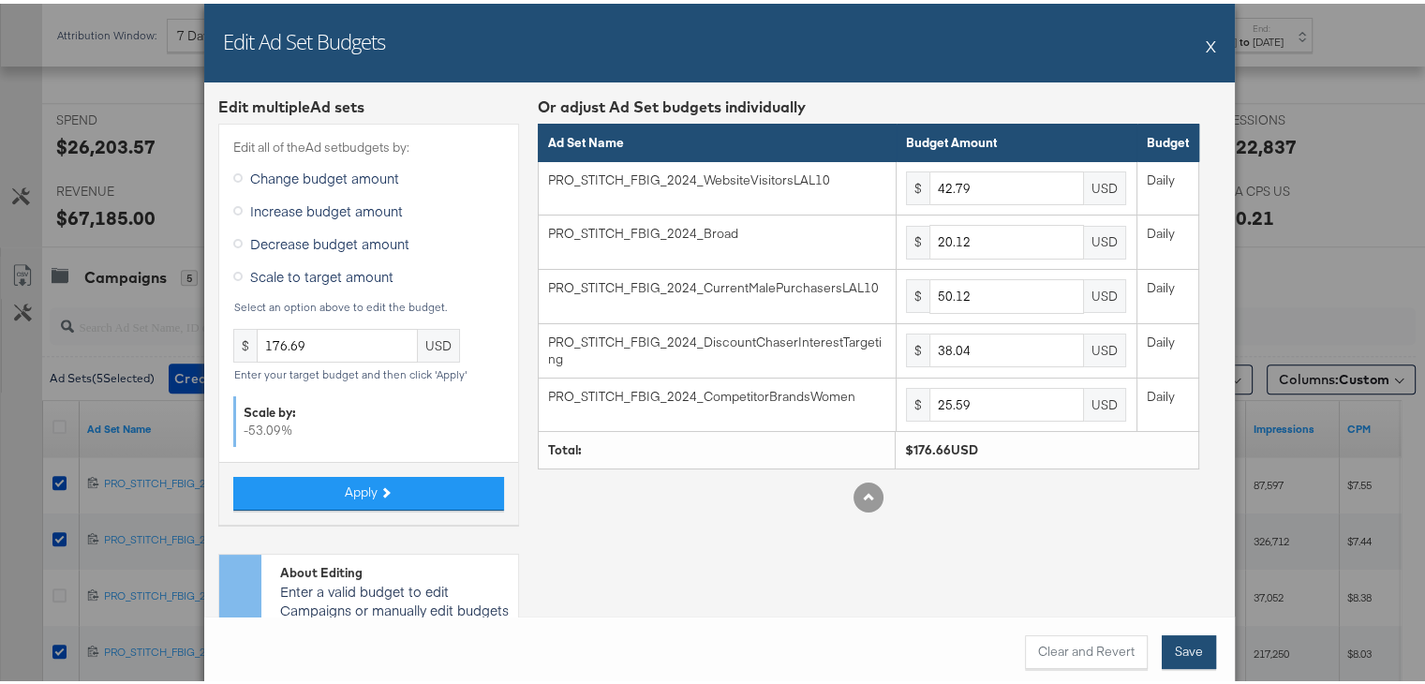
click at [1182, 650] on button "Save" at bounding box center [1189, 649] width 54 height 34
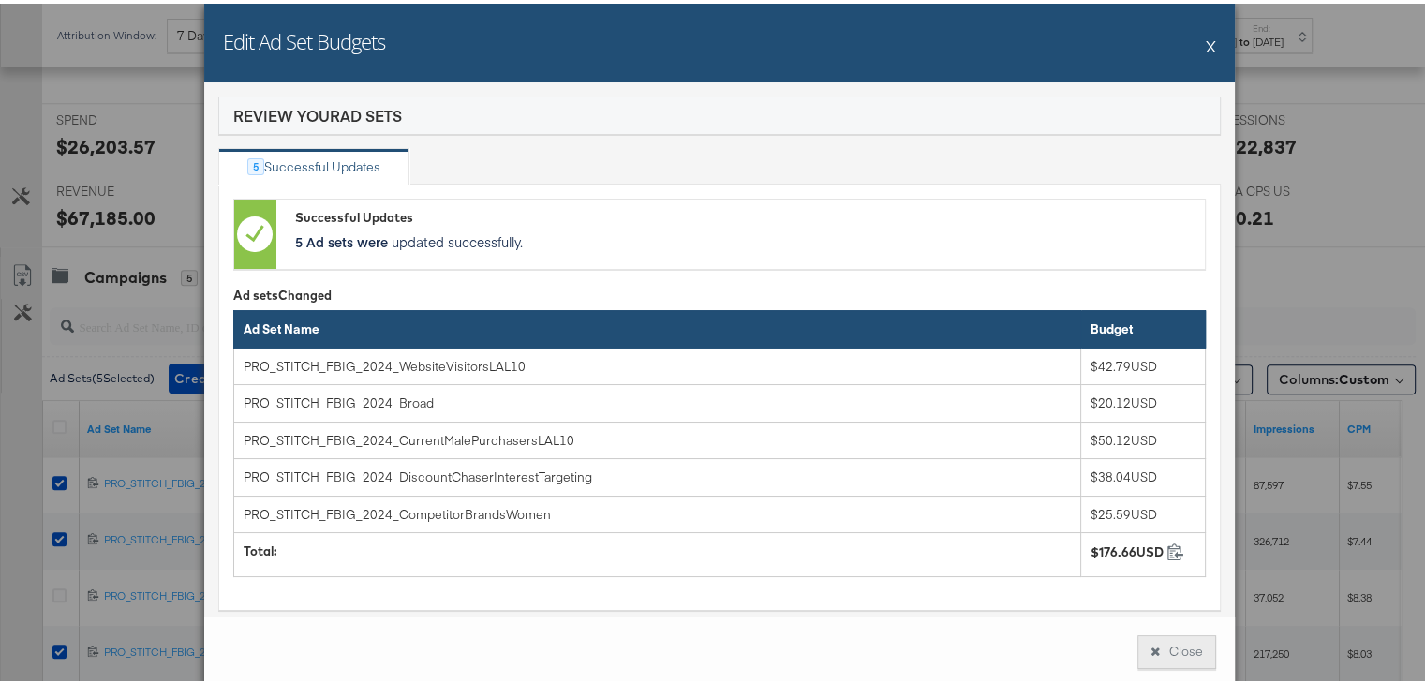
click at [1164, 649] on button "Close" at bounding box center [1177, 649] width 79 height 34
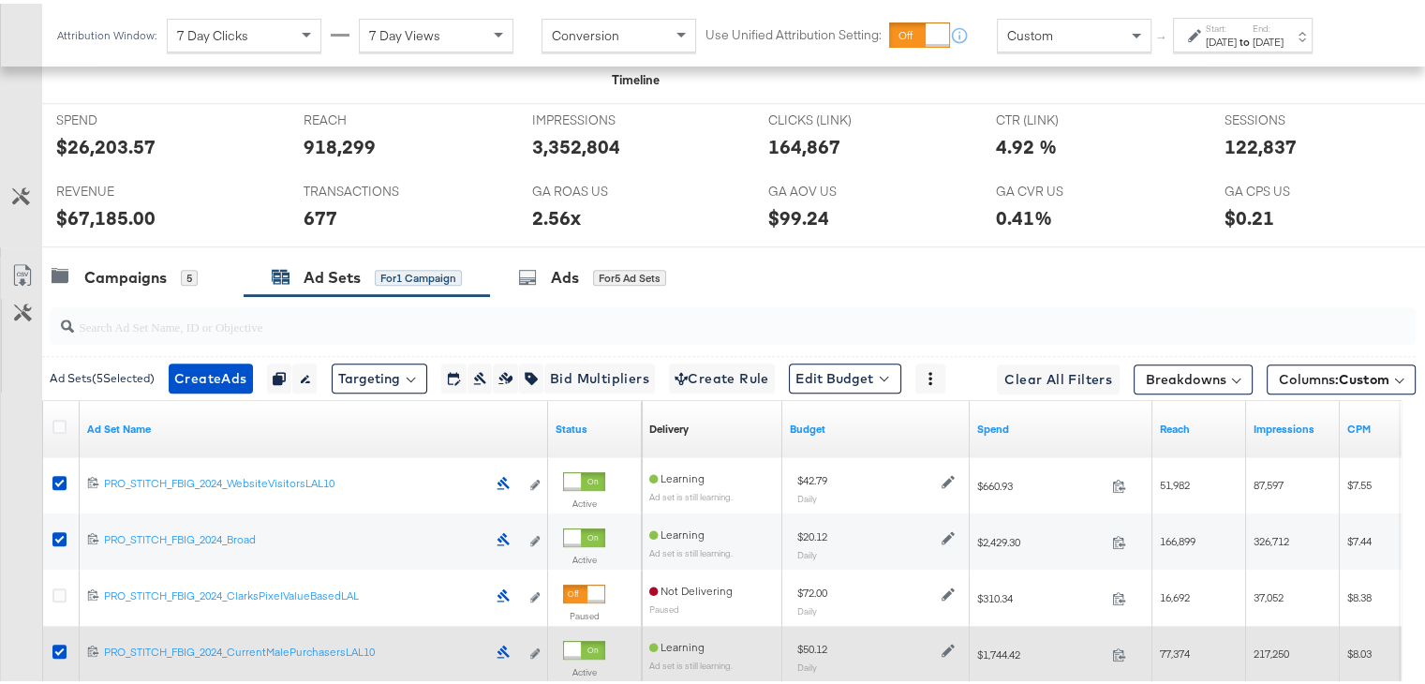
scroll to position [1154, 0]
